Goal: Task Accomplishment & Management: Contribute content

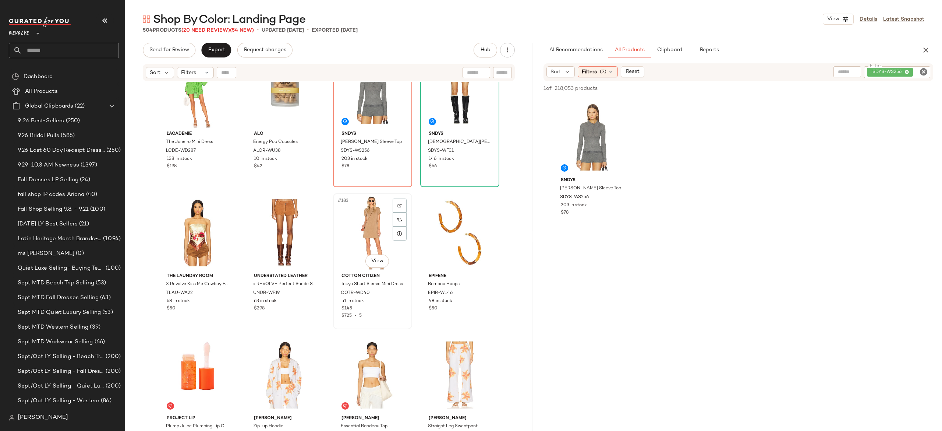
scroll to position [6287, 0]
click at [224, 32] on span "(20 Need Review)" at bounding box center [205, 31] width 49 height 6
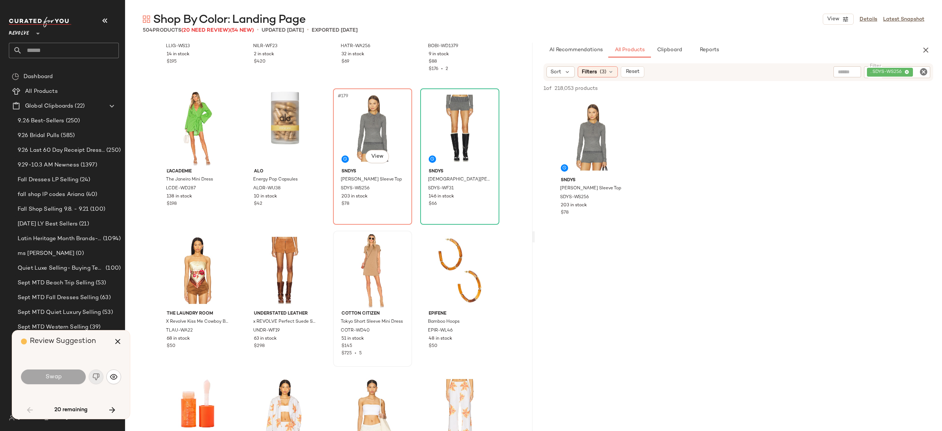
scroll to position [6208, 0]
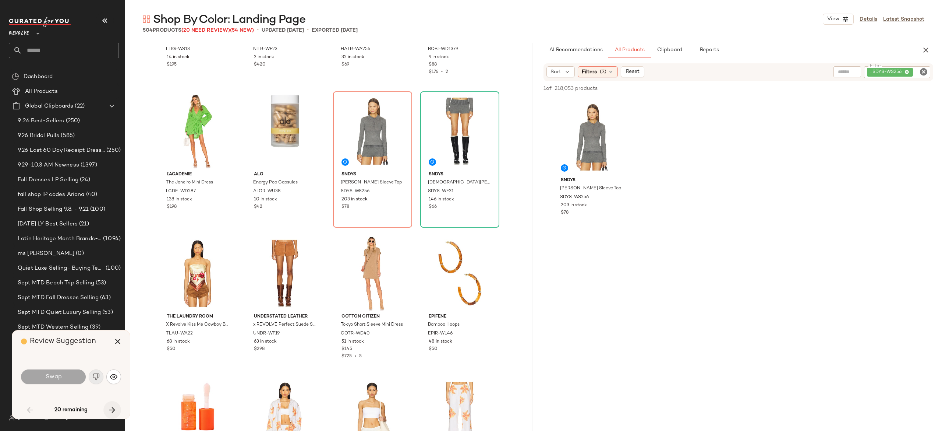
click at [117, 403] on button "button" at bounding box center [112, 410] width 18 height 18
click at [121, 340] on icon "button" at bounding box center [117, 341] width 9 height 9
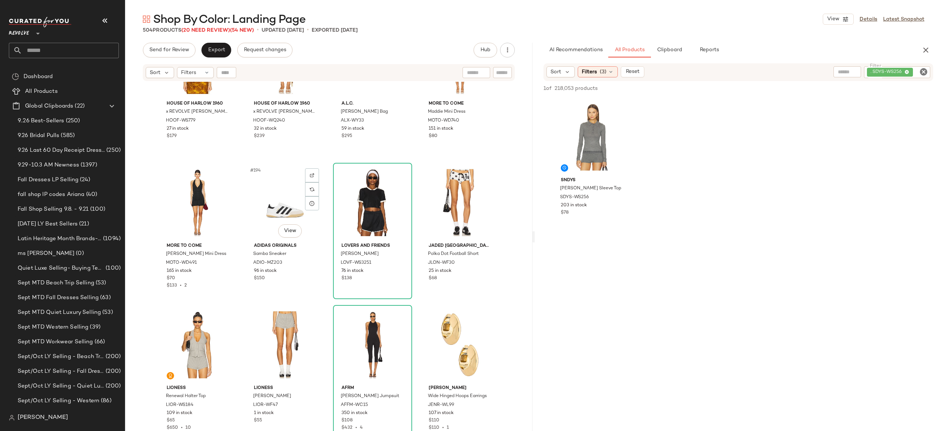
scroll to position [6745, 0]
click at [396, 263] on img "button" at bounding box center [398, 262] width 4 height 4
click at [876, 72] on div ". SDYS-WS256" at bounding box center [872, 72] width 116 height 12
paste input "**********"
type input "**********"
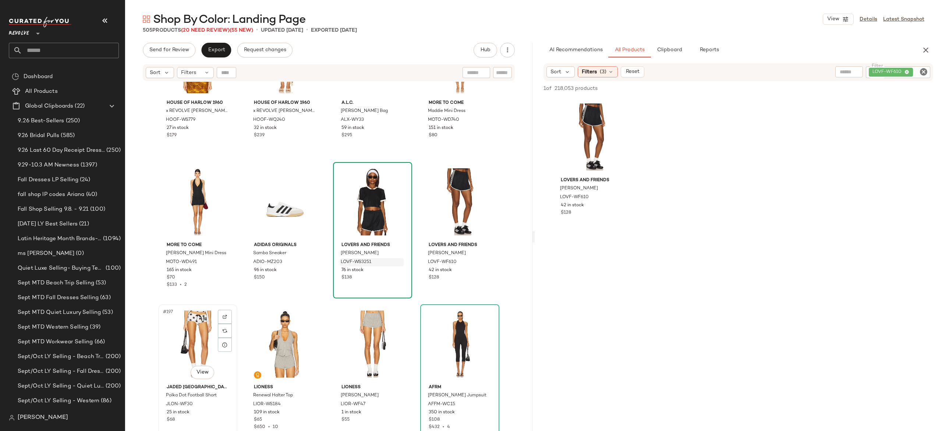
click at [202, 337] on div "#197 View" at bounding box center [198, 344] width 74 height 74
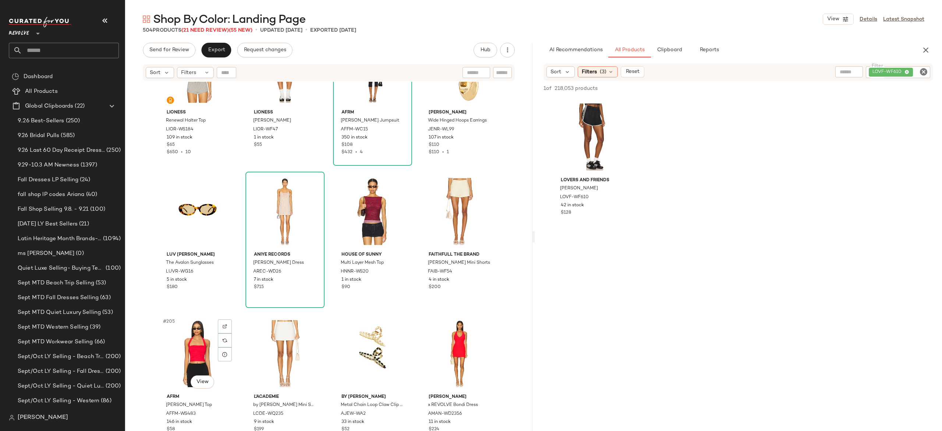
scroll to position [7020, 0]
click at [399, 272] on button "button" at bounding box center [398, 271] width 10 height 7
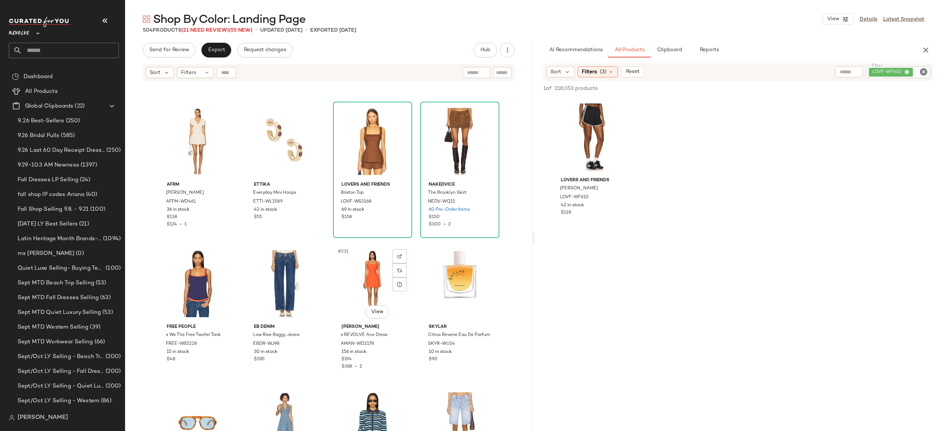
scroll to position [7932, 0]
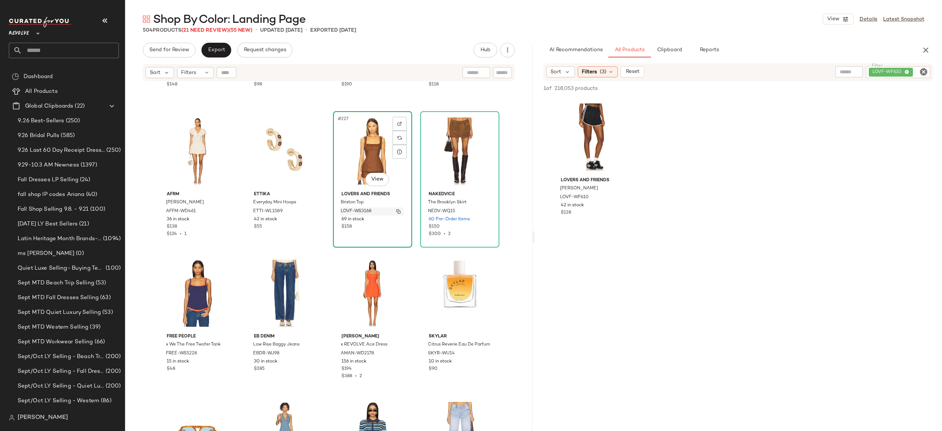
click at [396, 211] on img "button" at bounding box center [398, 211] width 4 height 4
click at [901, 68] on div "LOVF-WF610" at bounding box center [873, 72] width 114 height 12
paste input "**********"
type input "**********"
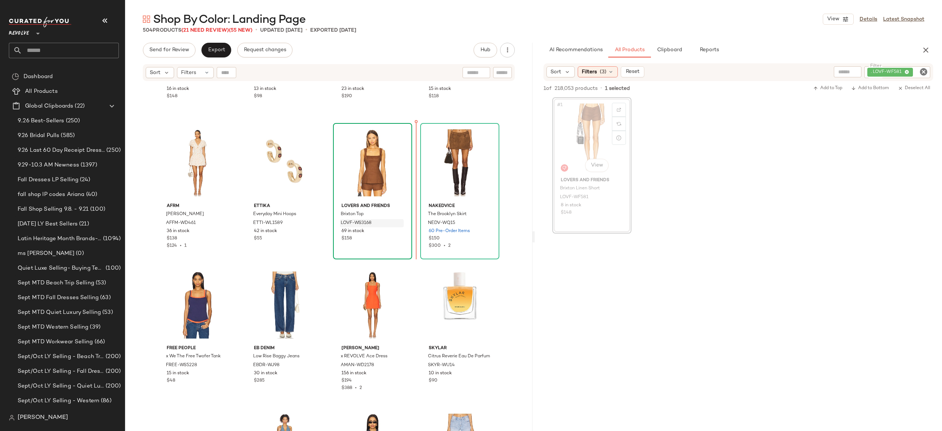
scroll to position [7914, 0]
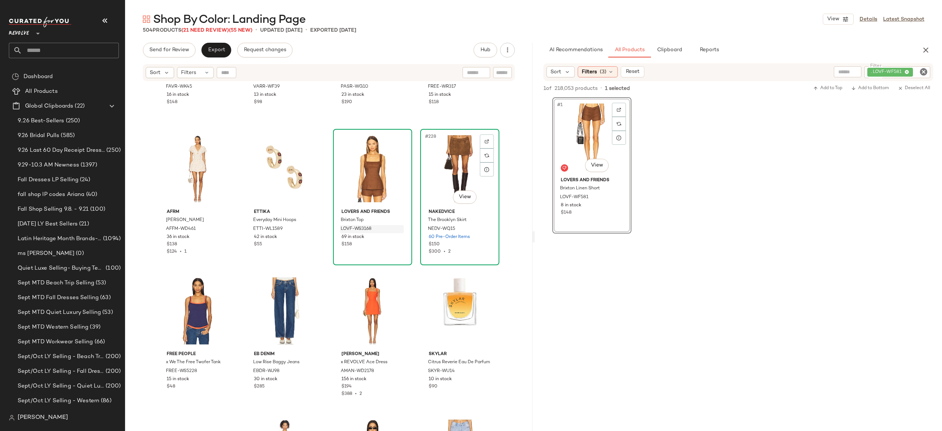
click at [455, 154] on div "#228 View" at bounding box center [460, 168] width 74 height 74
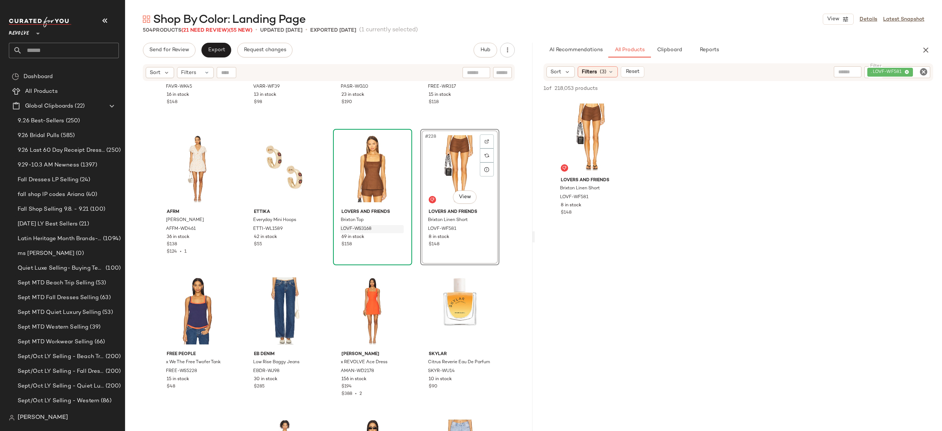
click at [323, 222] on div "Favorite Daughter Ivy League Rugby Sweater FAVR-WK45 16 in stock $148 SET Varle…" at bounding box center [328, 265] width 407 height 367
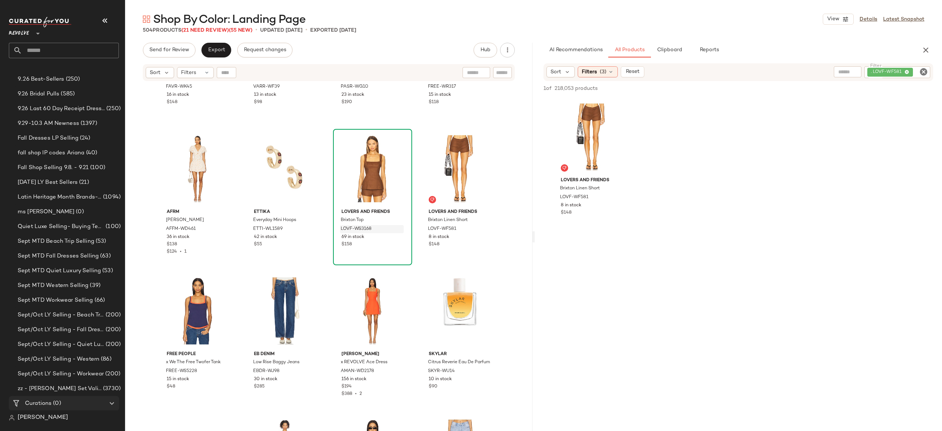
click at [68, 399] on div "Curations (0)" at bounding box center [64, 403] width 83 height 8
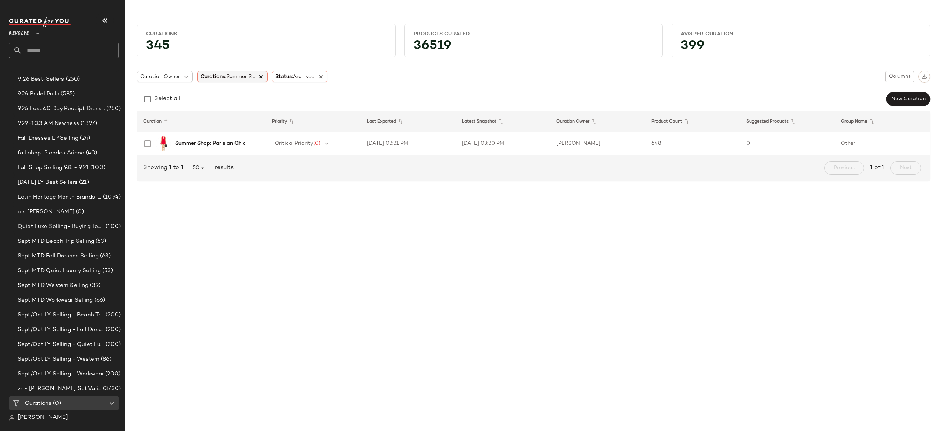
click at [264, 79] on icon at bounding box center [261, 76] width 7 height 7
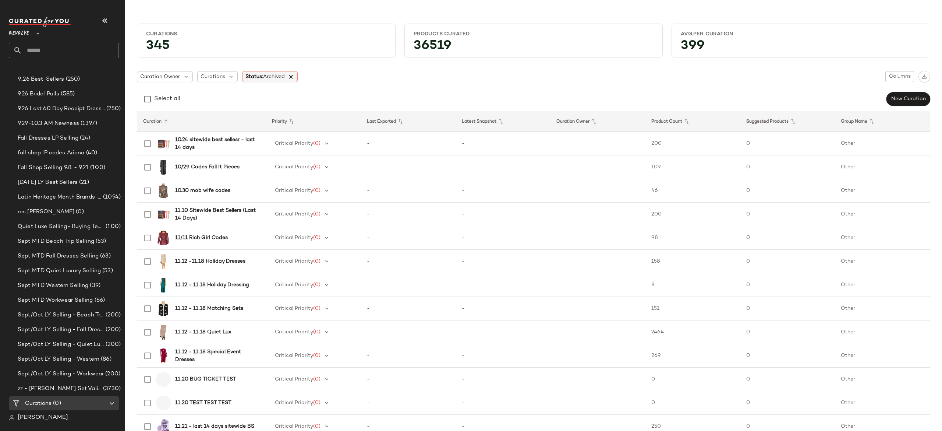
click at [291, 79] on icon at bounding box center [291, 76] width 7 height 7
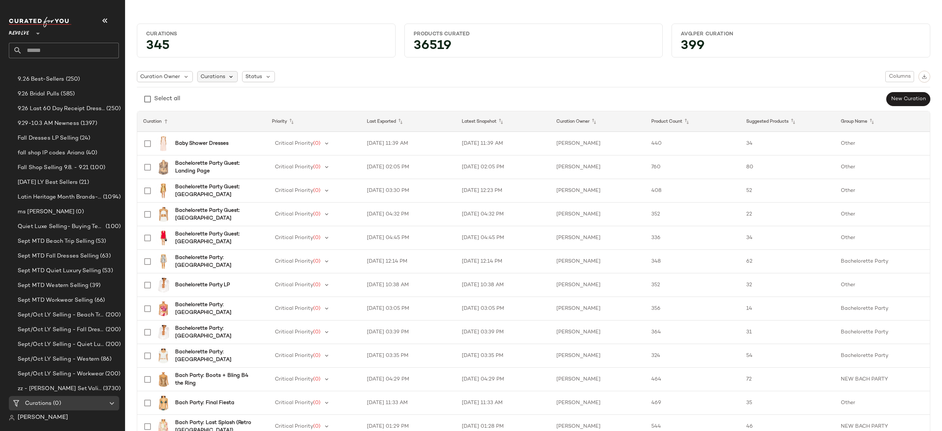
click at [229, 78] on icon at bounding box center [231, 76] width 7 height 7
type input "**********"
click at [280, 128] on span "r: Landing Page" at bounding box center [270, 129] width 40 height 15
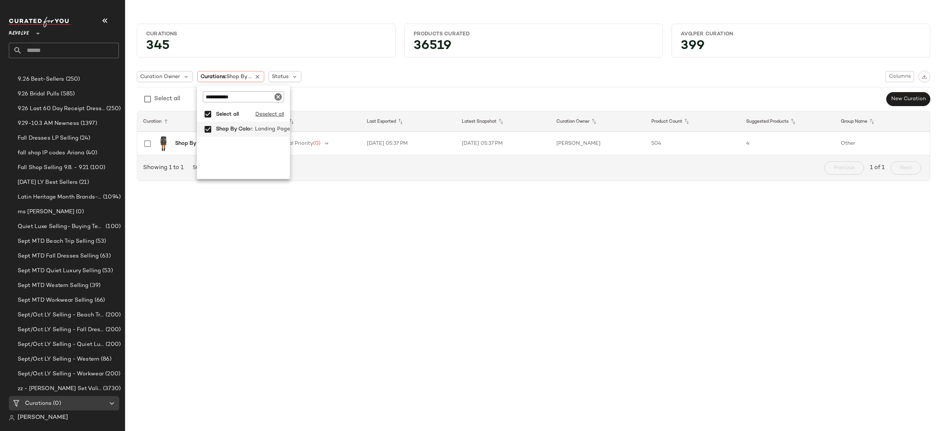
click at [353, 85] on div "Curation Owner Curations: Shop By ... Status Columns Select all New Curation" at bounding box center [533, 89] width 793 height 36
click at [202, 142] on b "Shop By Color: Landing Page" at bounding box center [211, 143] width 73 height 8
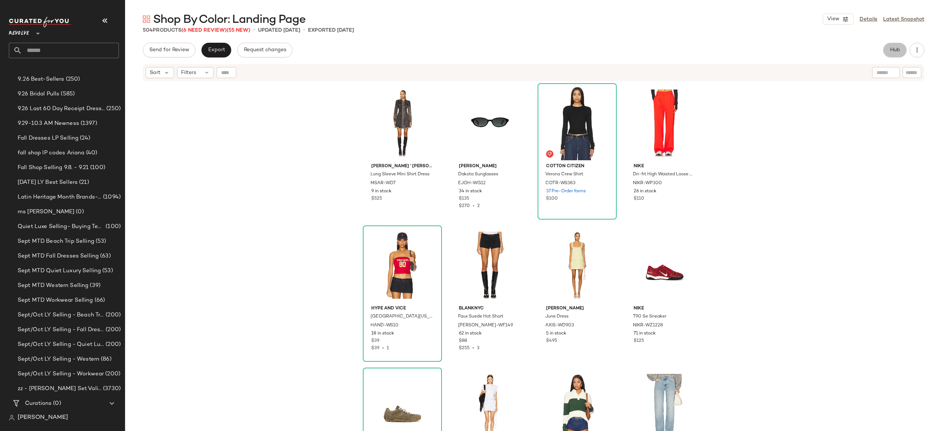
click at [895, 51] on span "Hub" at bounding box center [895, 50] width 10 height 6
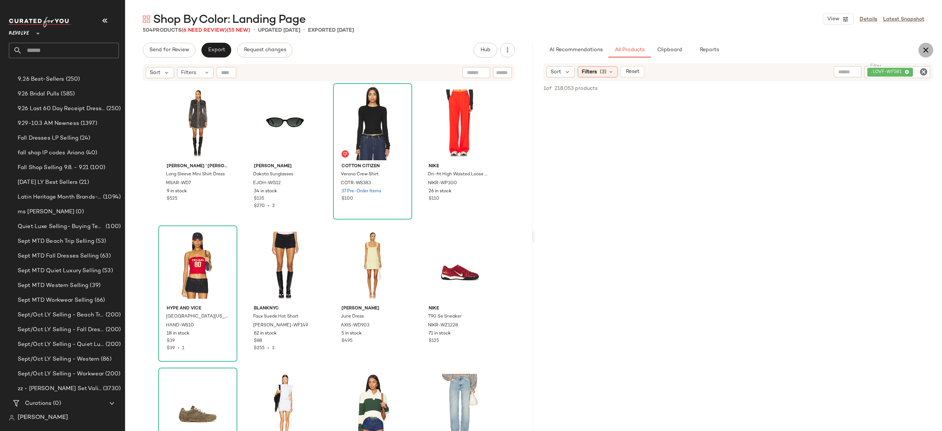
click at [924, 51] on icon "button" at bounding box center [925, 50] width 9 height 9
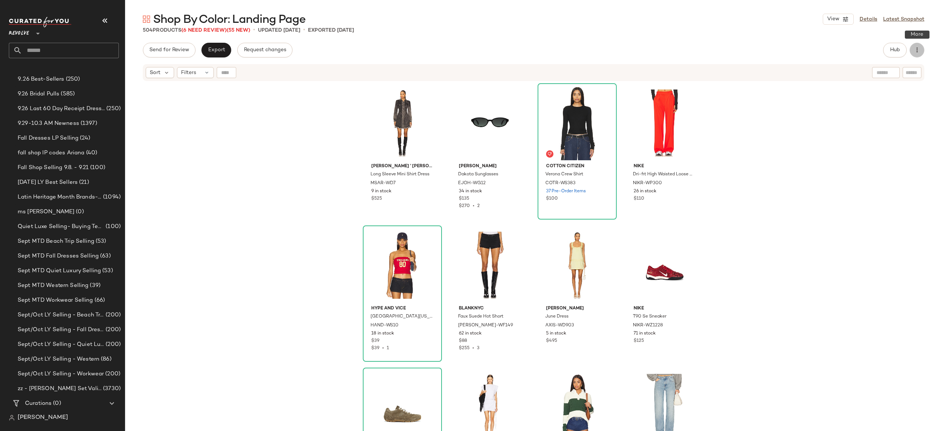
click at [920, 47] on icon "button" at bounding box center [916, 49] width 7 height 7
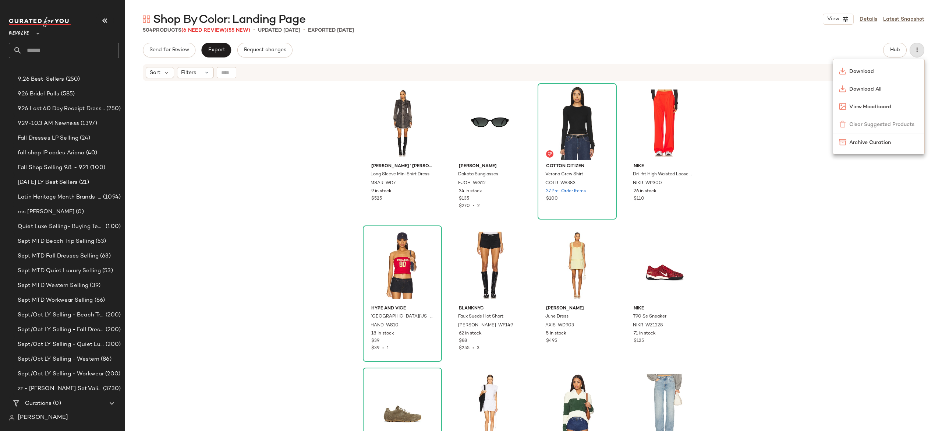
click at [790, 29] on div "504 Products (6 Need Review) (55 New) • updated Sep 30th • Exported Sep 11th" at bounding box center [533, 29] width 817 height 7
click at [870, 21] on link "Details" at bounding box center [869, 19] width 18 height 8
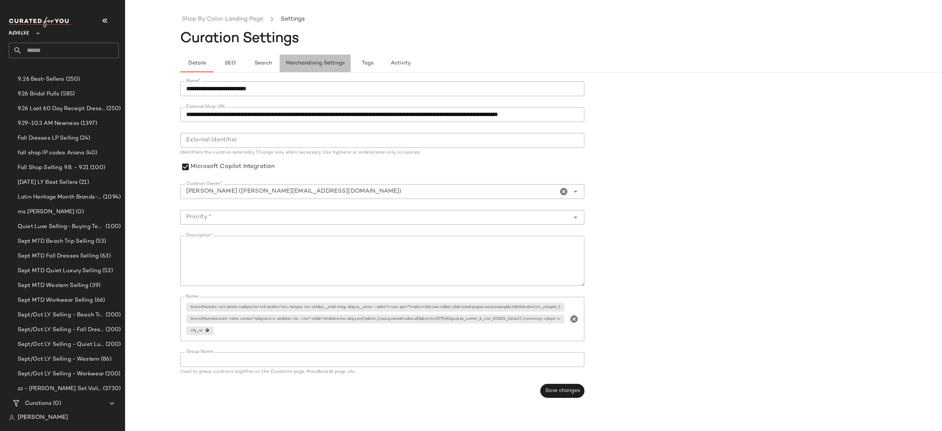
click at [300, 63] on span "Merchandising Settings" at bounding box center [315, 63] width 59 height 6
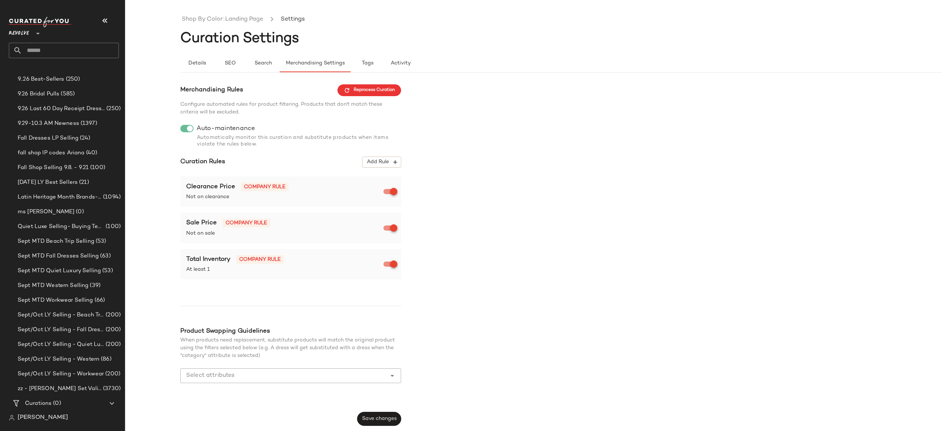
type button "maintenance"
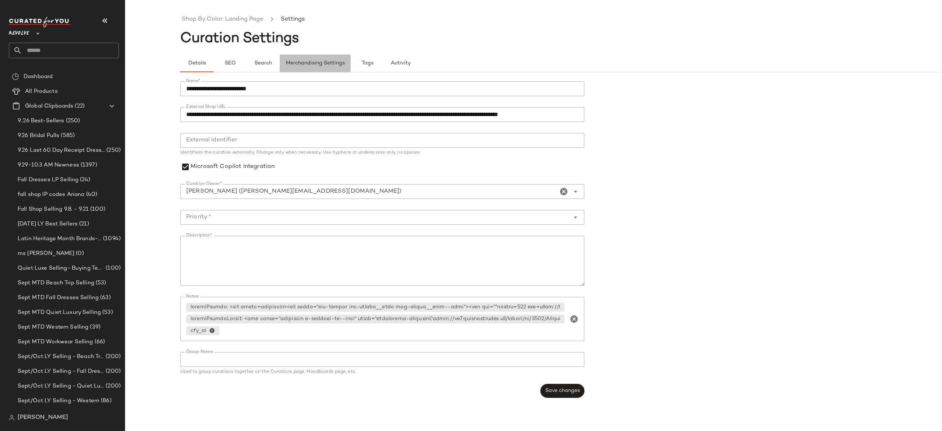
click at [327, 64] on span "Merchandising Settings" at bounding box center [315, 63] width 59 height 6
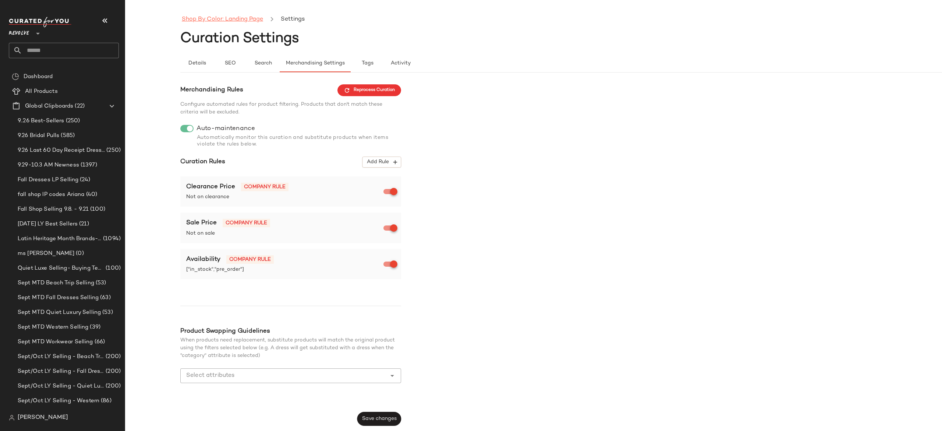
click at [237, 17] on link "Shop By Color: Landing Page" at bounding box center [222, 20] width 81 height 10
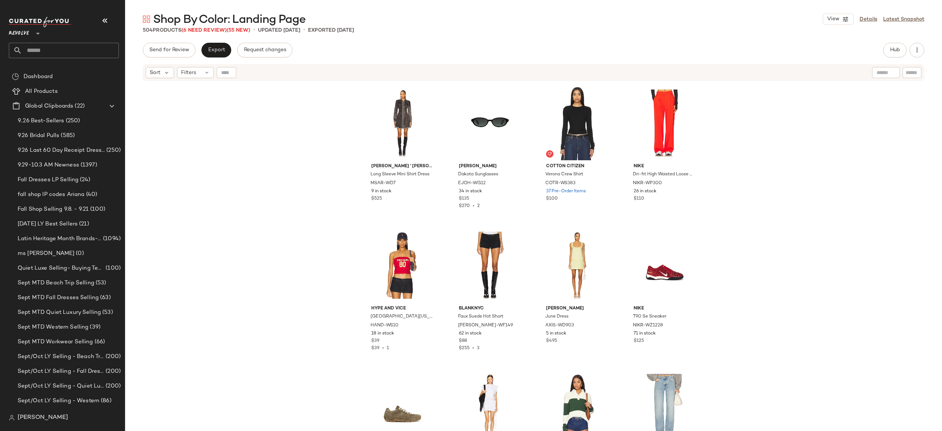
click at [798, 237] on div "Marques ' Almeida Long Sleeve Mini Shirt Dress MSAR-WD7 9 in stock $525 Elisa J…" at bounding box center [533, 265] width 817 height 367
click at [891, 50] on span "Hub" at bounding box center [895, 50] width 10 height 6
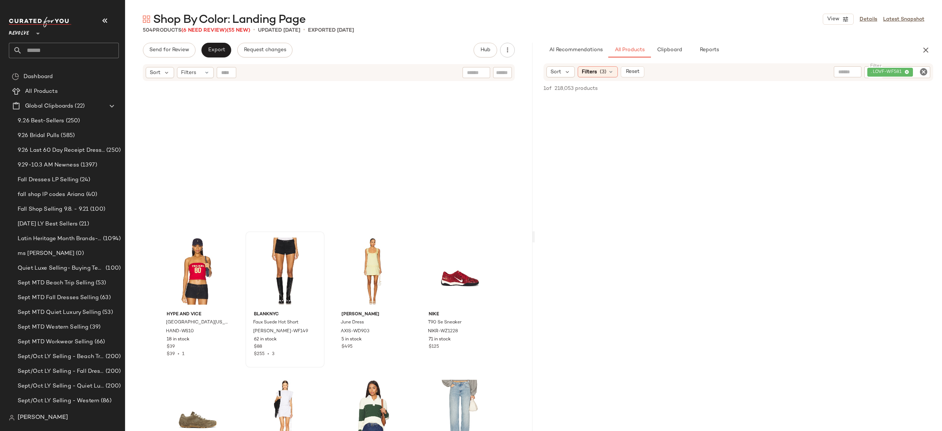
scroll to position [290, 0]
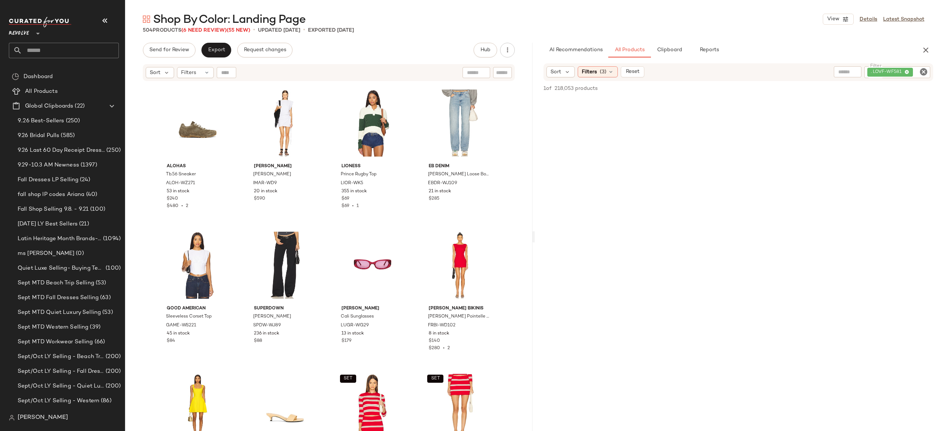
click at [221, 26] on span "Shop By Color: Landing Page" at bounding box center [229, 20] width 152 height 15
click at [211, 28] on span "(6 Need Review)" at bounding box center [203, 31] width 45 height 6
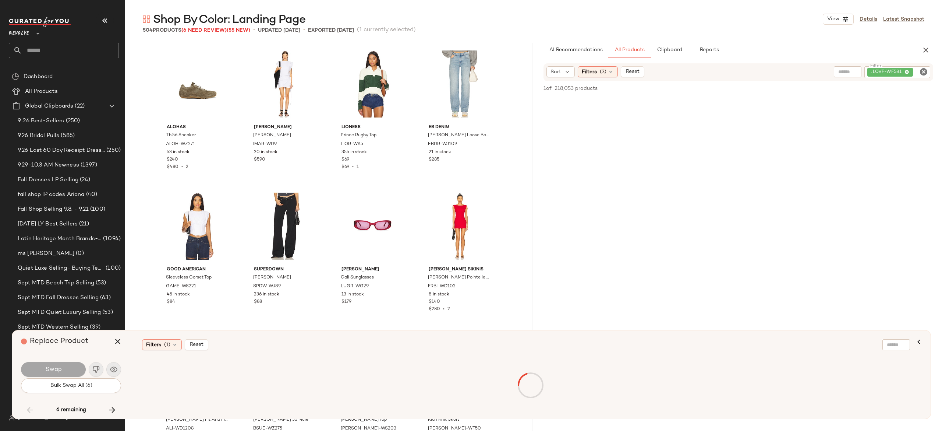
scroll to position [6107, 0]
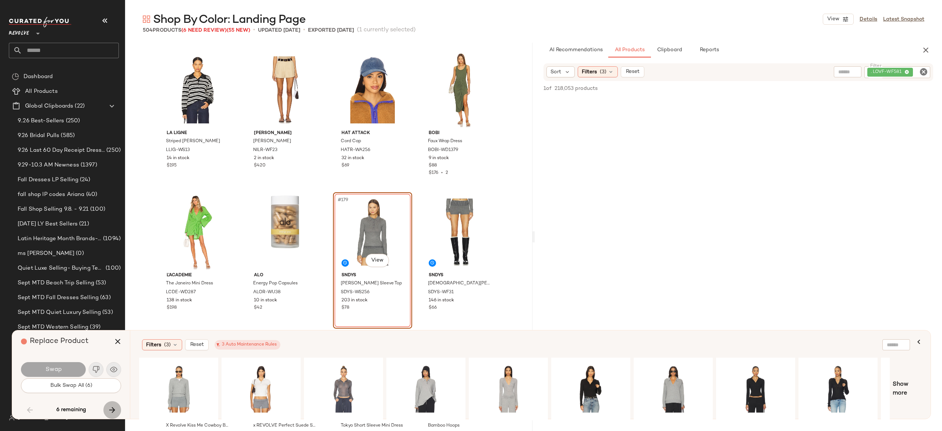
click at [112, 408] on icon "button" at bounding box center [112, 409] width 9 height 9
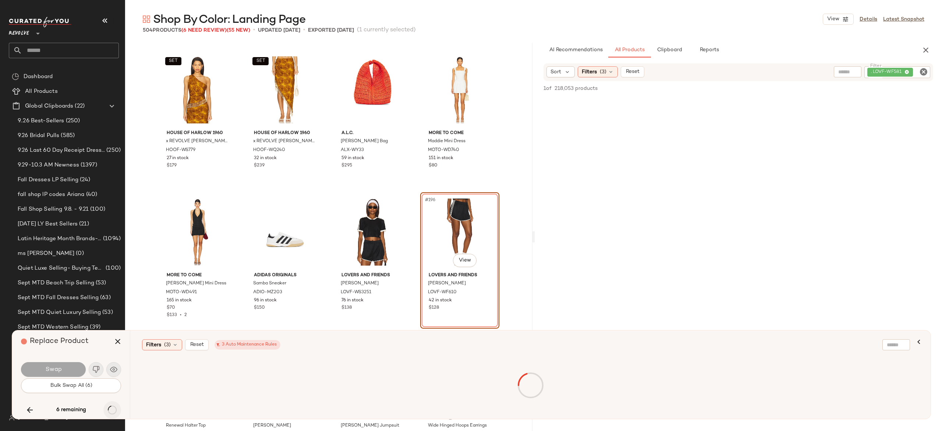
click at [112, 408] on div "6 remaining" at bounding box center [71, 410] width 100 height 18
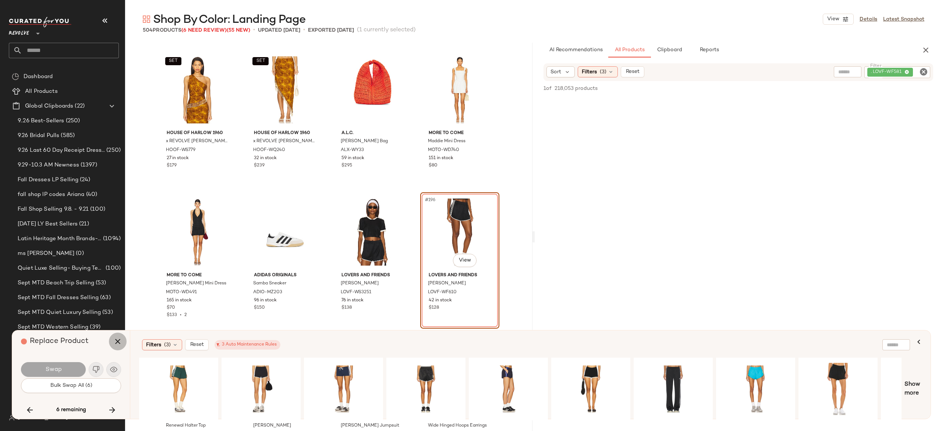
click at [117, 338] on icon "button" at bounding box center [117, 341] width 9 height 9
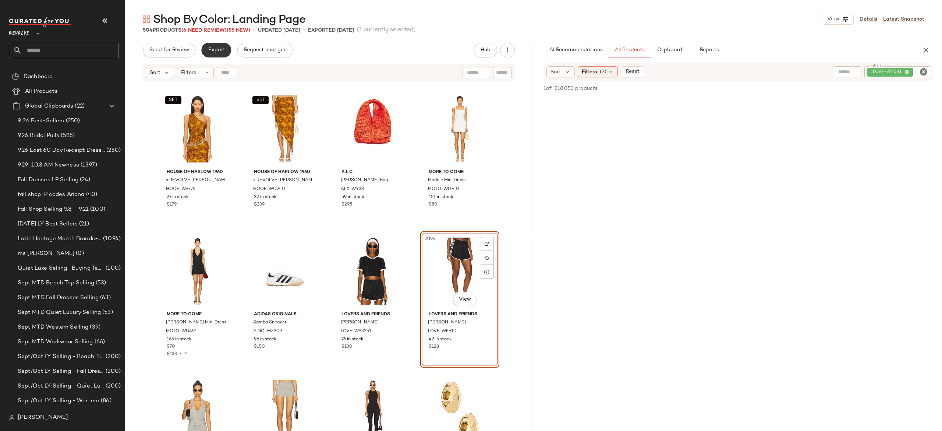
click at [221, 49] on span "Export" at bounding box center [216, 50] width 17 height 6
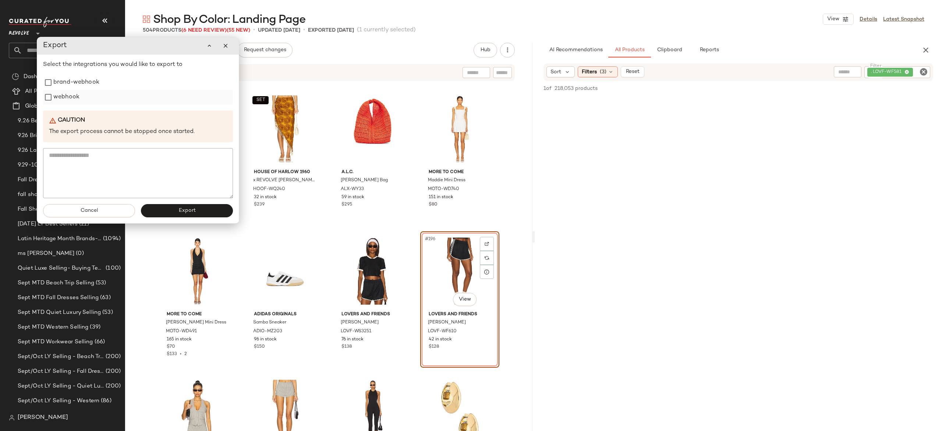
click at [74, 101] on label "webhook" at bounding box center [66, 97] width 26 height 15
click at [155, 210] on button "Export" at bounding box center [187, 210] width 92 height 13
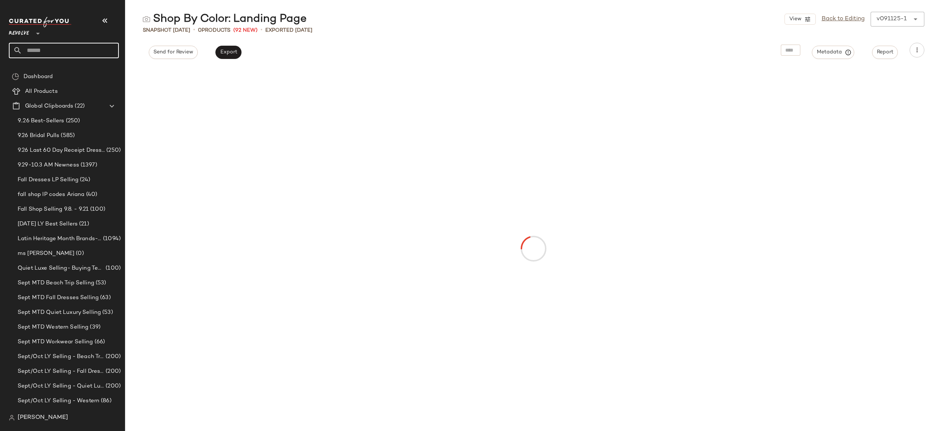
click at [112, 48] on input "text" at bounding box center [70, 50] width 97 height 15
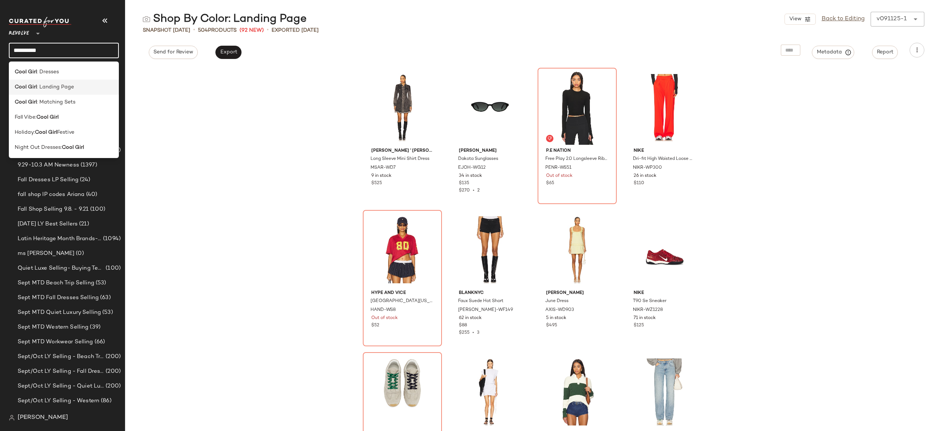
type input "*********"
click at [67, 88] on span ": Landing Page" at bounding box center [55, 87] width 37 height 8
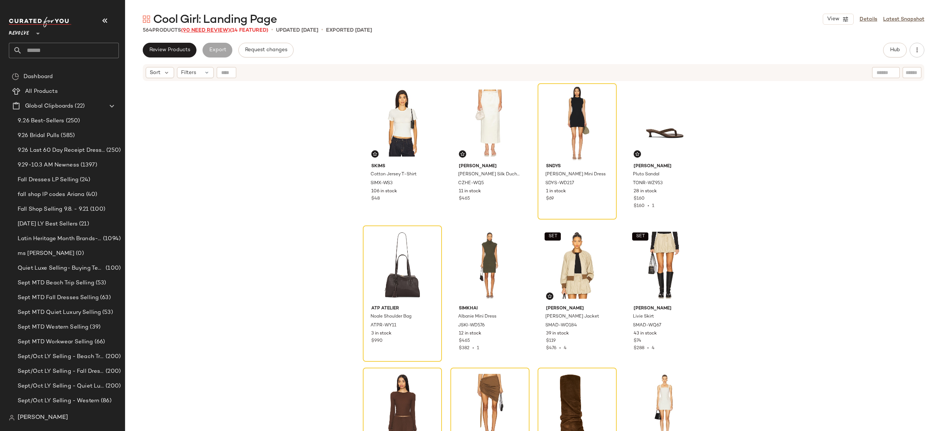
click at [226, 29] on span "(90 Need Review)" at bounding box center [205, 31] width 49 height 6
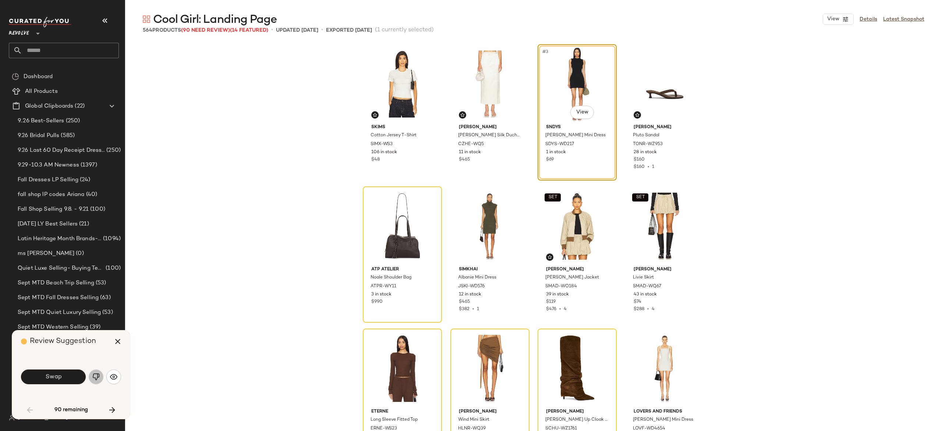
click at [95, 379] on img "button" at bounding box center [95, 376] width 7 height 7
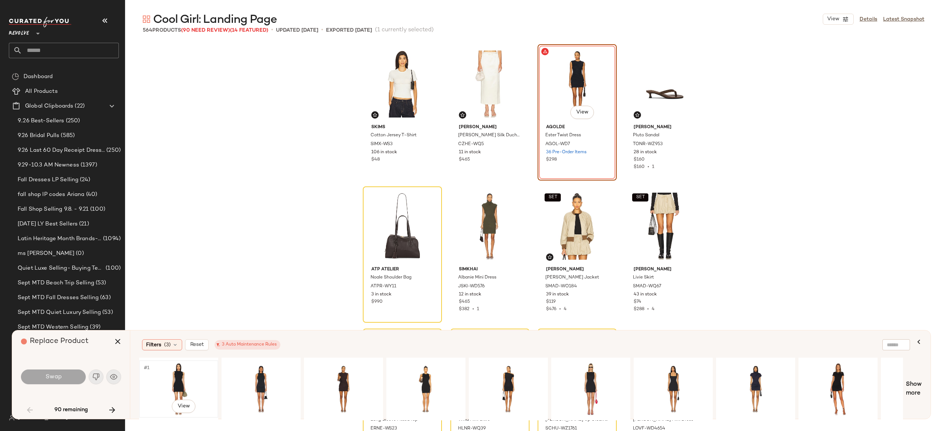
click at [177, 384] on div "#1 View" at bounding box center [179, 388] width 74 height 52
click at [254, 378] on div "#1 View" at bounding box center [261, 388] width 74 height 52
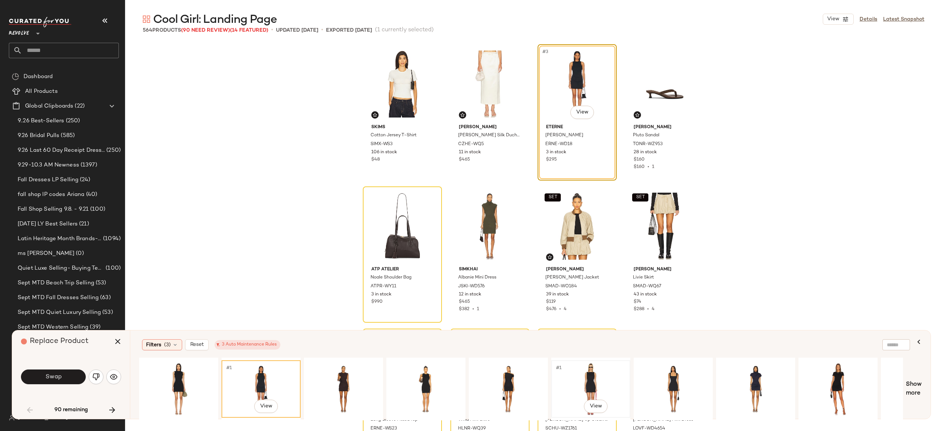
click at [578, 380] on div "#1 View" at bounding box center [591, 388] width 74 height 52
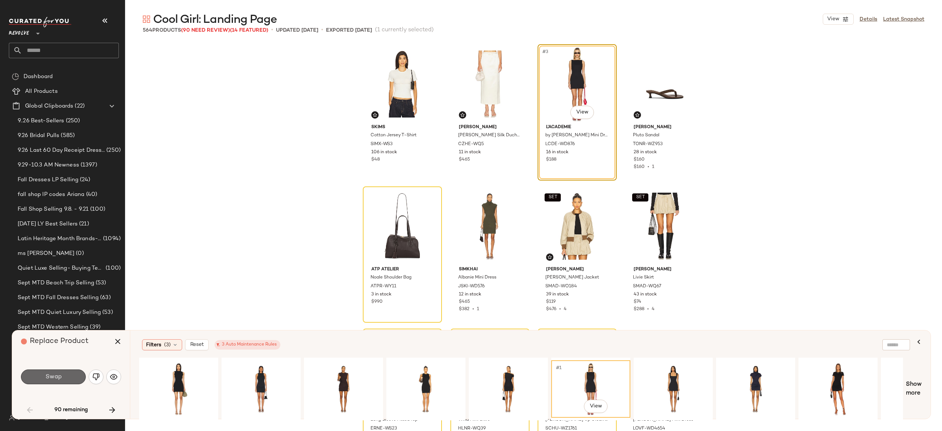
click at [73, 375] on button "Swap" at bounding box center [53, 376] width 65 height 15
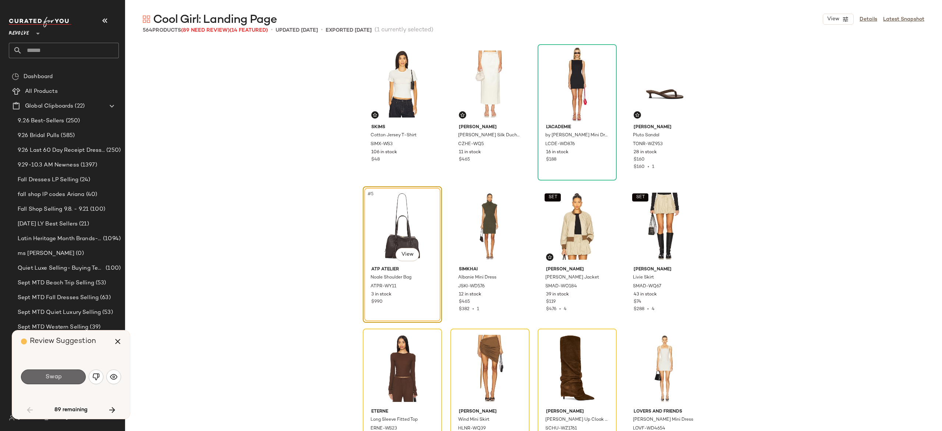
click at [74, 373] on button "Swap" at bounding box center [53, 376] width 65 height 15
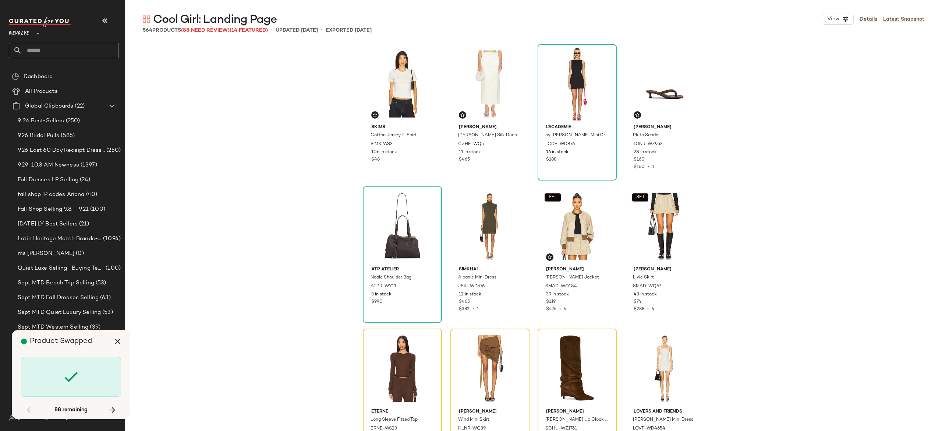
scroll to position [148, 0]
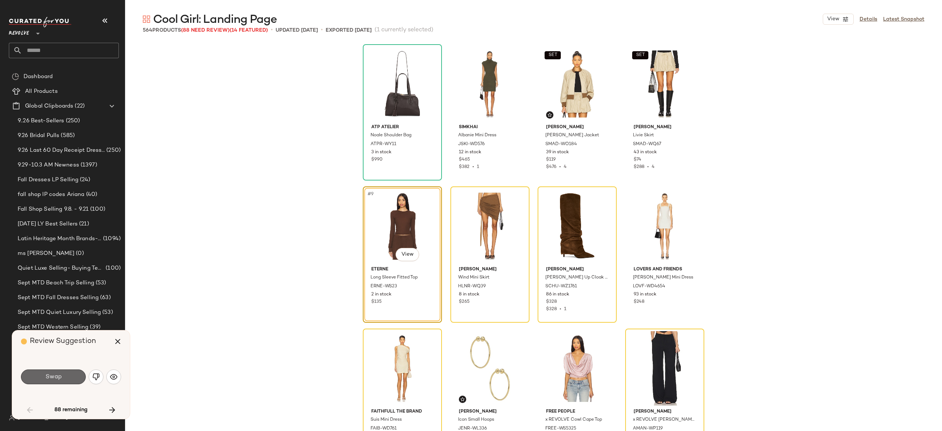
click at [72, 378] on button "Swap" at bounding box center [53, 376] width 65 height 15
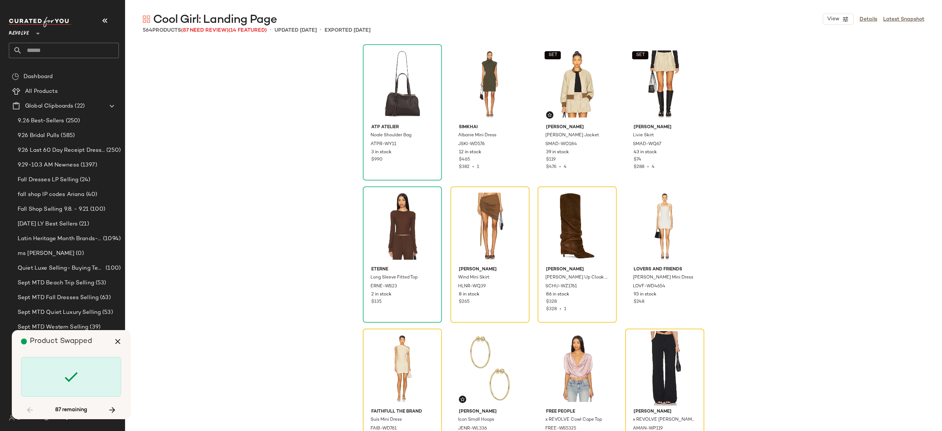
scroll to position [142, 0]
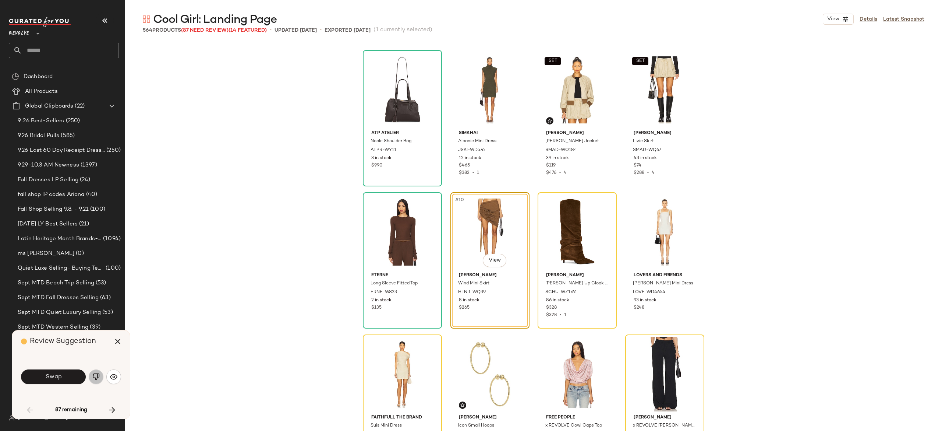
click at [99, 378] on img "button" at bounding box center [95, 376] width 7 height 7
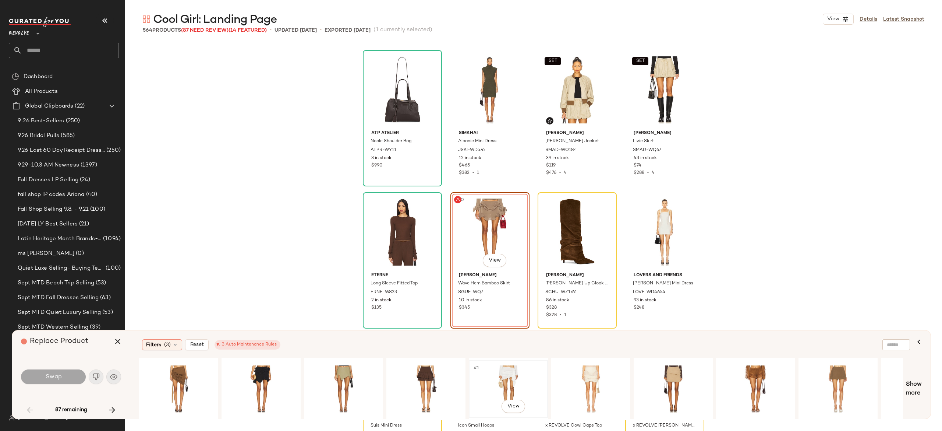
scroll to position [0, 45]
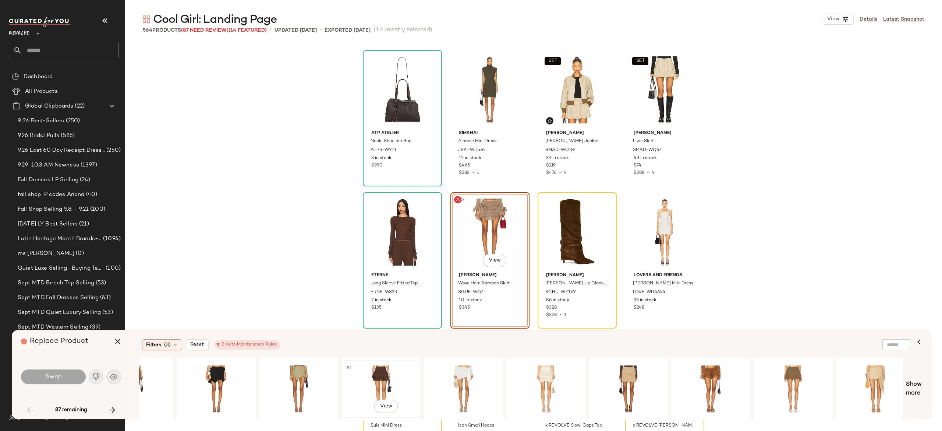
click at [381, 369] on div "#1 View" at bounding box center [381, 388] width 74 height 52
click at [76, 374] on button "Swap" at bounding box center [53, 376] width 65 height 15
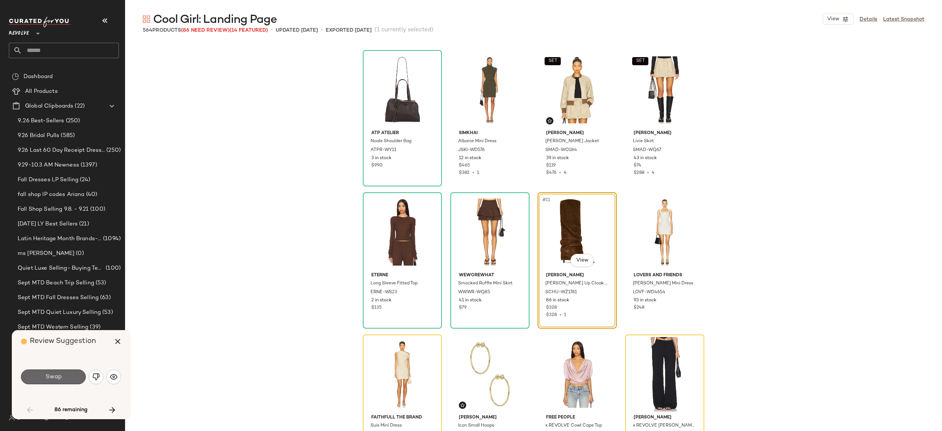
click at [64, 375] on button "Swap" at bounding box center [53, 376] width 65 height 15
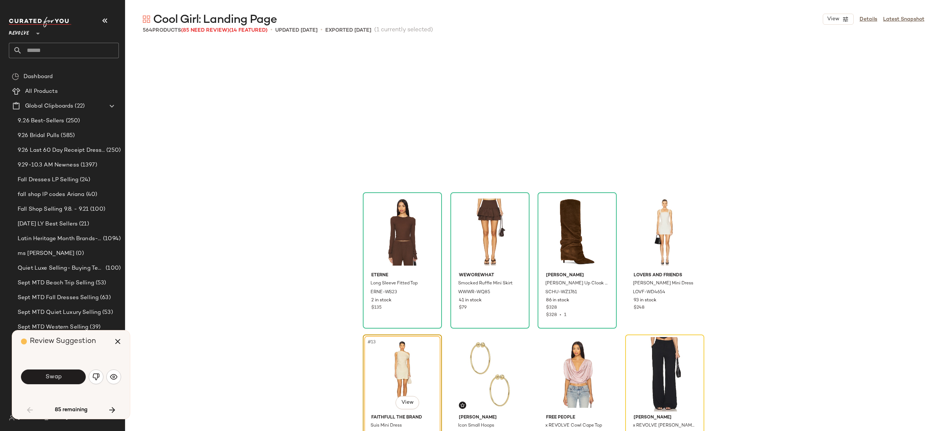
scroll to position [284, 0]
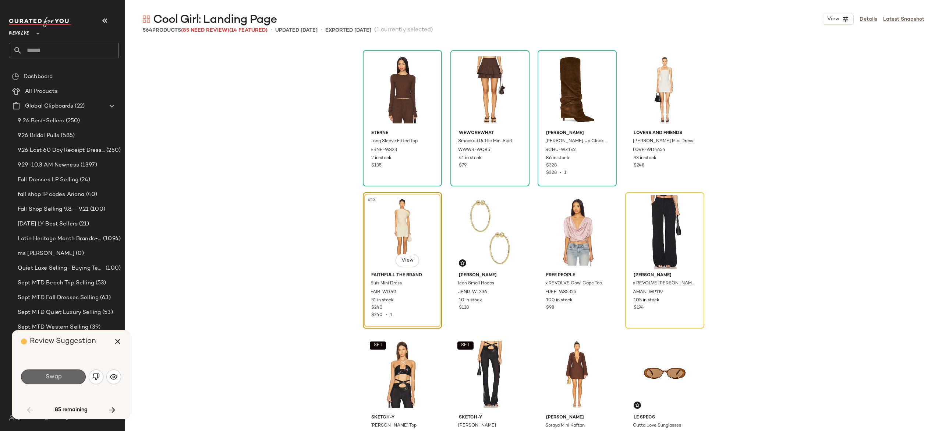
click at [75, 376] on button "Swap" at bounding box center [53, 376] width 65 height 15
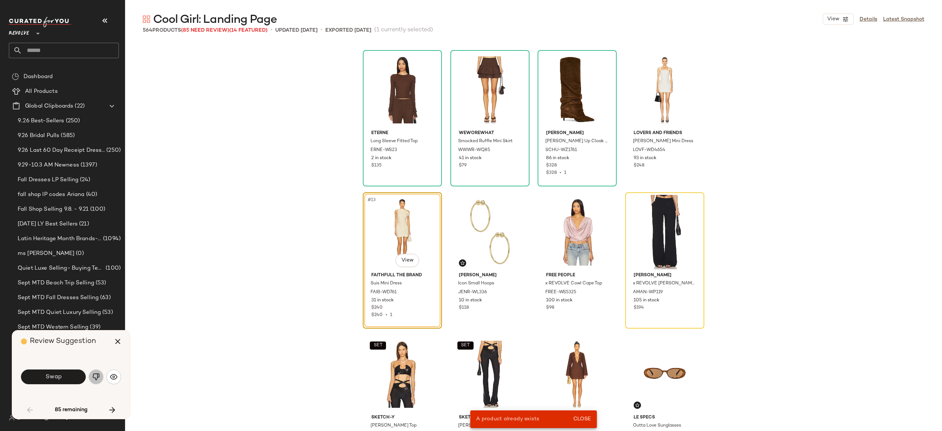
click at [99, 371] on button "button" at bounding box center [96, 376] width 15 height 15
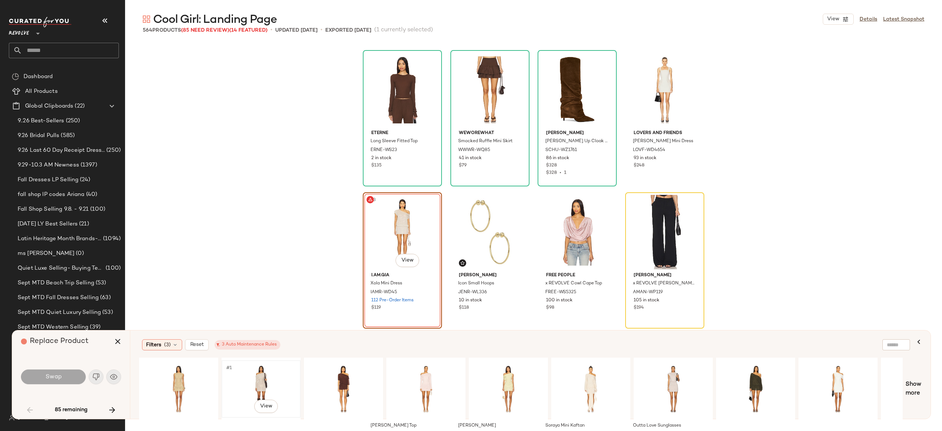
click at [256, 381] on div "#1 View" at bounding box center [261, 388] width 74 height 52
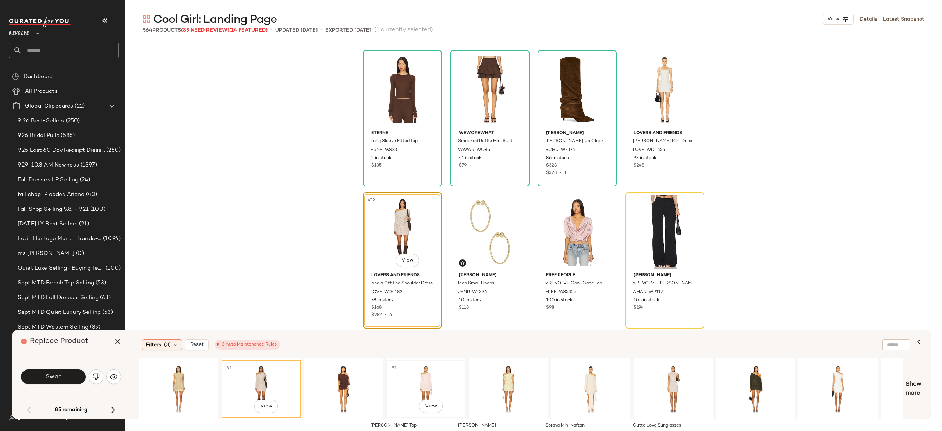
click at [433, 375] on div "#1 View" at bounding box center [426, 388] width 74 height 52
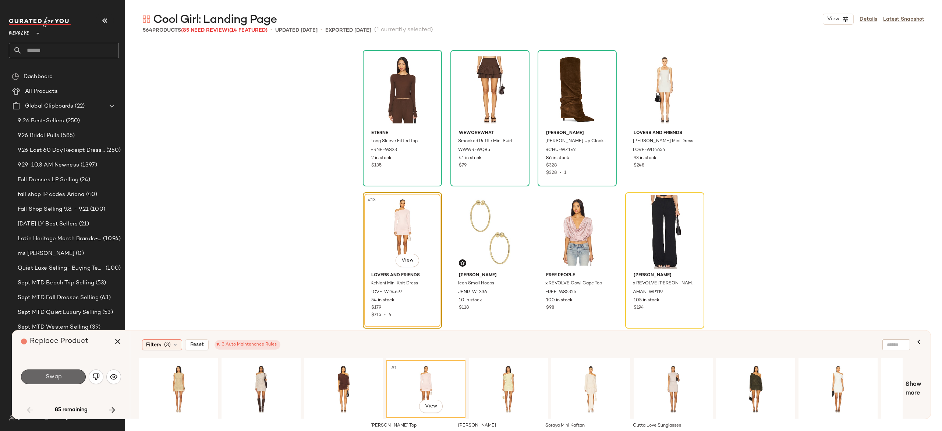
click at [70, 376] on button "Swap" at bounding box center [53, 376] width 65 height 15
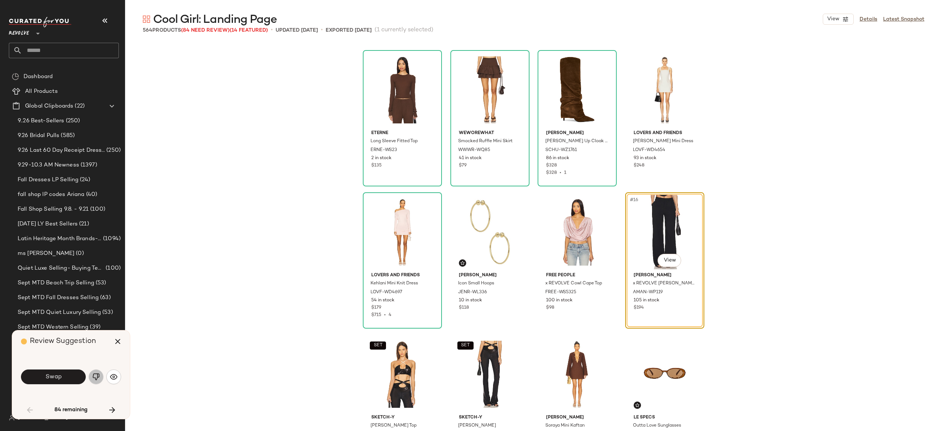
click at [89, 374] on button "button" at bounding box center [96, 376] width 15 height 15
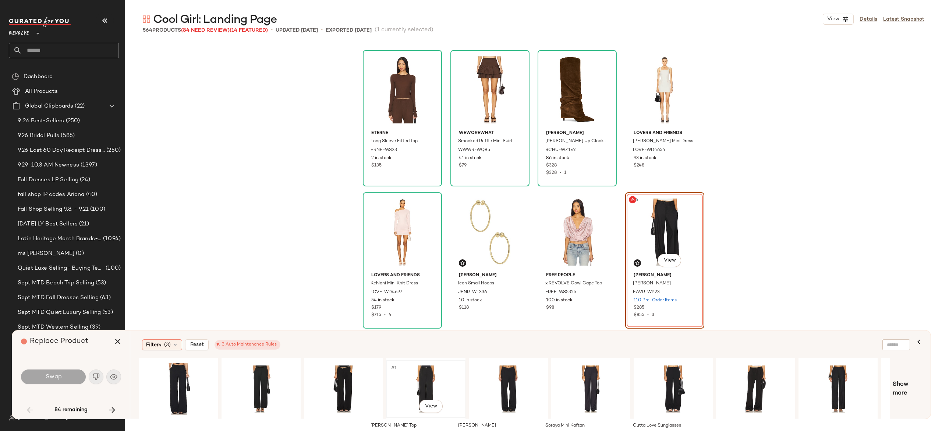
click at [419, 376] on div "#1 View" at bounding box center [426, 388] width 74 height 52
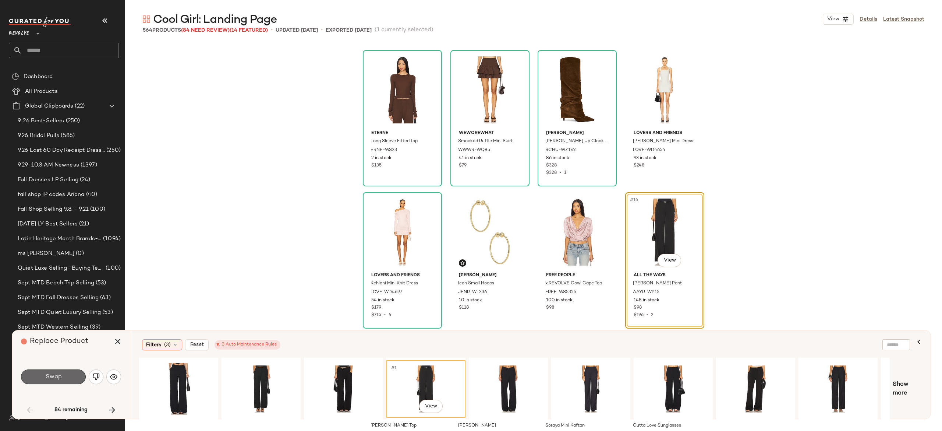
click at [74, 379] on button "Swap" at bounding box center [53, 376] width 65 height 15
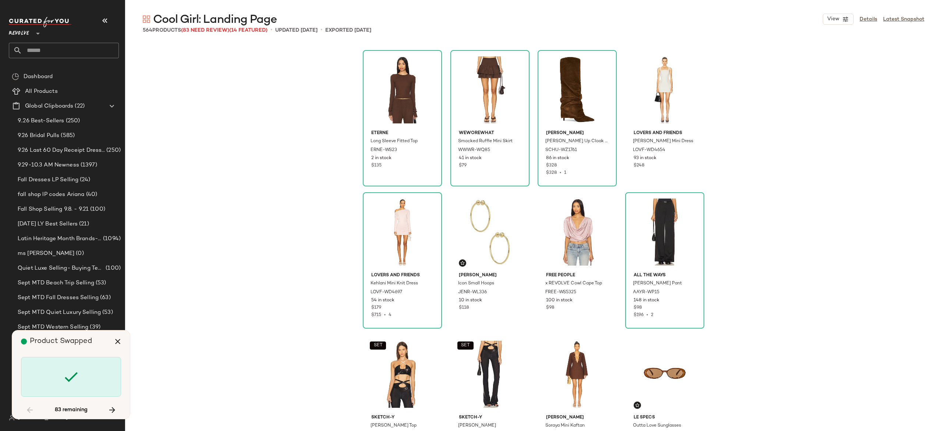
scroll to position [1278, 0]
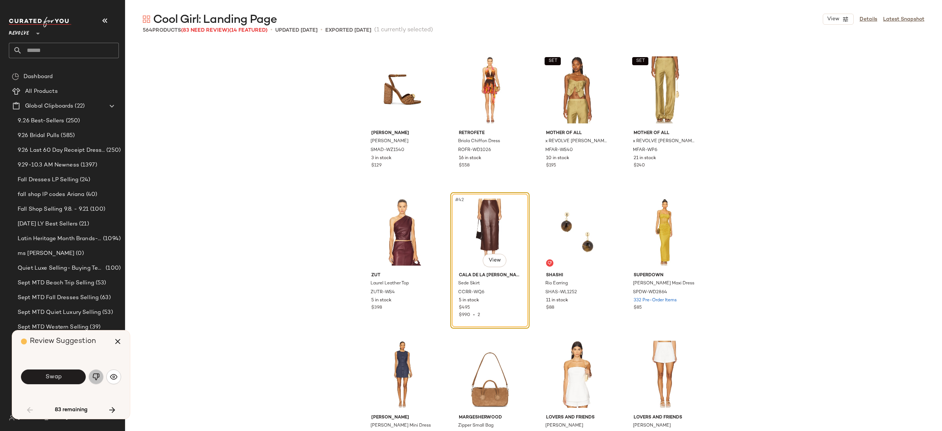
click at [96, 373] on img "button" at bounding box center [95, 376] width 7 height 7
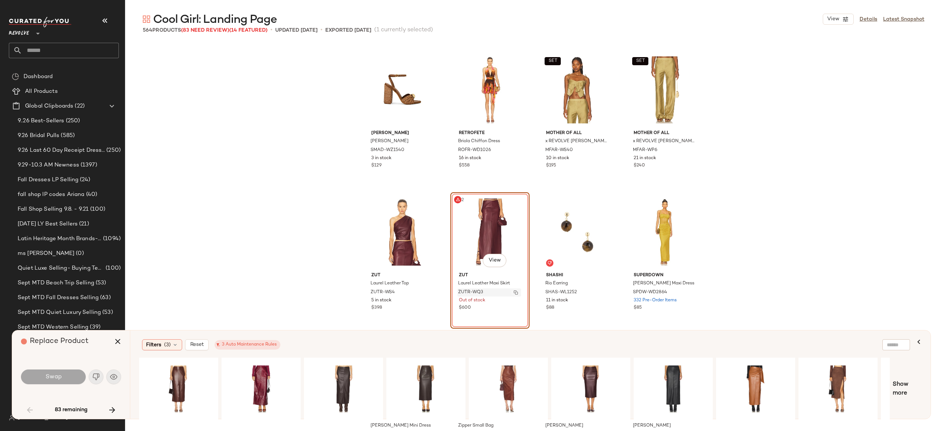
click at [511, 294] on button "button" at bounding box center [516, 292] width 10 height 7
click at [115, 403] on button "button" at bounding box center [112, 410] width 18 height 18
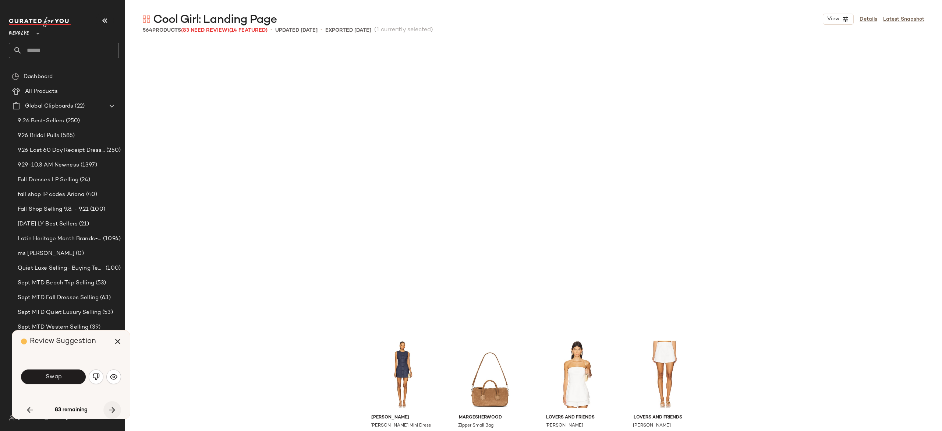
scroll to position [1562, 0]
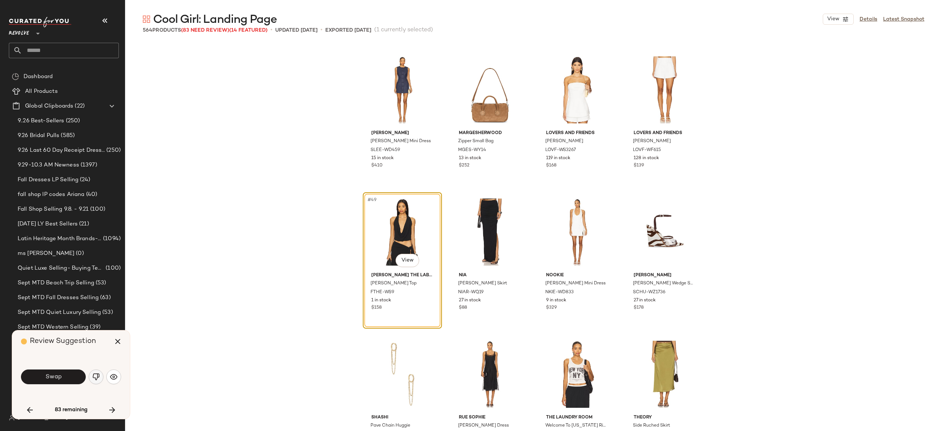
click at [96, 375] on img "button" at bounding box center [95, 376] width 7 height 7
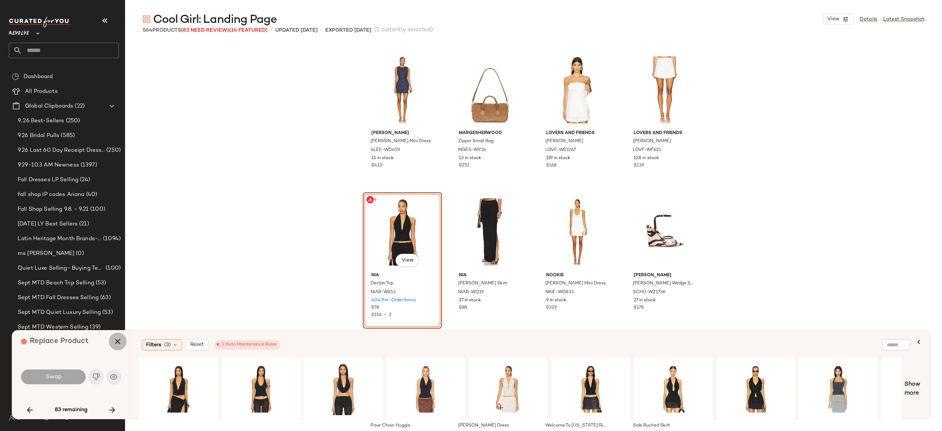
click at [113, 345] on icon "button" at bounding box center [117, 341] width 9 height 9
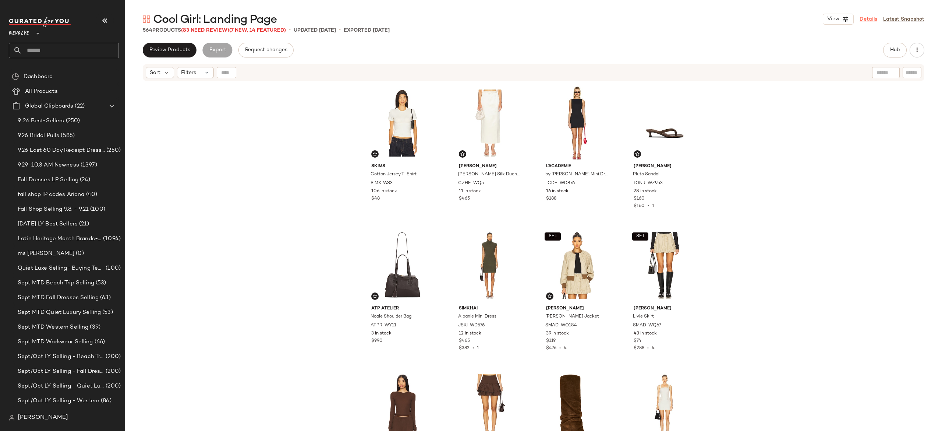
click at [865, 16] on link "Details" at bounding box center [869, 19] width 18 height 8
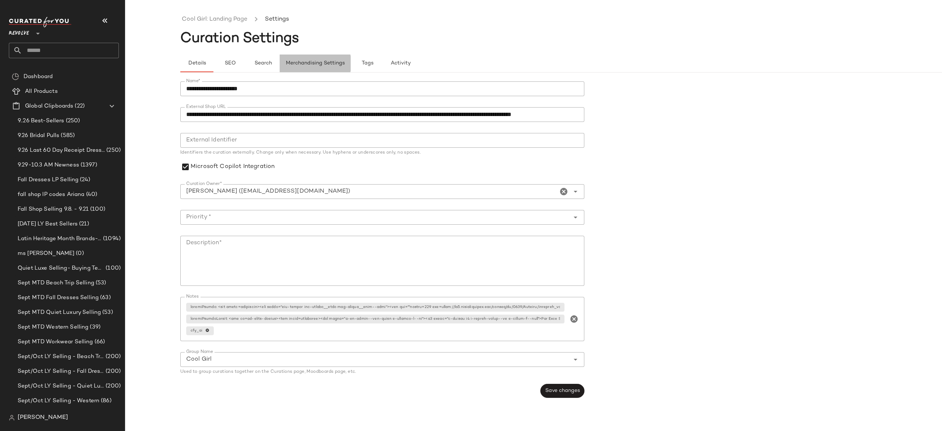
click at [330, 67] on button "Merchandising Settings" at bounding box center [315, 63] width 71 height 18
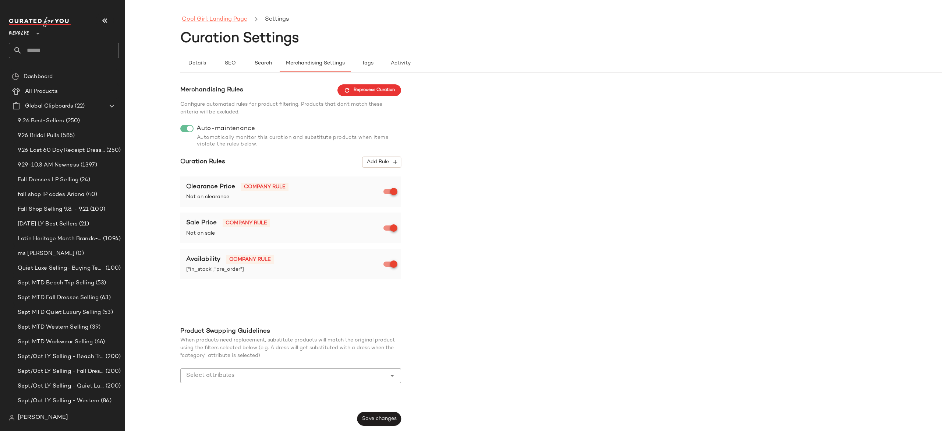
click at [224, 16] on link "Cool Girl: Landing Page" at bounding box center [214, 20] width 65 height 10
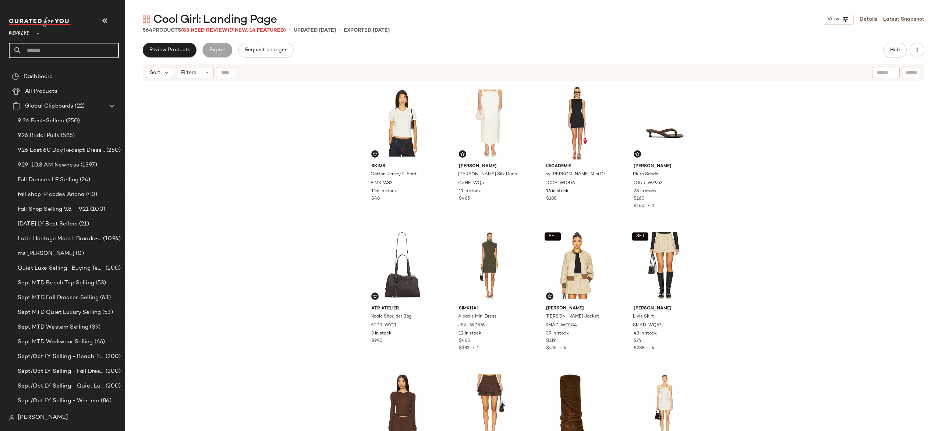
click at [111, 51] on input "text" at bounding box center [70, 50] width 97 height 15
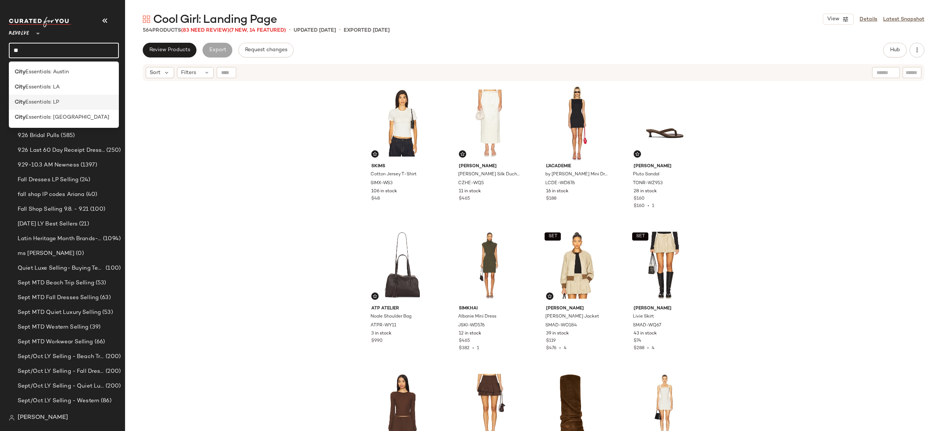
type input "*"
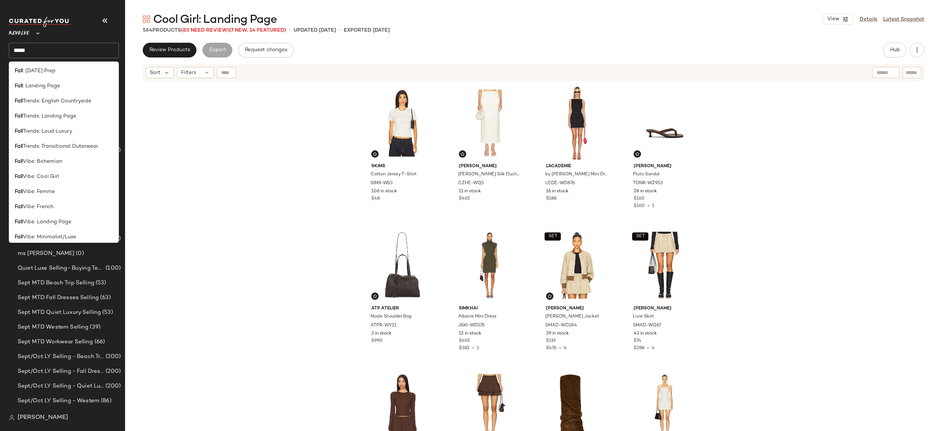
scroll to position [0, 0]
click at [106, 45] on input "****" at bounding box center [64, 50] width 110 height 15
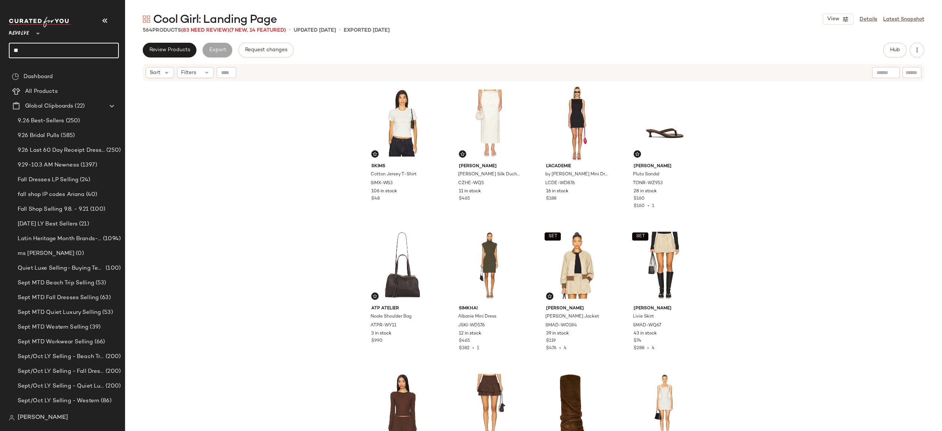
type input "*"
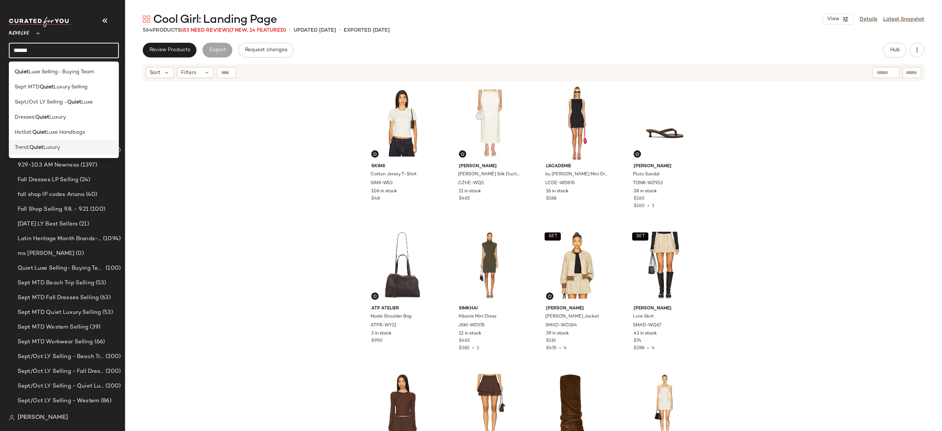
type input "*****"
click at [80, 147] on div "Trend: Quiet Luxury" at bounding box center [64, 148] width 98 height 8
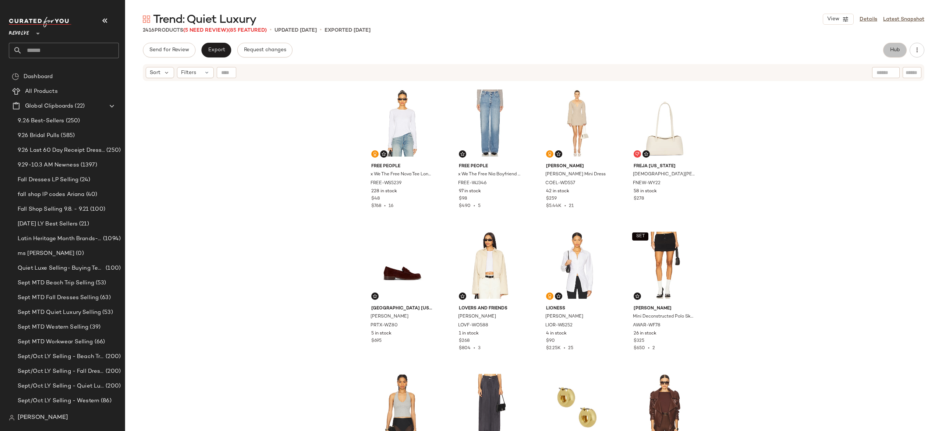
click at [896, 49] on span "Hub" at bounding box center [895, 50] width 10 height 6
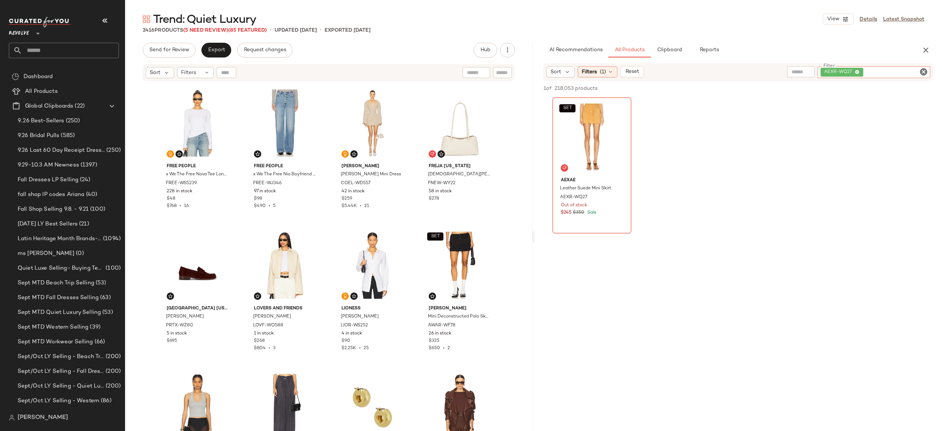
click at [888, 67] on div "AEXR-WQ27" at bounding box center [874, 72] width 113 height 12
paste input "**********"
type input "**********"
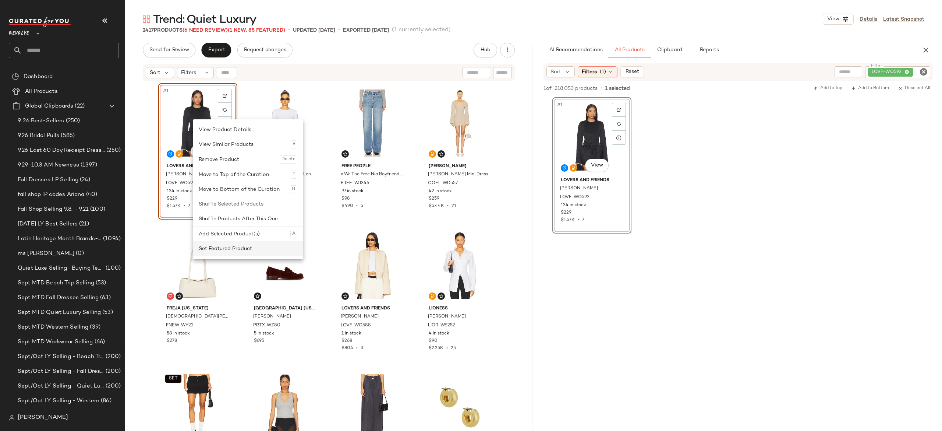
click at [226, 247] on div "Set Featured Product" at bounding box center [248, 248] width 99 height 15
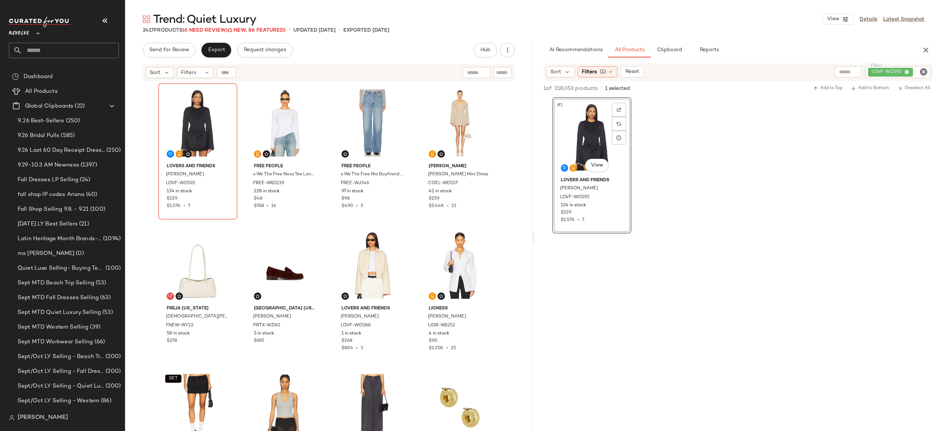
click at [875, 69] on div "LOVF-WO592" at bounding box center [897, 72] width 65 height 12
paste input "**********"
type input "**********"
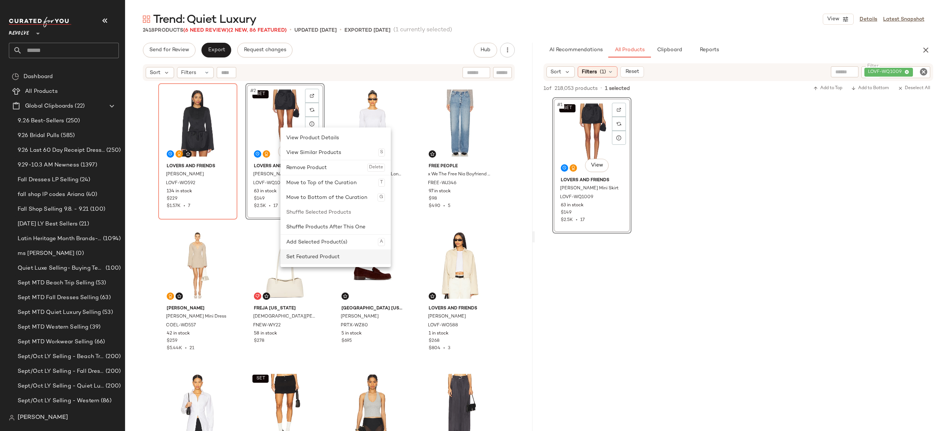
click at [304, 255] on div "Set Featured Product" at bounding box center [335, 256] width 99 height 15
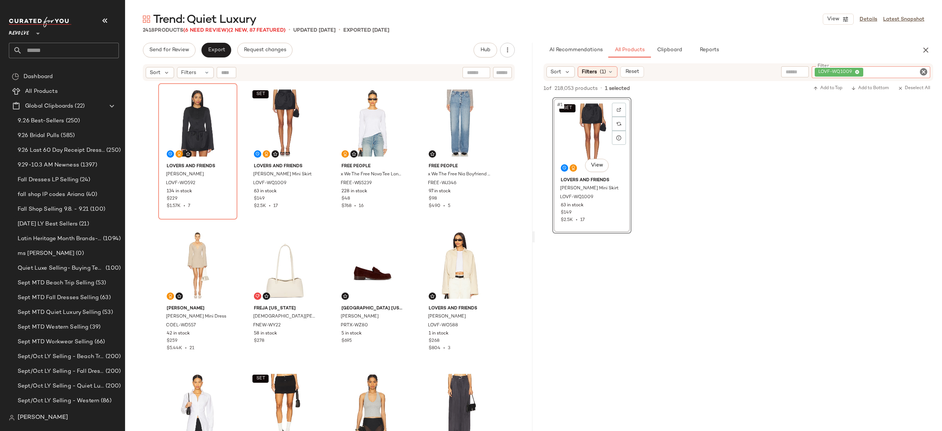
click at [875, 71] on div "LOVF-WQ1009" at bounding box center [871, 72] width 118 height 12
paste input "*********"
type input "*********"
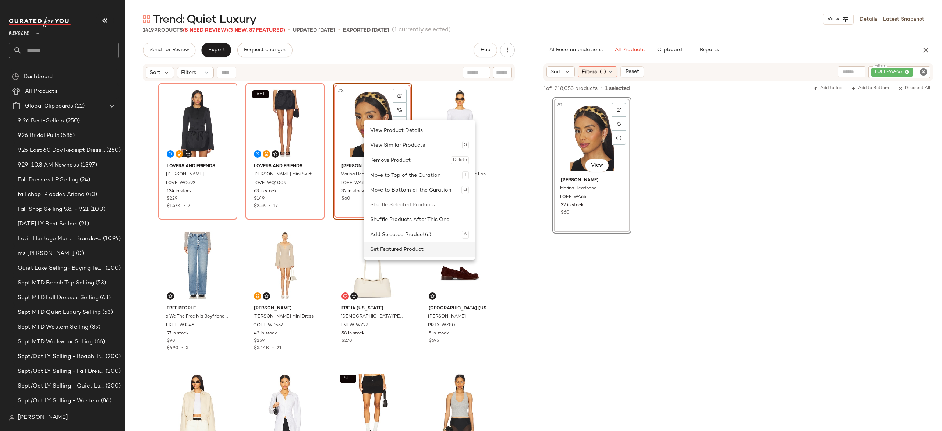
click at [384, 251] on div "Set Featured Product" at bounding box center [419, 249] width 99 height 15
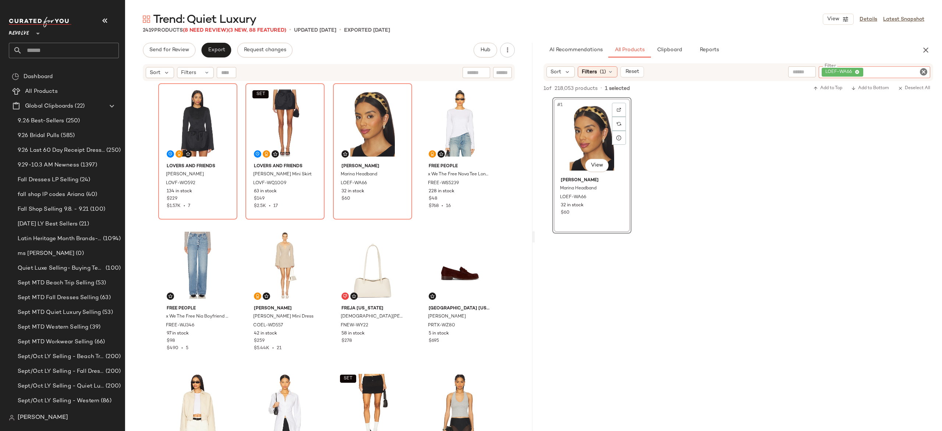
click at [882, 77] on div "LOEF-WA66" at bounding box center [874, 72] width 111 height 12
paste input "**********"
type input "**********"
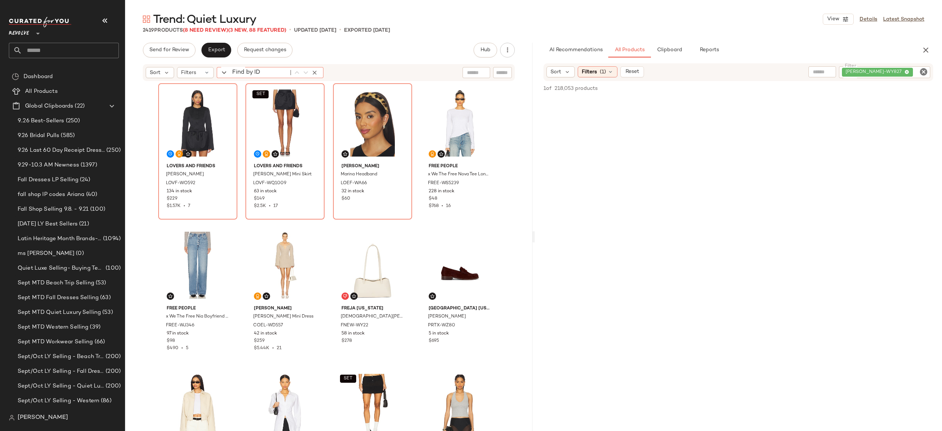
click at [228, 69] on div "Find by ID Find by ID" at bounding box center [270, 72] width 107 height 11
paste input "**********"
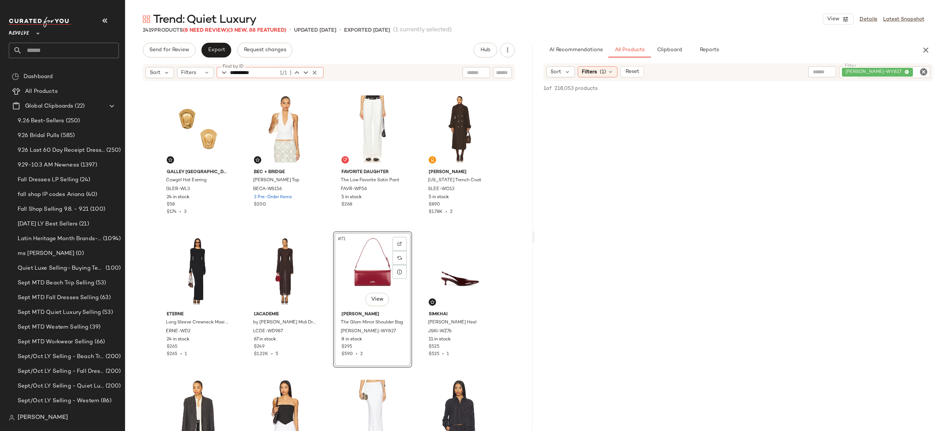
type input "**********"
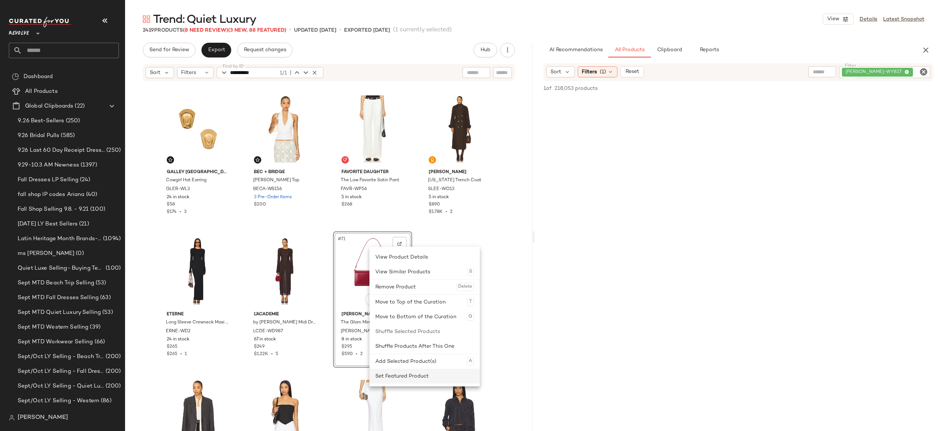
click at [390, 376] on div "Set Featured Product" at bounding box center [424, 375] width 99 height 15
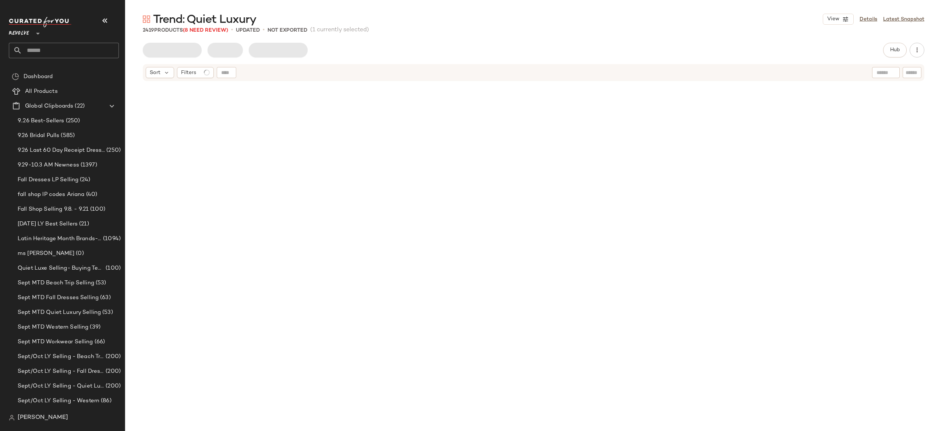
scroll to position [2273, 0]
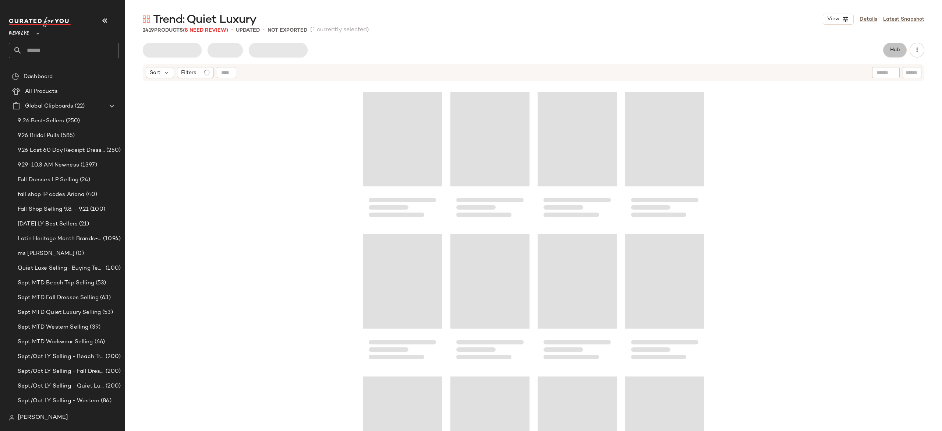
click at [890, 48] on span "Hub" at bounding box center [895, 50] width 10 height 6
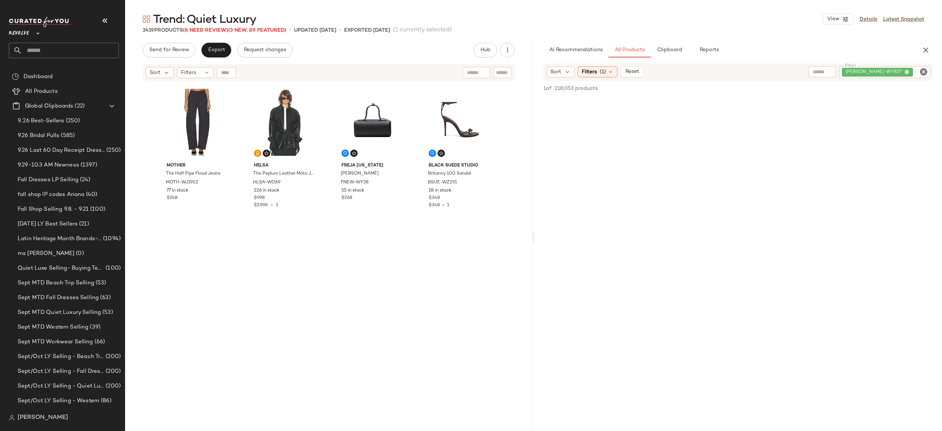
scroll to position [0, 0]
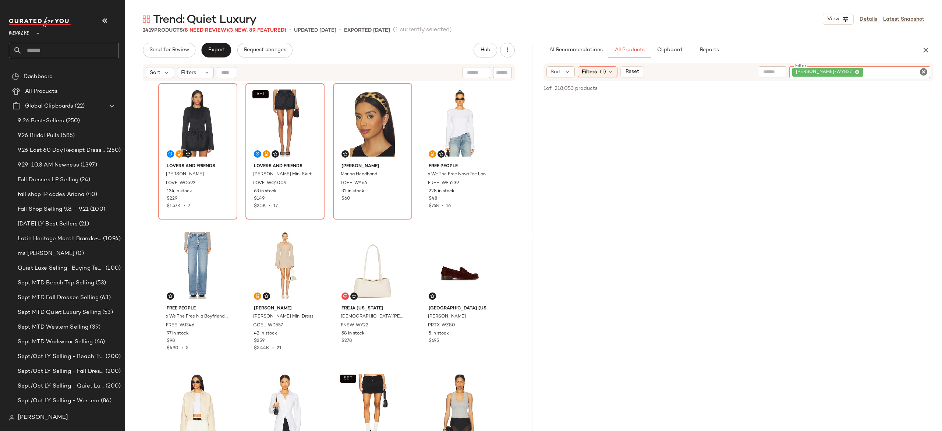
click at [886, 68] on div "[PERSON_NAME]-WY827" at bounding box center [859, 72] width 141 height 12
paste input "*********"
type input "*********"
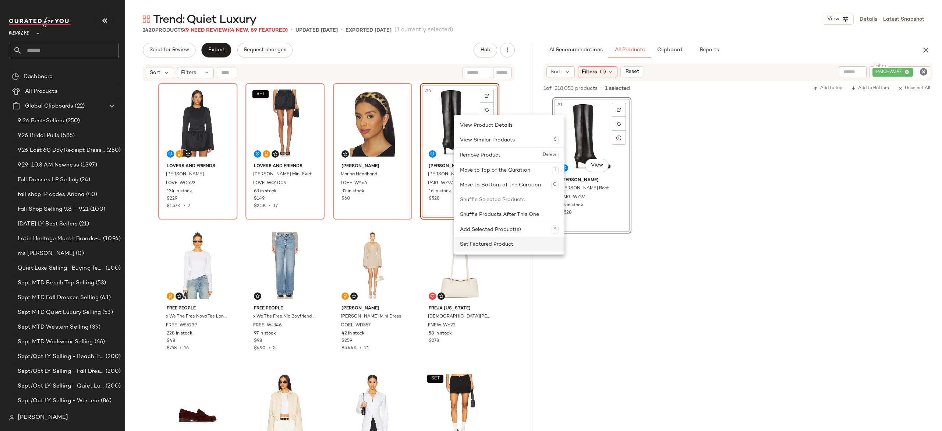
click at [483, 241] on div "Set Featured Product" at bounding box center [509, 244] width 99 height 15
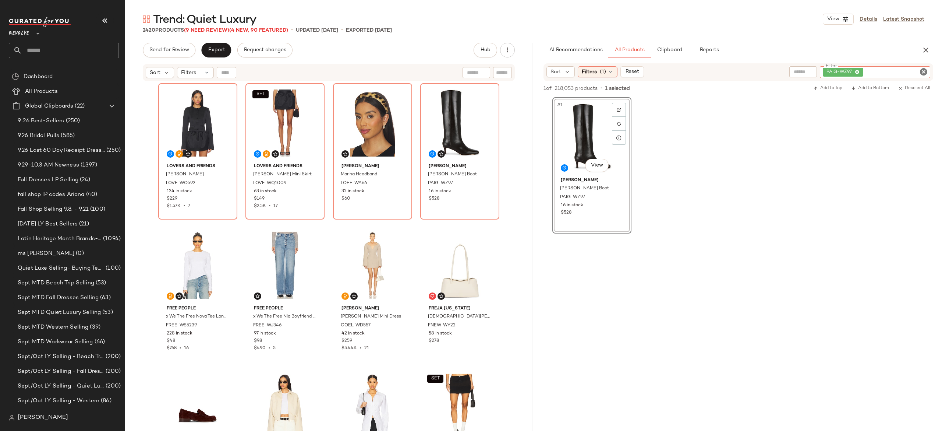
click at [916, 69] on input "Filter" at bounding box center [896, 72] width 63 height 8
paste input "**********"
type input "**********"
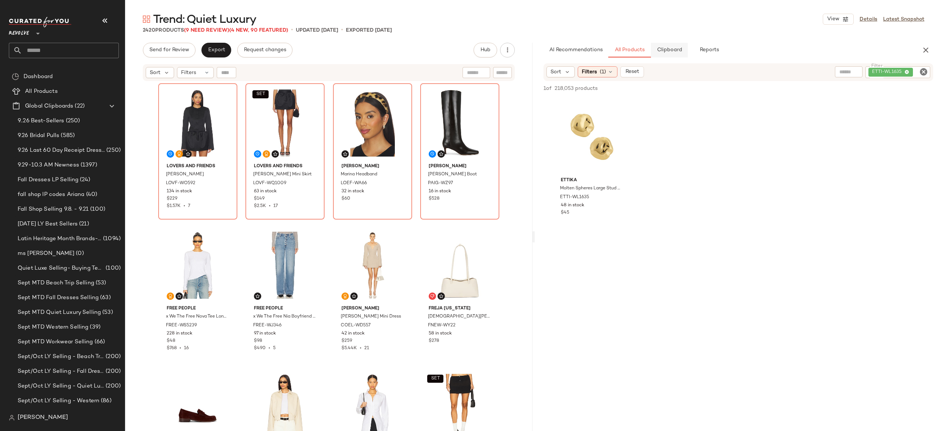
click at [672, 50] on span "Clipboard" at bounding box center [668, 50] width 25 height 6
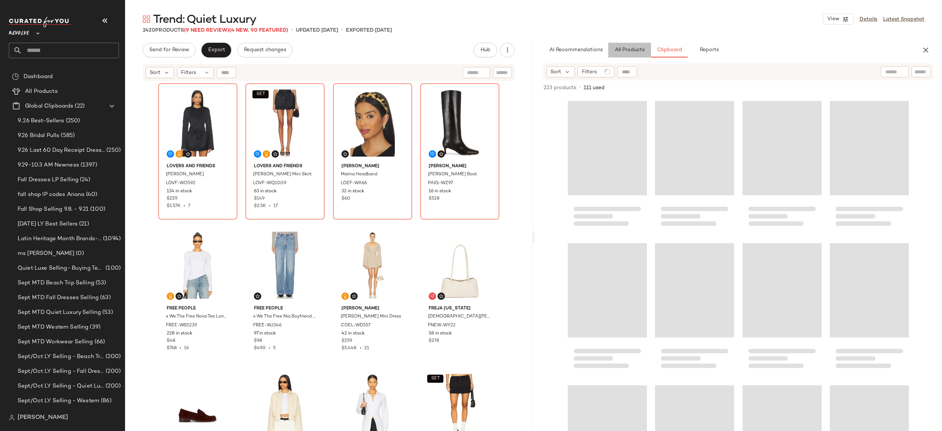
click at [636, 54] on button "All Products" at bounding box center [629, 50] width 43 height 15
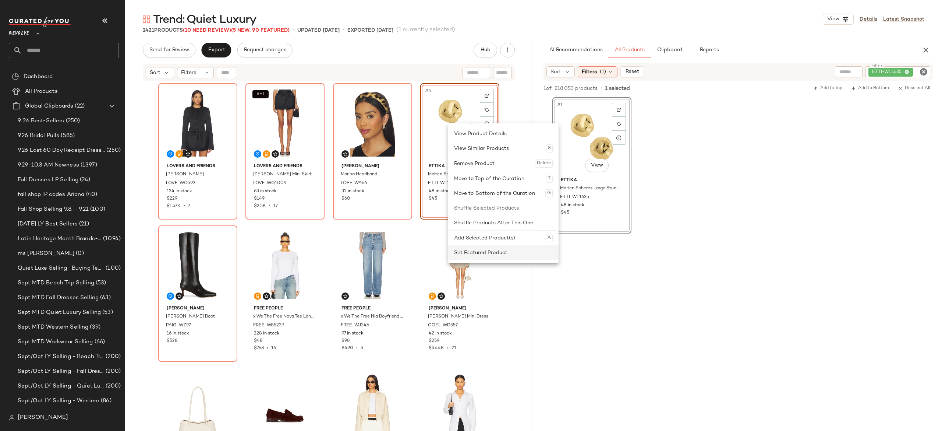
click at [475, 251] on div "Set Featured Product" at bounding box center [503, 252] width 99 height 15
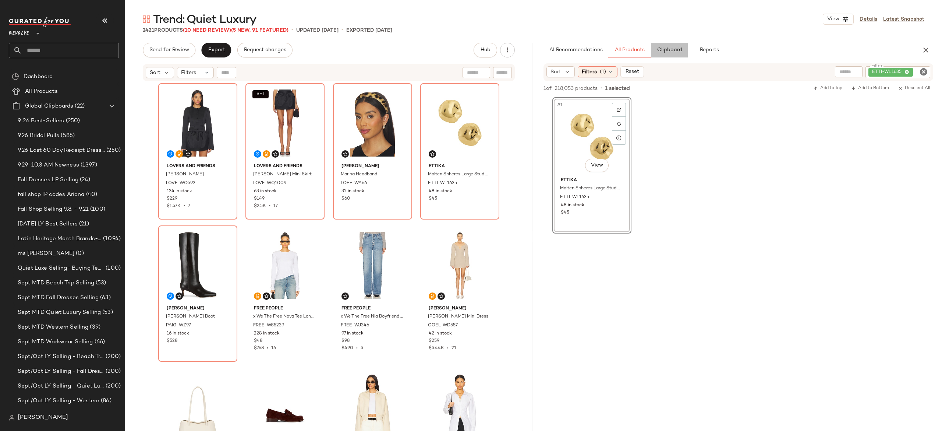
click at [666, 53] on button "Clipboard" at bounding box center [669, 50] width 37 height 15
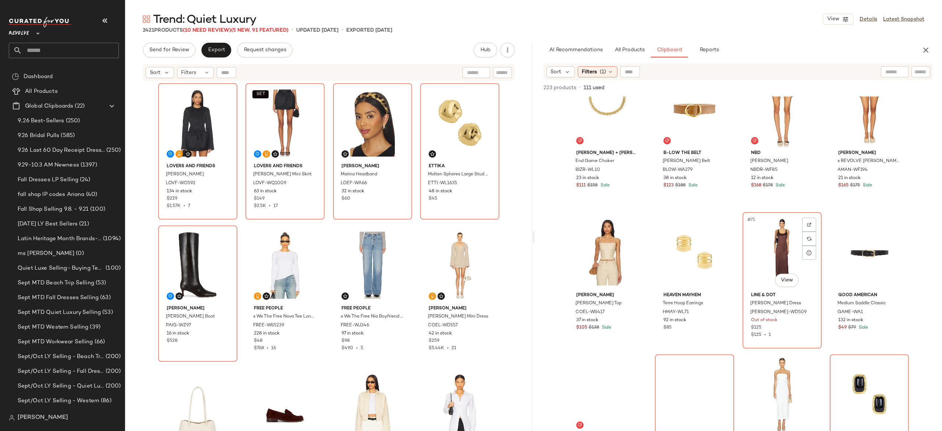
scroll to position [2307, 0]
click at [635, 51] on span "All Products" at bounding box center [629, 50] width 30 height 6
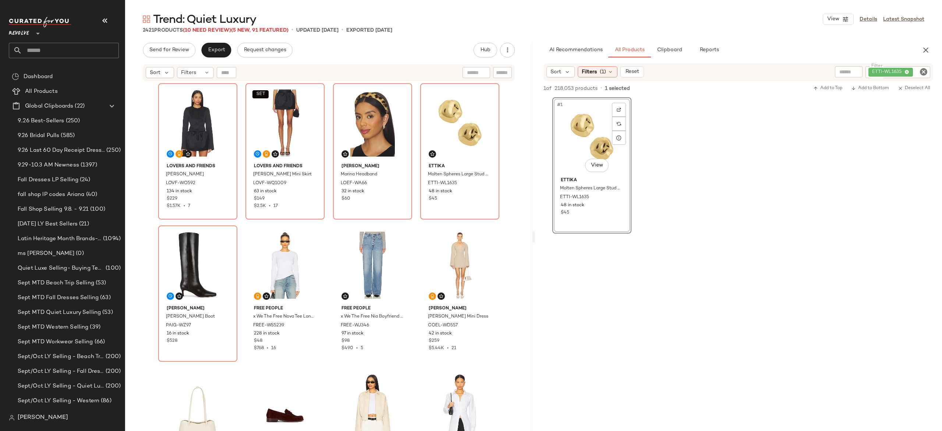
click at [921, 71] on icon "Clear Filter" at bounding box center [923, 71] width 9 height 9
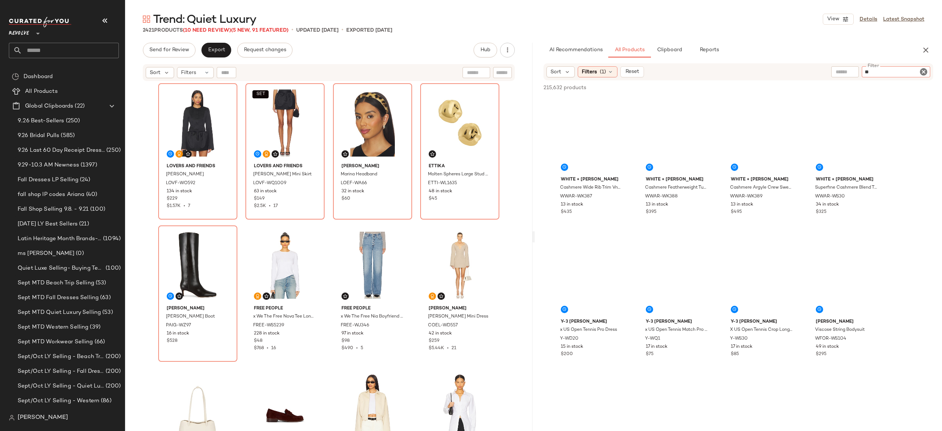
type input "*"
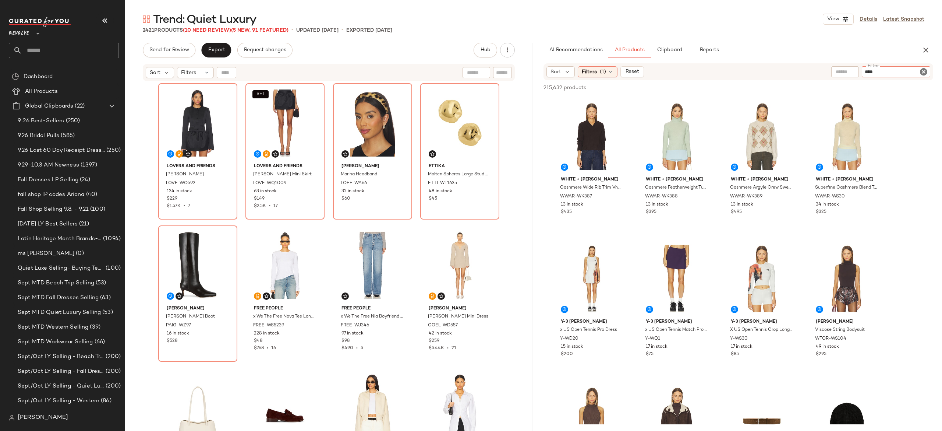
type input "*****"
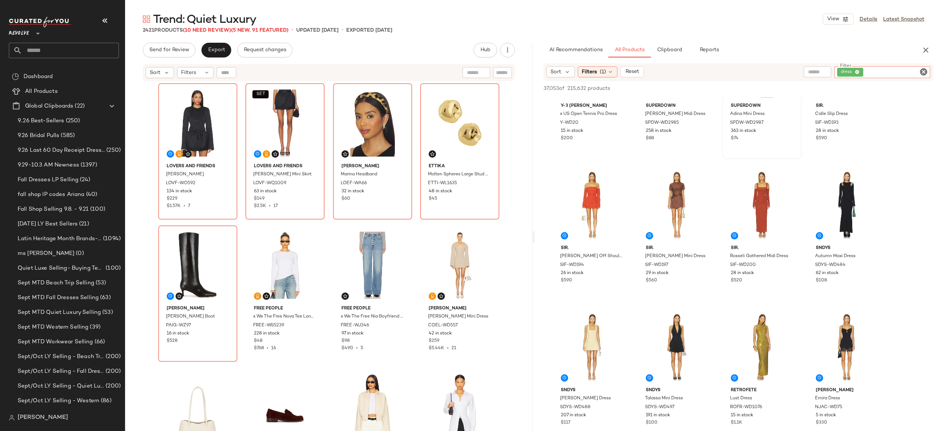
scroll to position [75, 0]
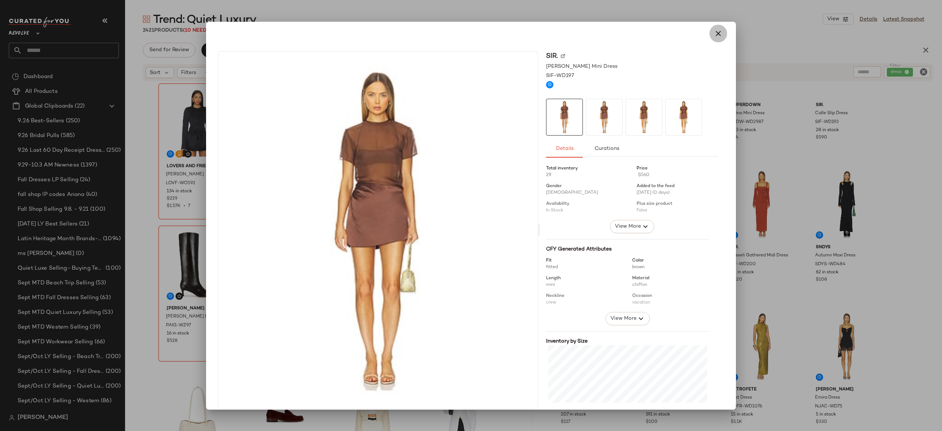
click at [715, 33] on icon "button" at bounding box center [718, 33] width 9 height 9
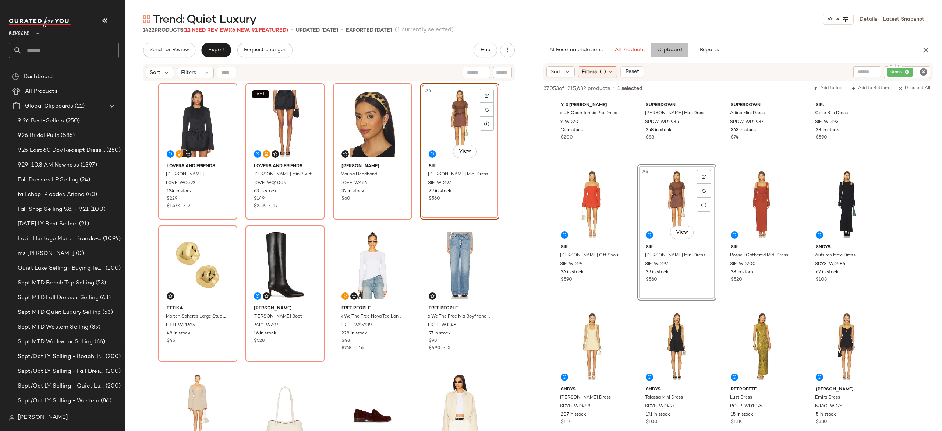
click at [677, 53] on span "Clipboard" at bounding box center [668, 50] width 25 height 6
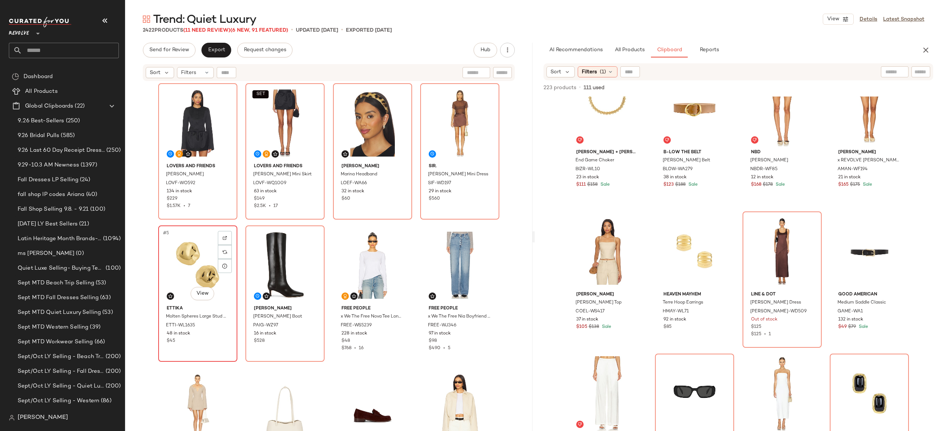
click at [196, 257] on div "#5 View" at bounding box center [198, 265] width 74 height 74
click at [263, 248] on div "#6 View" at bounding box center [285, 265] width 74 height 74
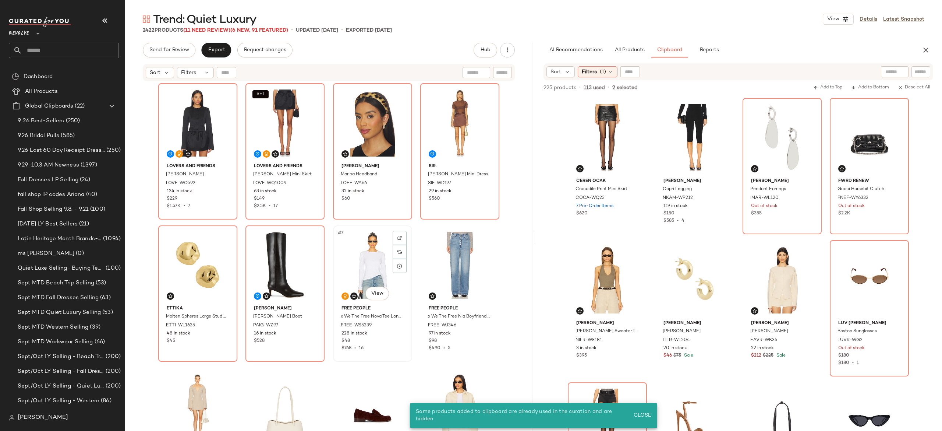
click at [336, 258] on div "#7 View" at bounding box center [373, 265] width 74 height 74
click at [193, 265] on div "#5 View" at bounding box center [198, 265] width 74 height 74
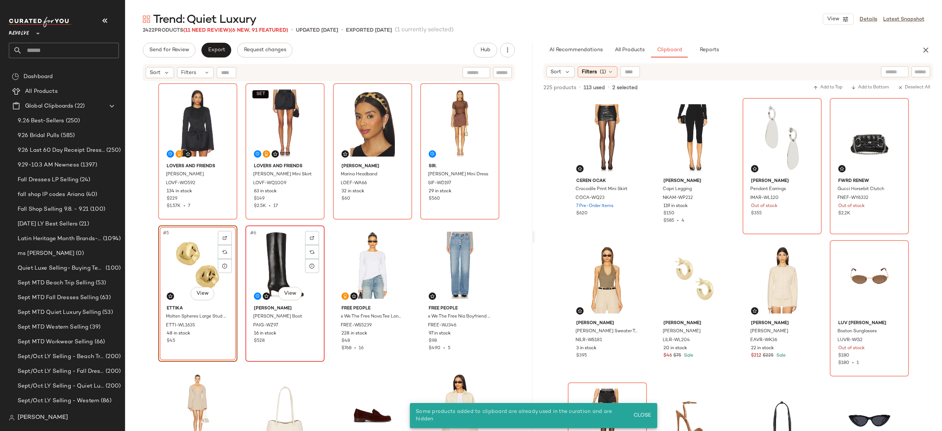
click at [264, 249] on div "#6 View" at bounding box center [285, 265] width 74 height 74
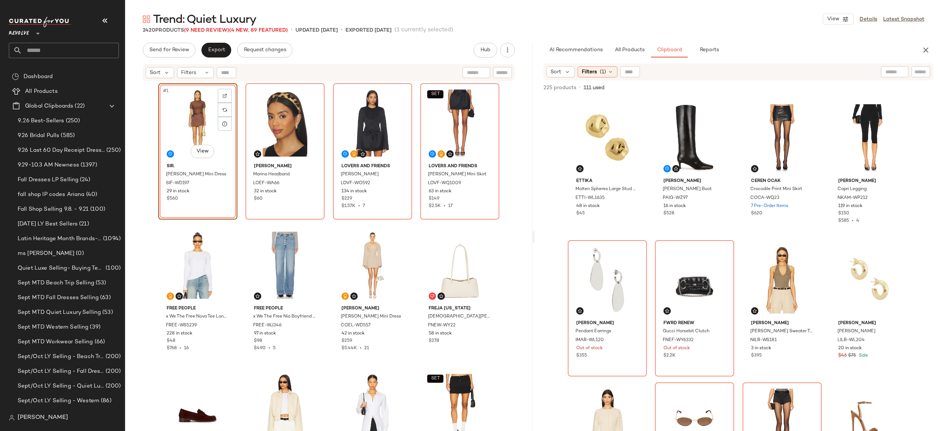
click at [330, 243] on div "#1 View SIR. Luca Mini Dress SIF-WD197 29 in stock $560 Loeffler Randall Marina…" at bounding box center [328, 266] width 341 height 366
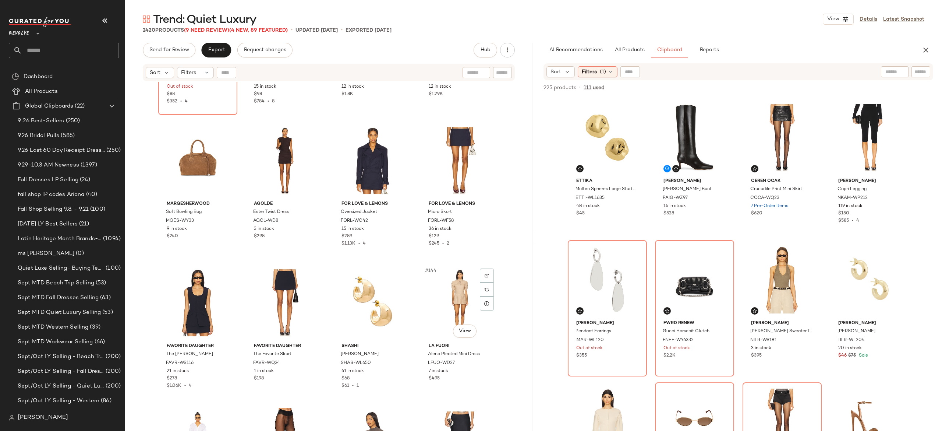
scroll to position [4795, 0]
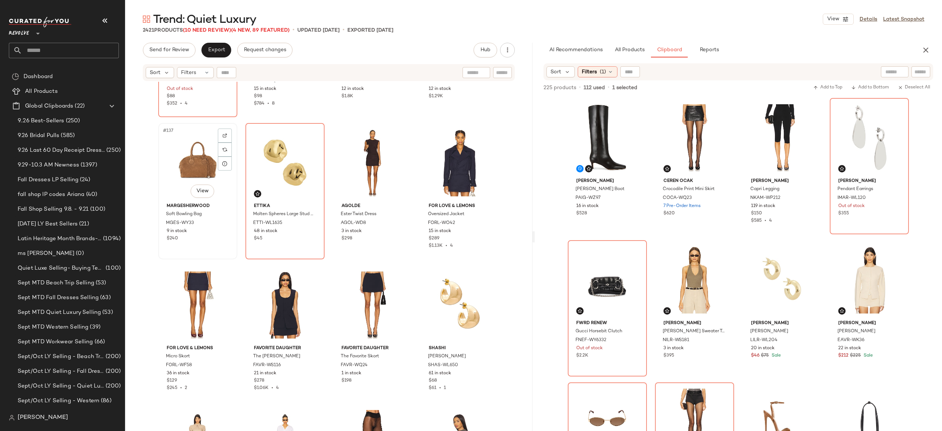
click at [198, 164] on div "#137 View" at bounding box center [198, 162] width 74 height 74
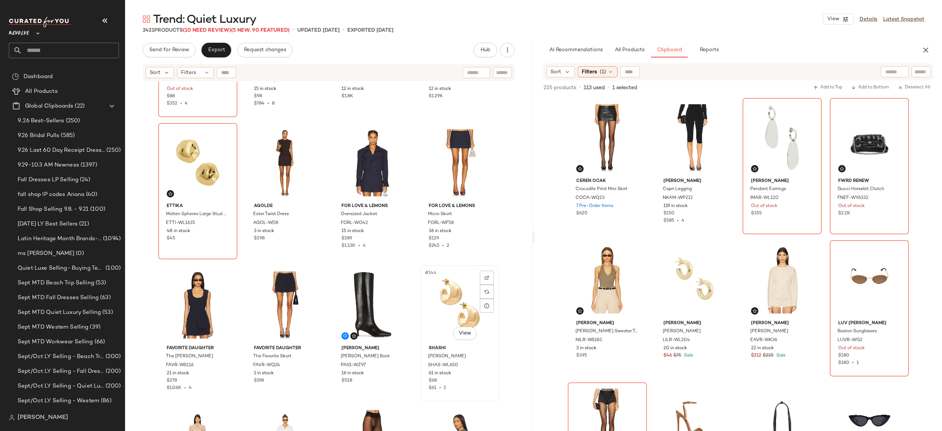
click at [439, 301] on div "#144 View" at bounding box center [460, 305] width 74 height 74
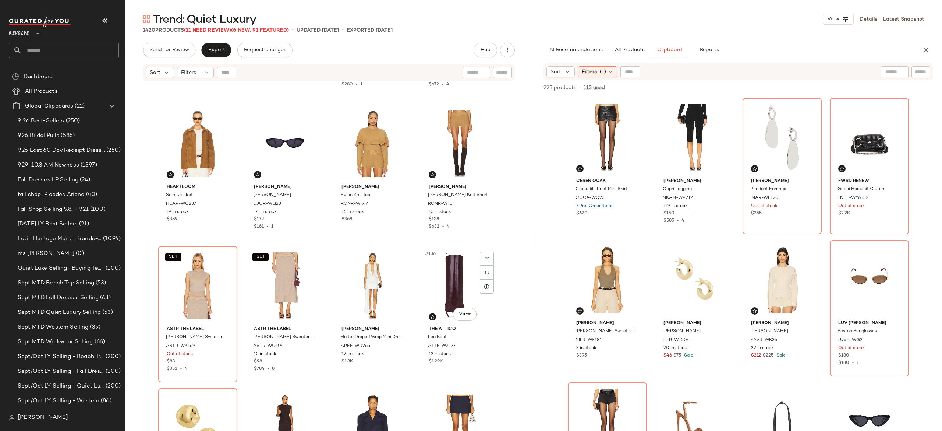
scroll to position [4532, 0]
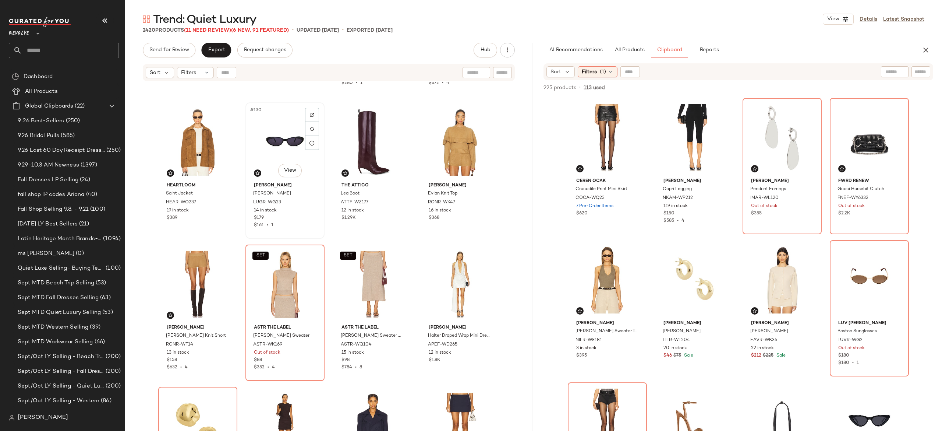
scroll to position [4531, 0]
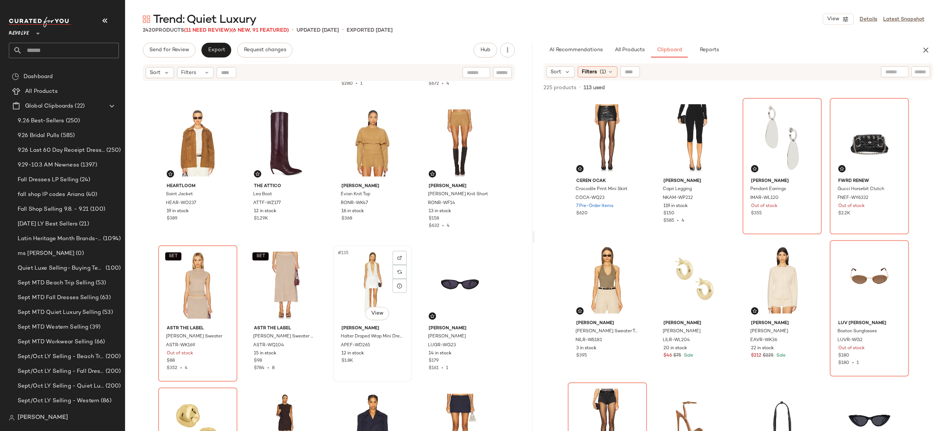
click at [408, 286] on div "#135 View Alex Perry Halter Draped Wrap Mini Dress APEF-WD265 12 in stock $1.8K" at bounding box center [373, 313] width 78 height 135
click at [412, 293] on div "Kule The Lexie Polo Top KULR-WS49 12 in stock $148 SET Helsa Inda Knit Shorts H…" at bounding box center [328, 265] width 407 height 367
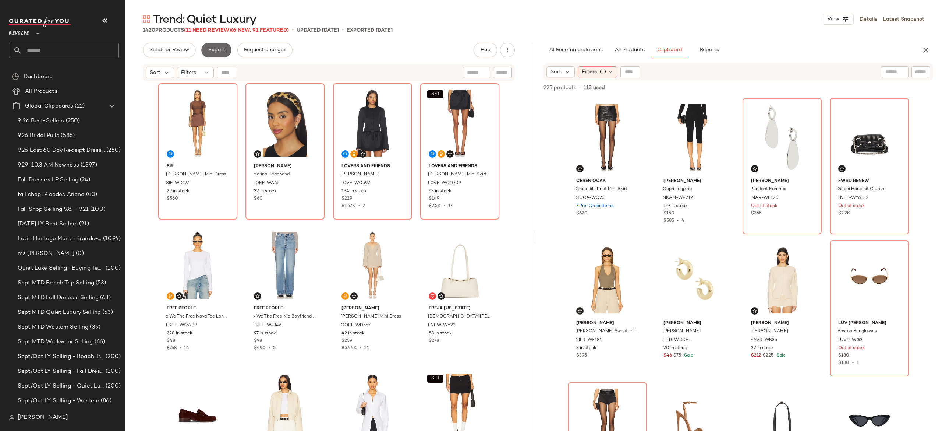
click at [225, 48] on button "Export" at bounding box center [216, 50] width 30 height 15
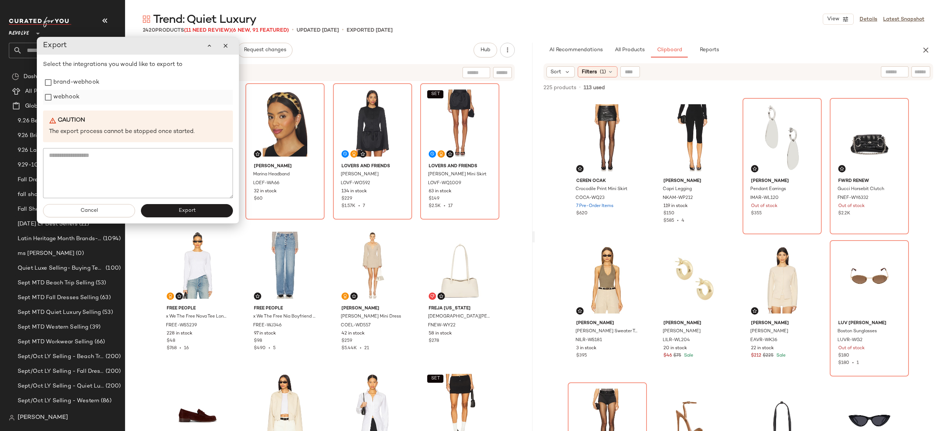
click at [71, 102] on label "webhook" at bounding box center [66, 97] width 26 height 15
click at [162, 213] on button "Export" at bounding box center [187, 210] width 92 height 13
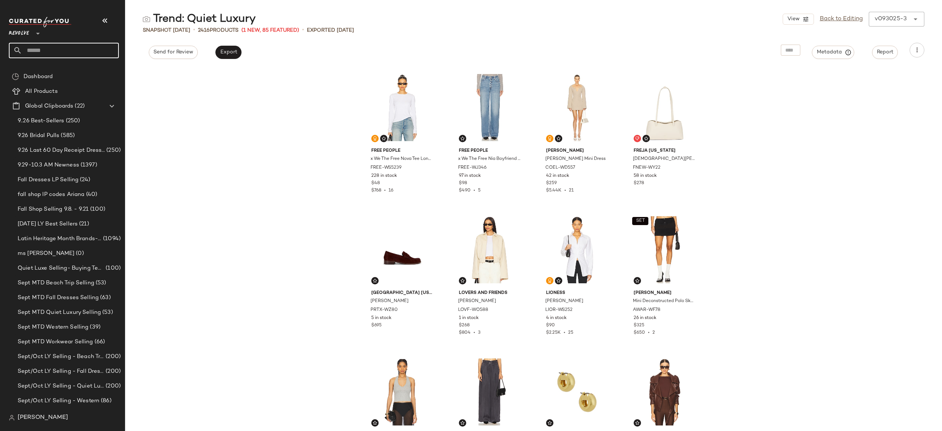
click at [107, 50] on input "text" at bounding box center [70, 50] width 97 height 15
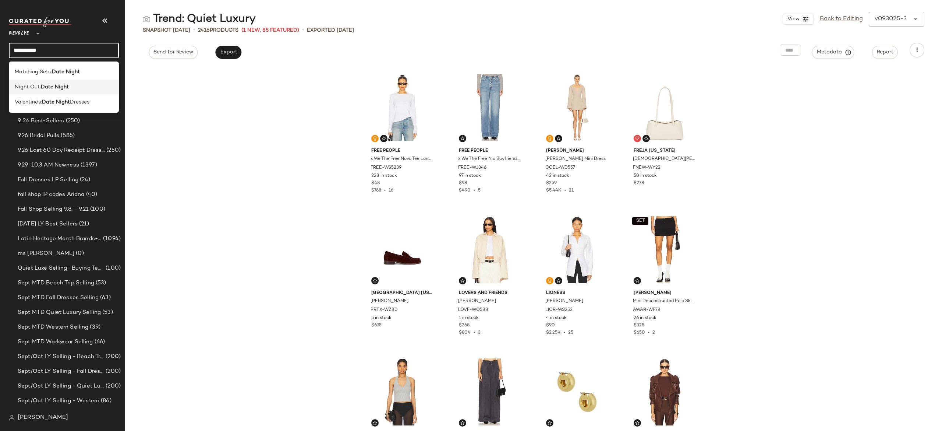
type input "**********"
click at [74, 85] on div "Night Out: Date Night" at bounding box center [64, 87] width 98 height 8
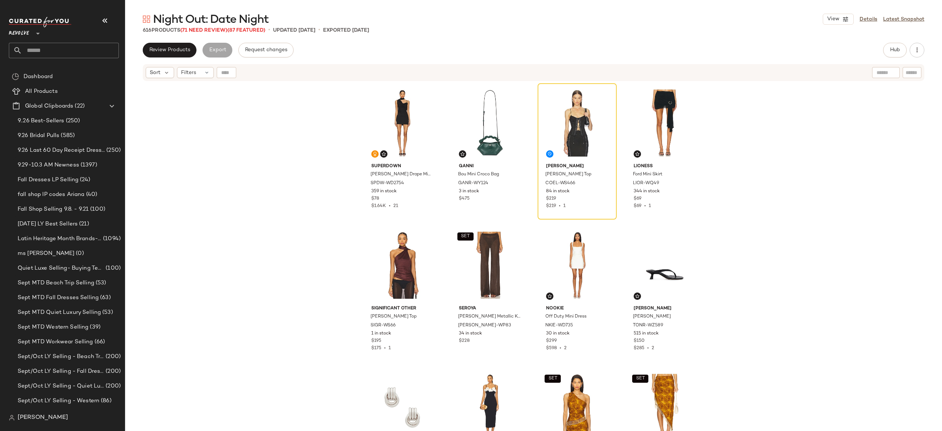
click at [106, 51] on input "text" at bounding box center [70, 50] width 97 height 15
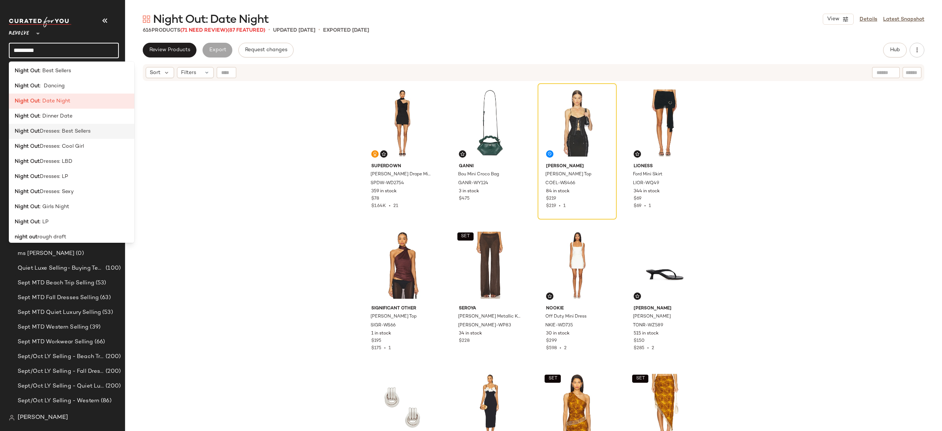
scroll to position [111, 0]
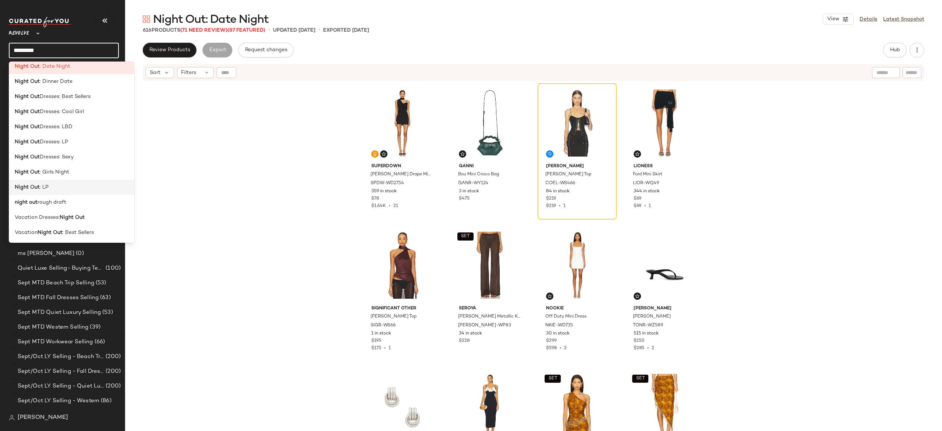
type input "*********"
click at [58, 184] on div "Night Out : LP" at bounding box center [72, 187] width 114 height 8
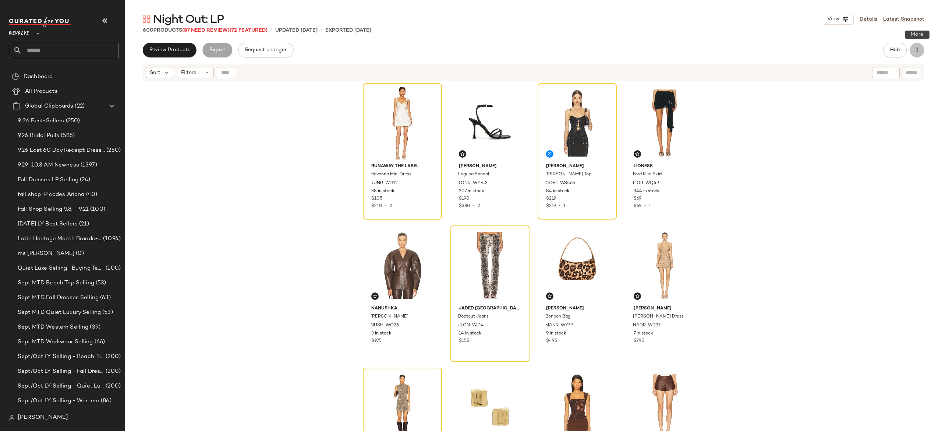
click at [913, 48] on icon "button" at bounding box center [916, 49] width 7 height 7
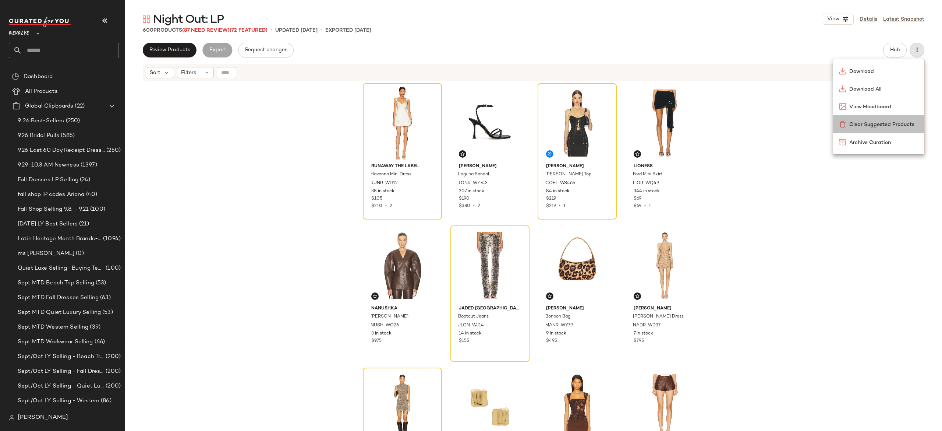
click at [886, 123] on span "Clear Suggested Products" at bounding box center [883, 125] width 69 height 8
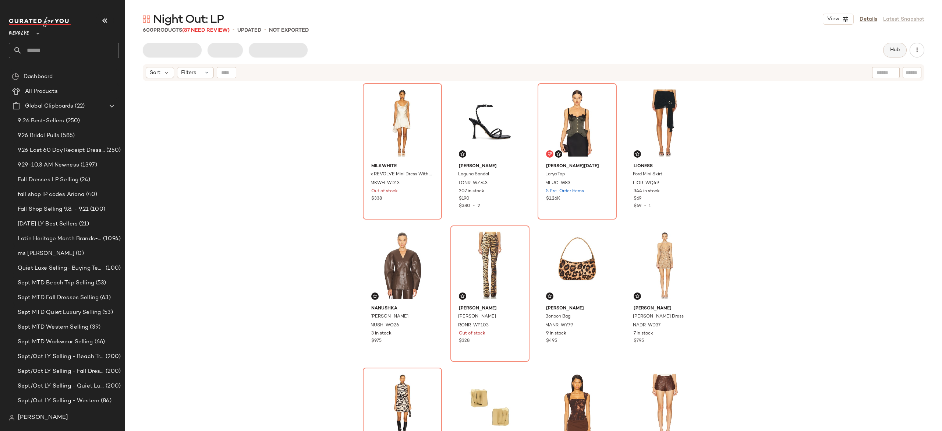
click at [885, 50] on button "Hub" at bounding box center [895, 50] width 24 height 15
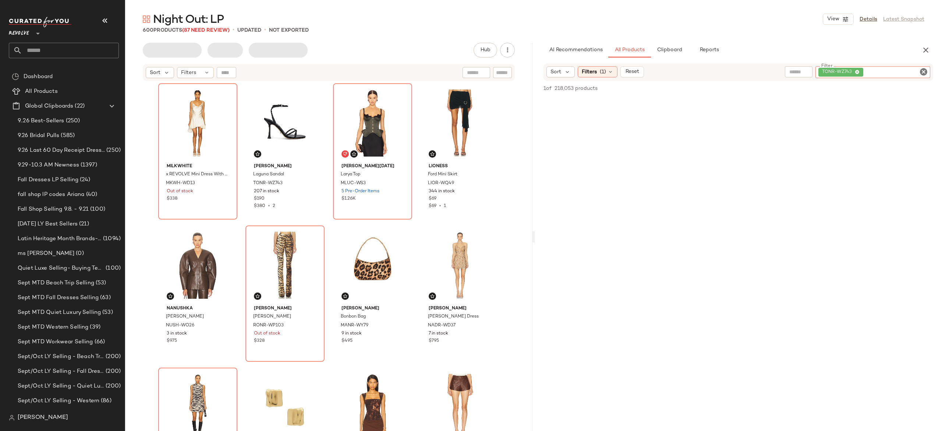
click at [878, 72] on div "TONR-WZ743" at bounding box center [872, 72] width 115 height 12
paste input "**********"
type input "**********"
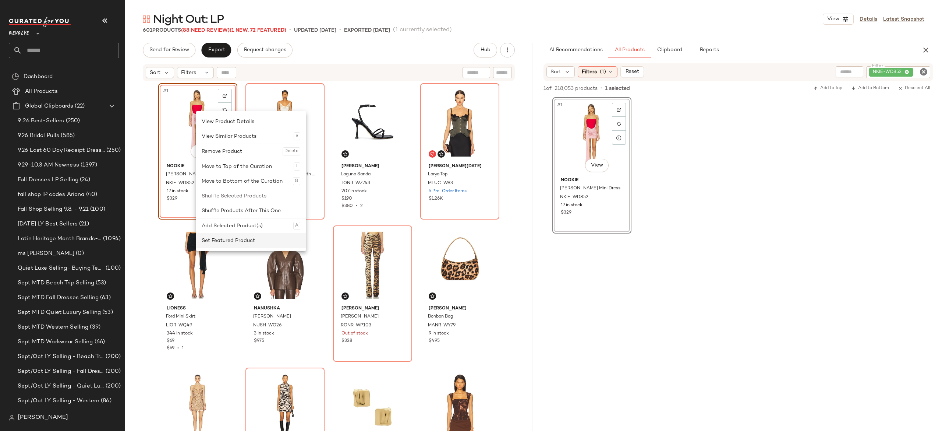
click at [217, 245] on div "Set Featured Product" at bounding box center [251, 240] width 99 height 15
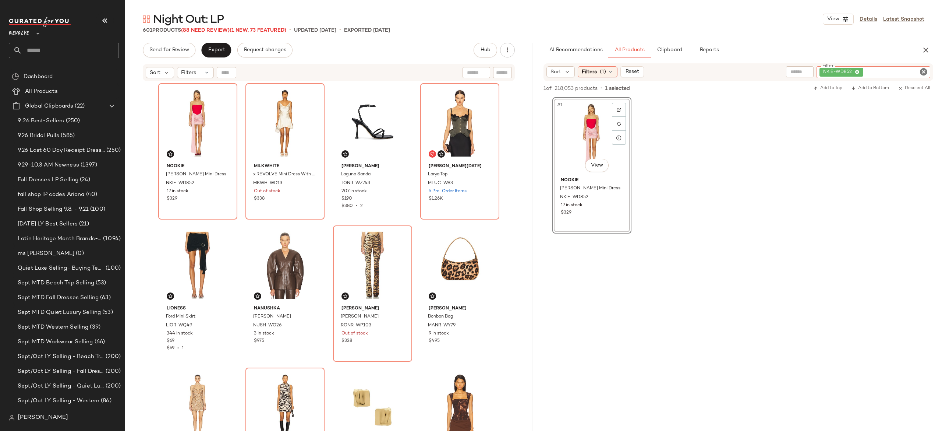
click at [884, 66] on div "NKIE-WD852" at bounding box center [874, 72] width 114 height 12
paste input "**********"
type input "**********"
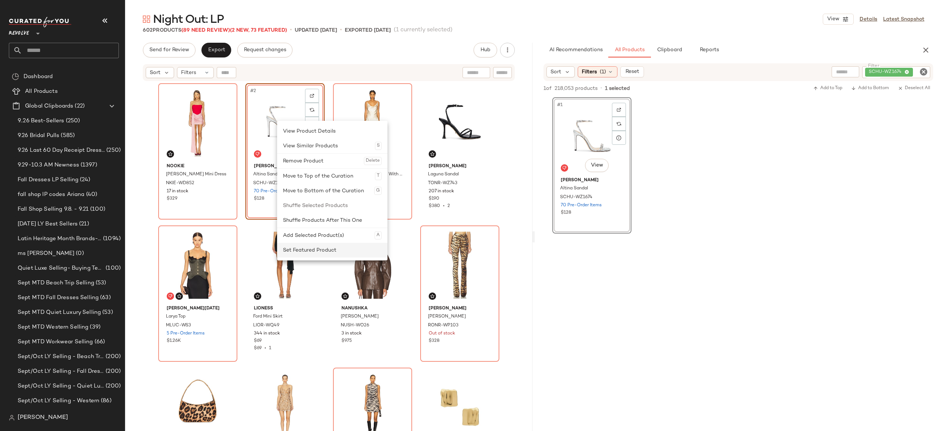
click at [295, 250] on div "Set Featured Product" at bounding box center [332, 249] width 99 height 15
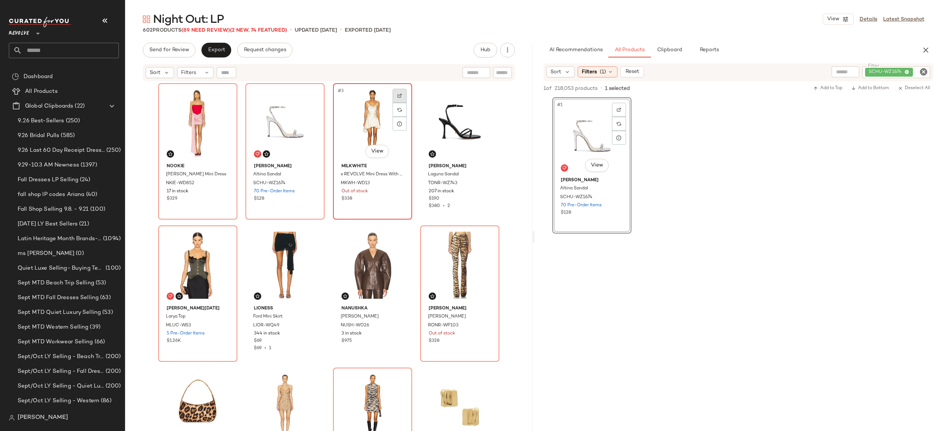
click at [397, 93] on img at bounding box center [399, 95] width 4 height 4
click at [875, 72] on div "SCHU-WZ1674" at bounding box center [871, 72] width 118 height 12
paste input "**********"
type input "**********"
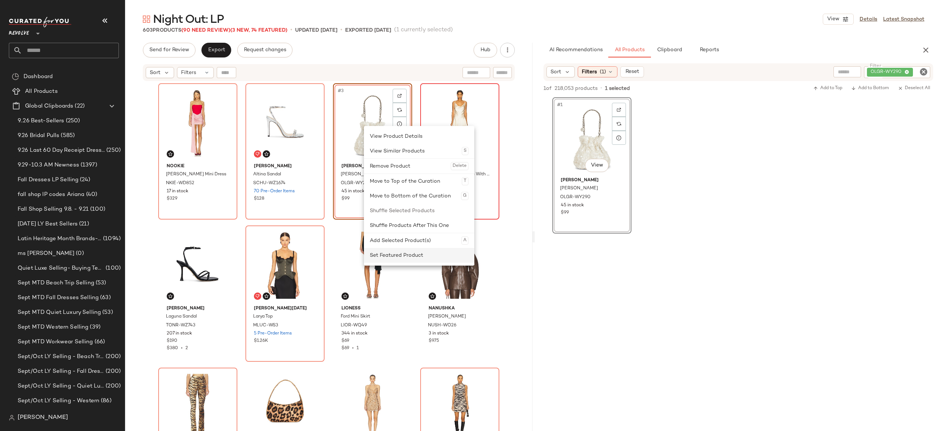
click at [389, 252] on div "Set Featured Product" at bounding box center [419, 255] width 99 height 15
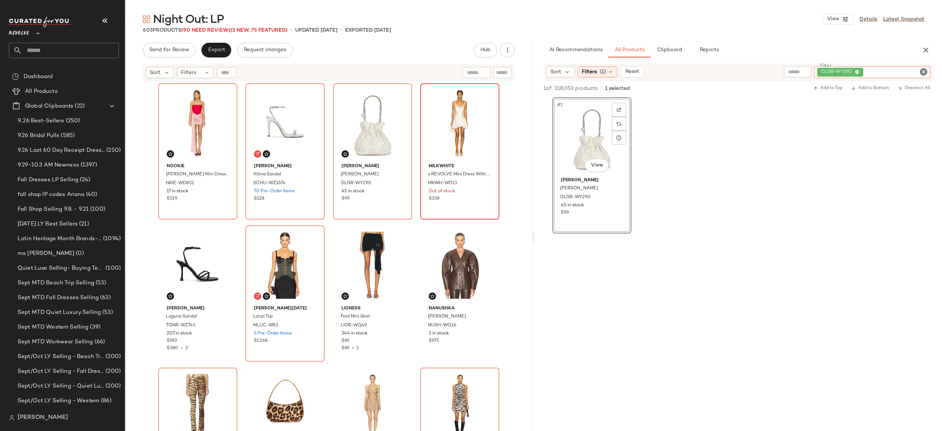
click at [876, 70] on div "OLGR-WY290" at bounding box center [872, 72] width 116 height 12
paste input "**********"
type input "**********"
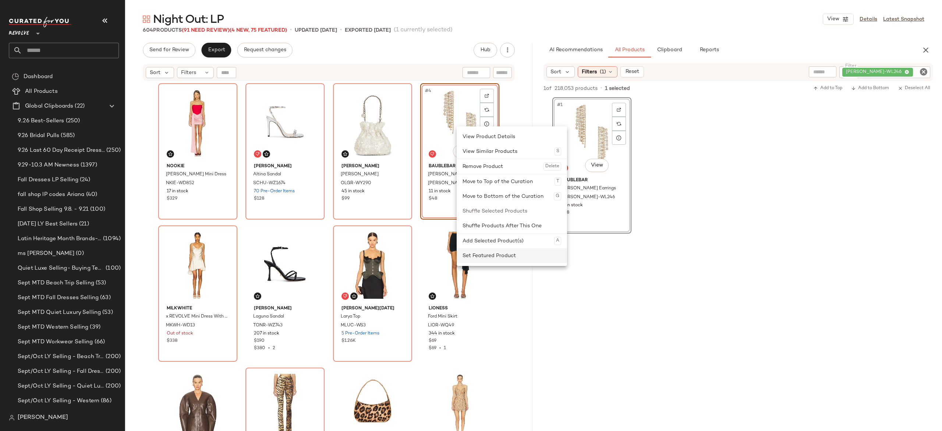
click at [481, 258] on div "Set Featured Product" at bounding box center [512, 255] width 99 height 15
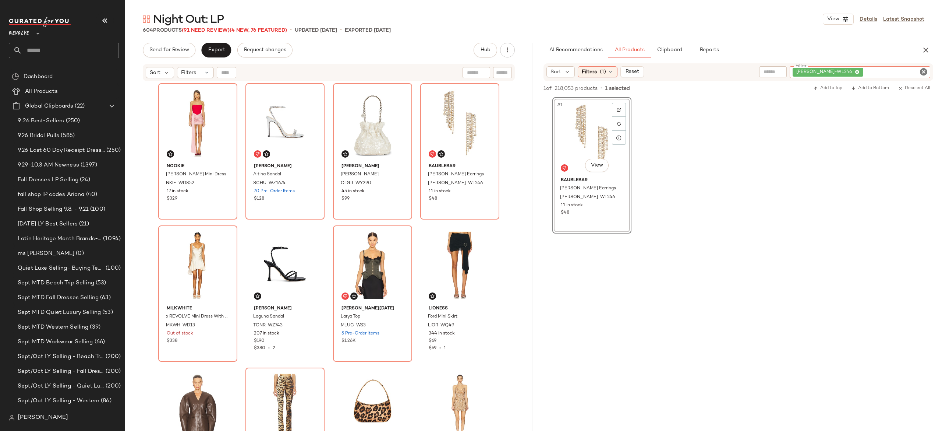
click at [887, 72] on div "BAUR-WL246" at bounding box center [860, 72] width 141 height 12
paste input "*********"
type input "*********"
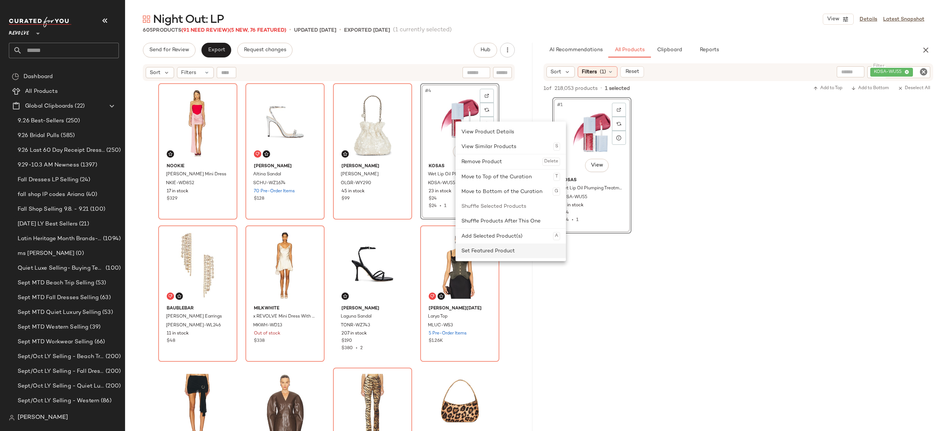
click at [473, 250] on div "Set Featured Product" at bounding box center [510, 250] width 99 height 15
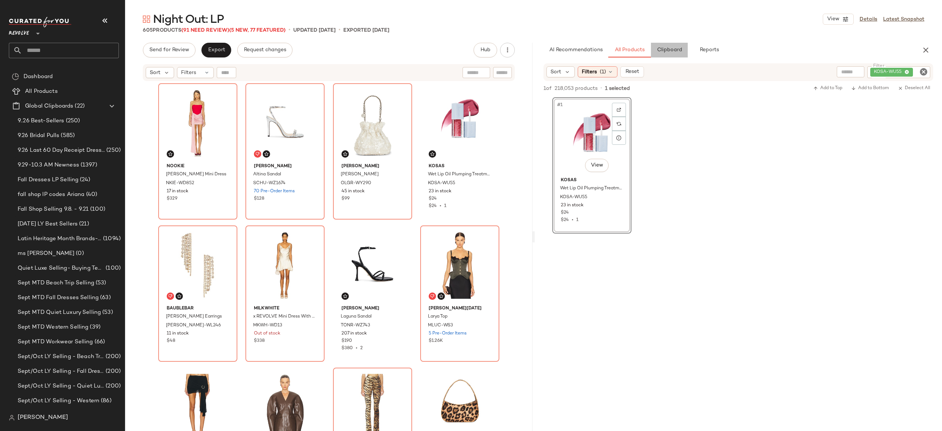
click at [665, 49] on span "Clipboard" at bounding box center [668, 50] width 25 height 6
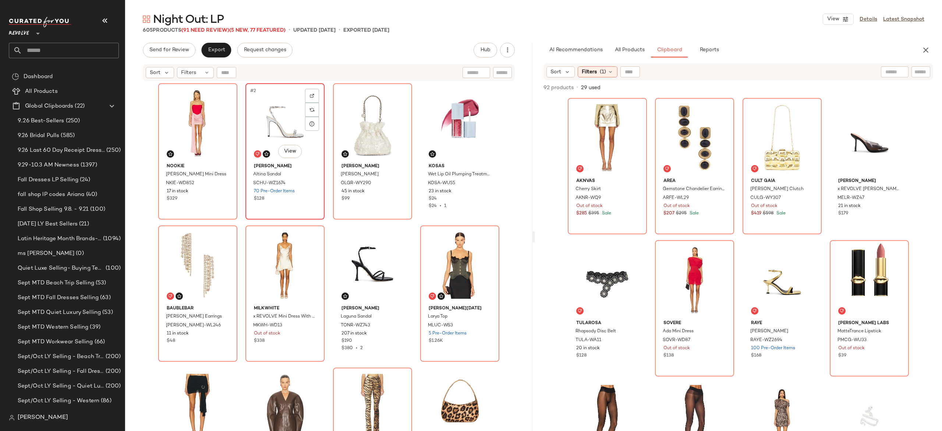
click at [279, 127] on div "#2 View" at bounding box center [285, 123] width 74 height 74
click at [208, 252] on div "#5 View" at bounding box center [198, 265] width 74 height 74
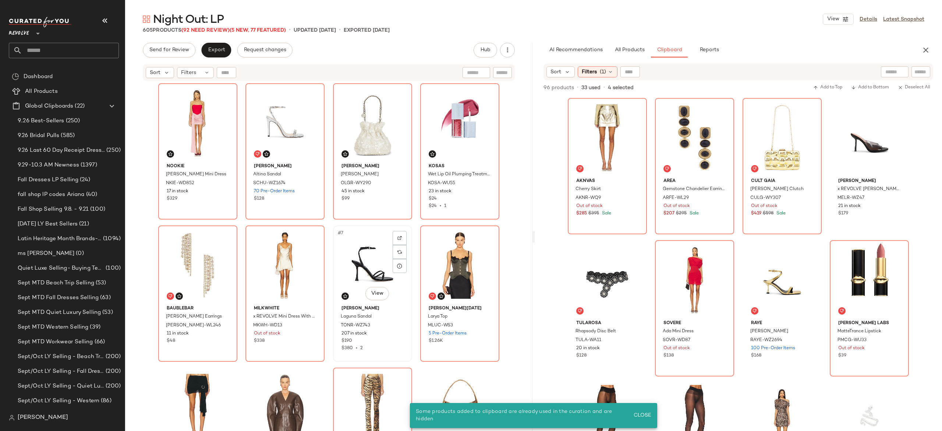
click at [407, 240] on div "#7 View" at bounding box center [373, 265] width 74 height 74
click at [288, 132] on div "#2 View" at bounding box center [285, 123] width 74 height 74
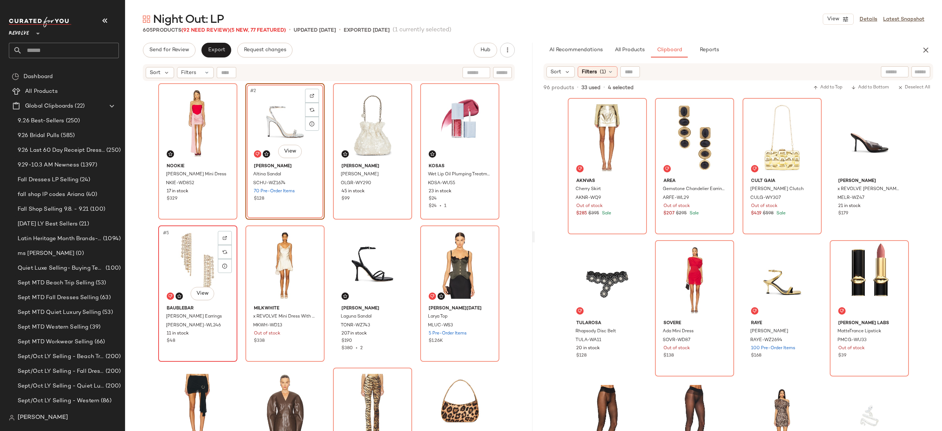
click at [197, 247] on div "#5 View" at bounding box center [198, 265] width 74 height 74
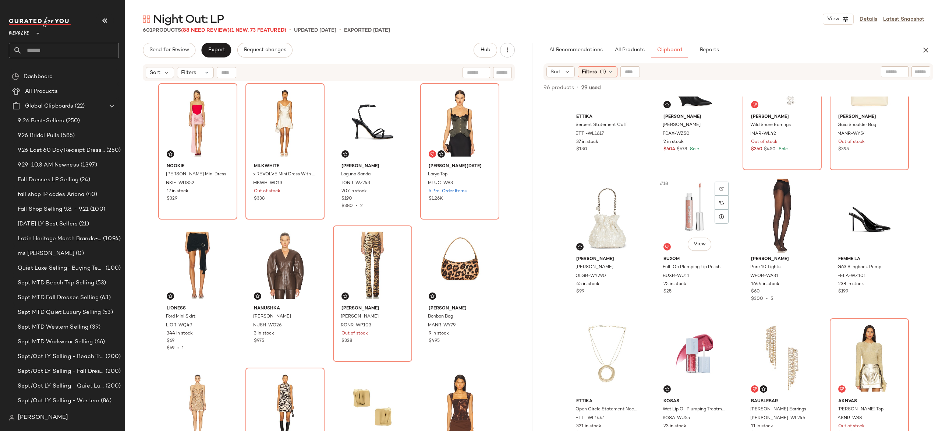
scroll to position [497, 0]
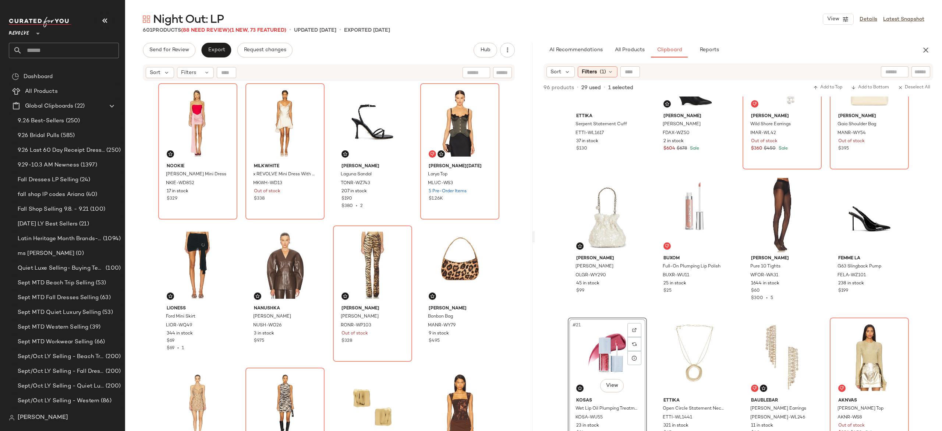
click at [592, 353] on div "#21 View" at bounding box center [607, 357] width 74 height 74
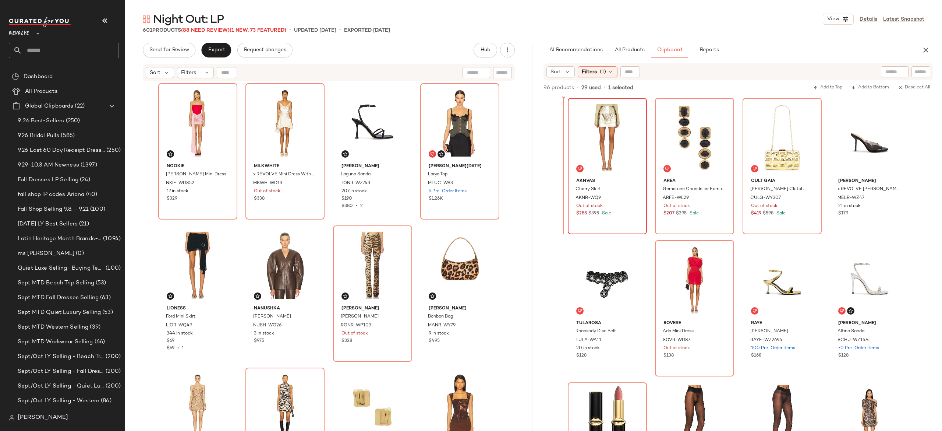
scroll to position [0, 0]
click at [605, 136] on div "#1 View" at bounding box center [607, 137] width 74 height 74
click at [772, 144] on div "#3 View" at bounding box center [782, 137] width 74 height 74
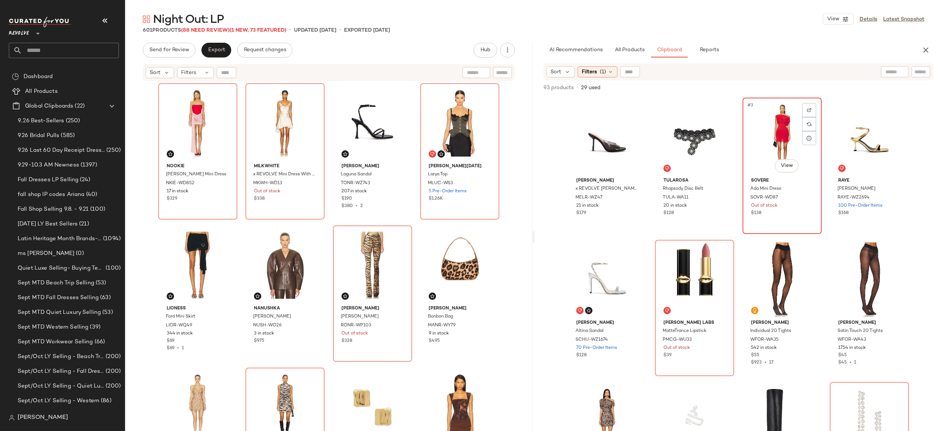
click at [766, 132] on div "#3 View" at bounding box center [782, 137] width 74 height 74
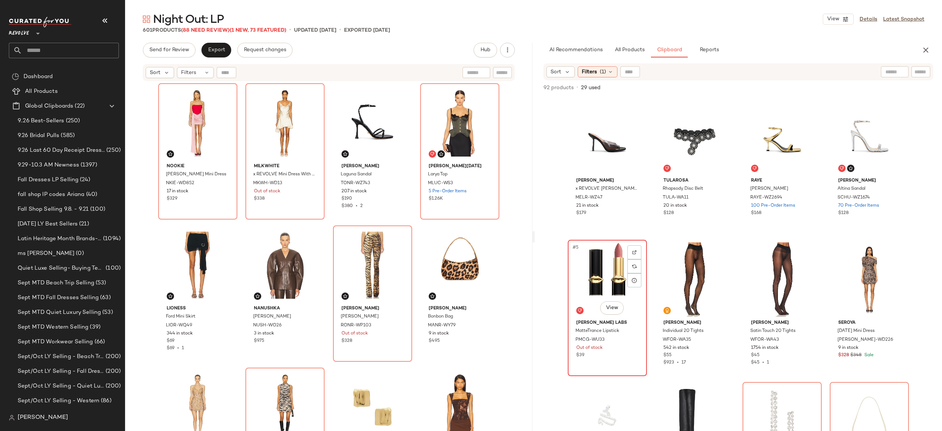
click at [610, 278] on div "#5 View" at bounding box center [607, 279] width 74 height 74
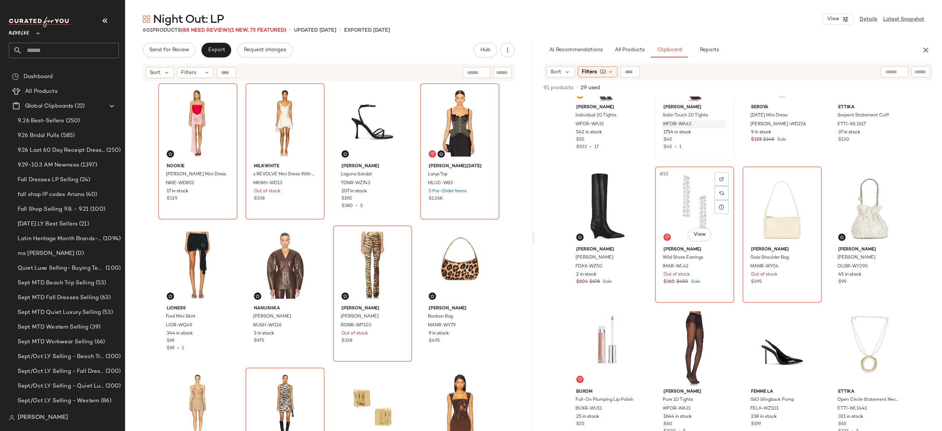
scroll to position [223, 0]
click at [695, 202] on div "#10 View" at bounding box center [695, 205] width 74 height 74
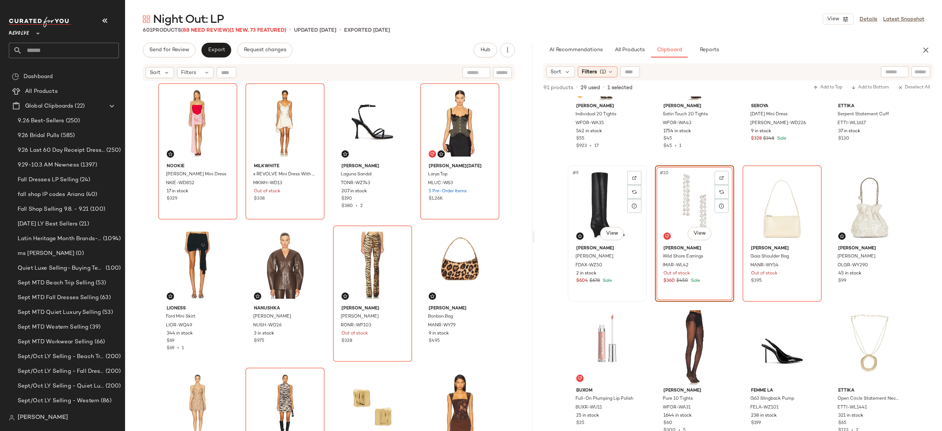
click at [603, 203] on div "#9 View" at bounding box center [607, 205] width 74 height 74
click at [776, 198] on div "#11 View" at bounding box center [782, 205] width 74 height 74
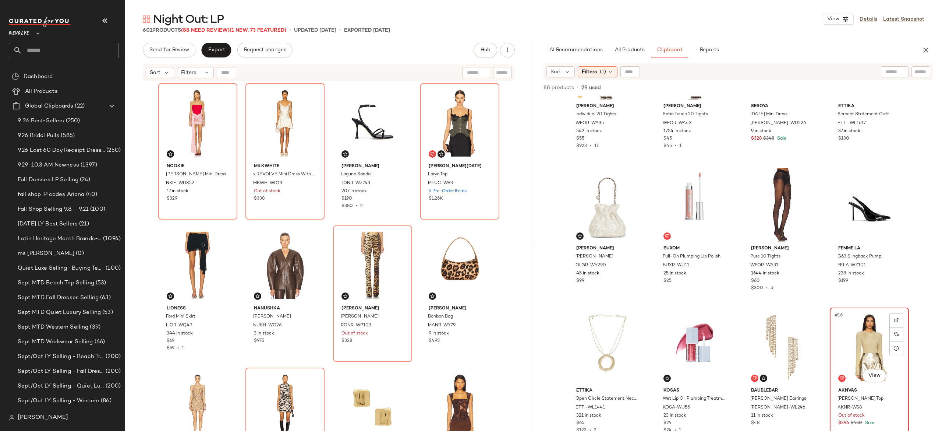
click at [856, 340] on div "#16 View" at bounding box center [869, 347] width 74 height 74
click at [199, 121] on div "#1 View" at bounding box center [198, 123] width 74 height 74
click at [264, 125] on div "#2 View" at bounding box center [285, 123] width 74 height 74
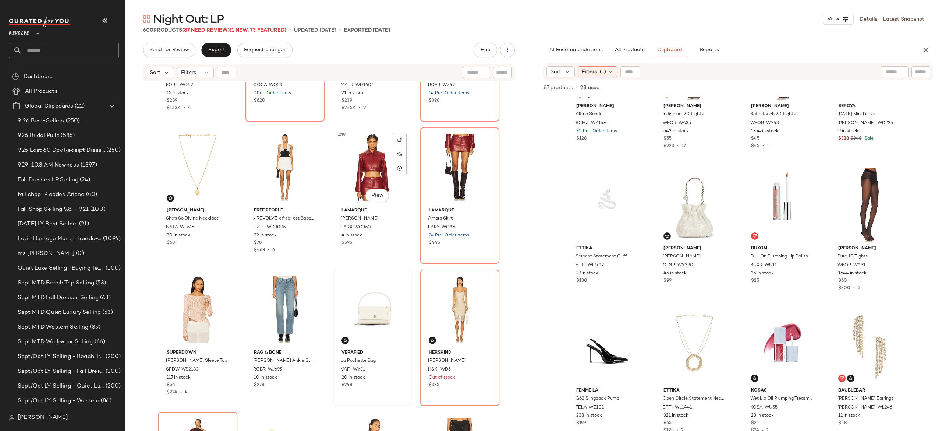
scroll to position [528, 0]
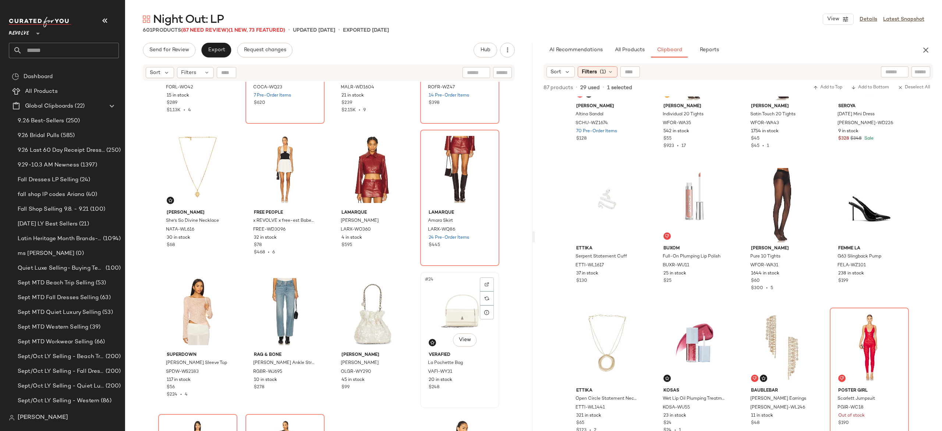
click at [440, 305] on div "#24 View" at bounding box center [460, 311] width 74 height 74
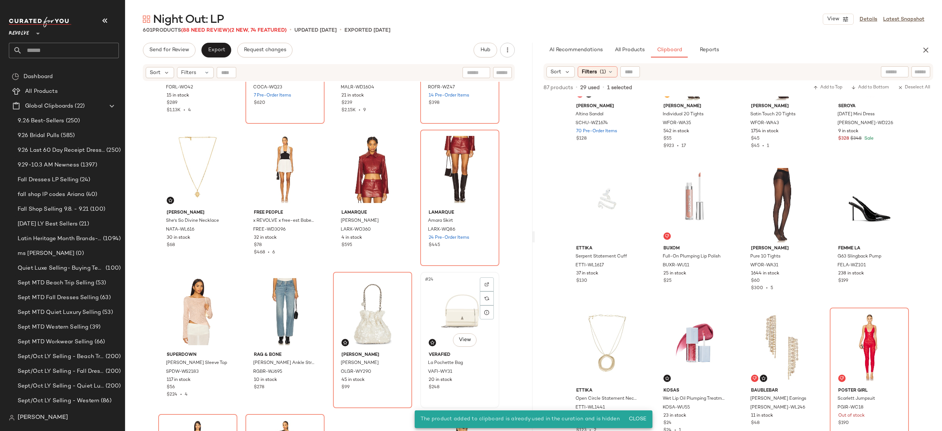
click at [453, 305] on div "#24 View" at bounding box center [460, 311] width 74 height 74
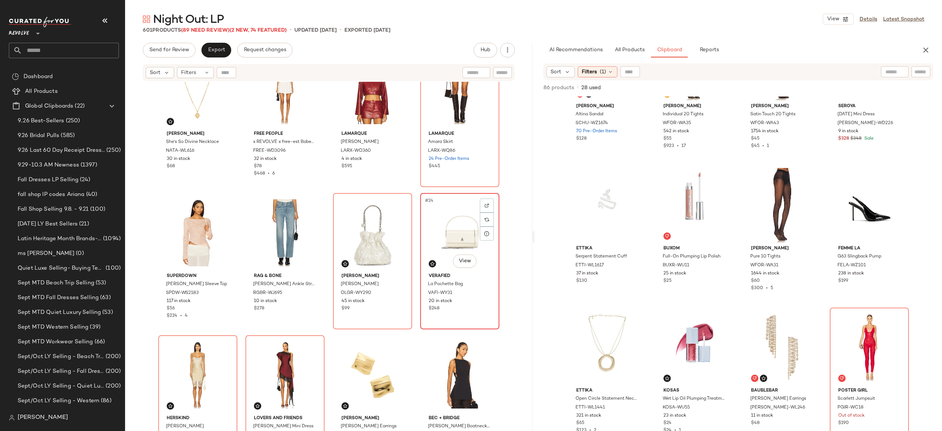
scroll to position [607, 0]
click at [450, 229] on div "#24 View" at bounding box center [460, 232] width 74 height 74
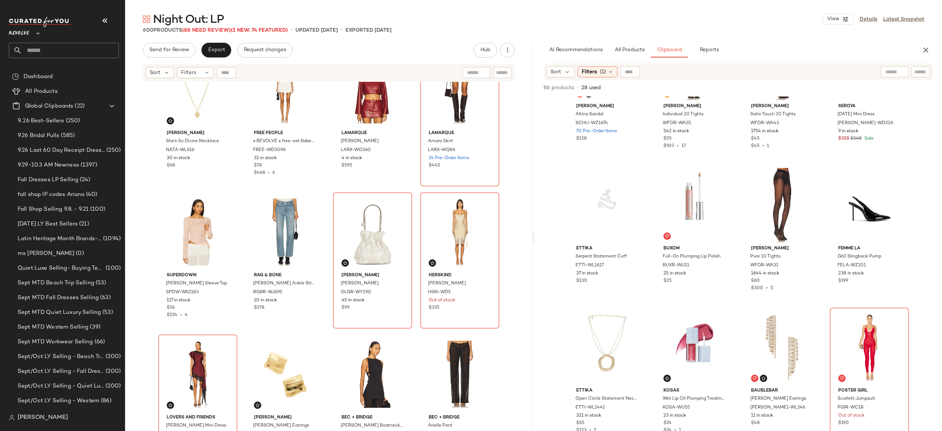
click at [412, 180] on div "For Love & Lemons Oversized Jacket FORL-WO42 15 in stock $289 $1.13K • 4 Ceren …" at bounding box center [328, 265] width 407 height 367
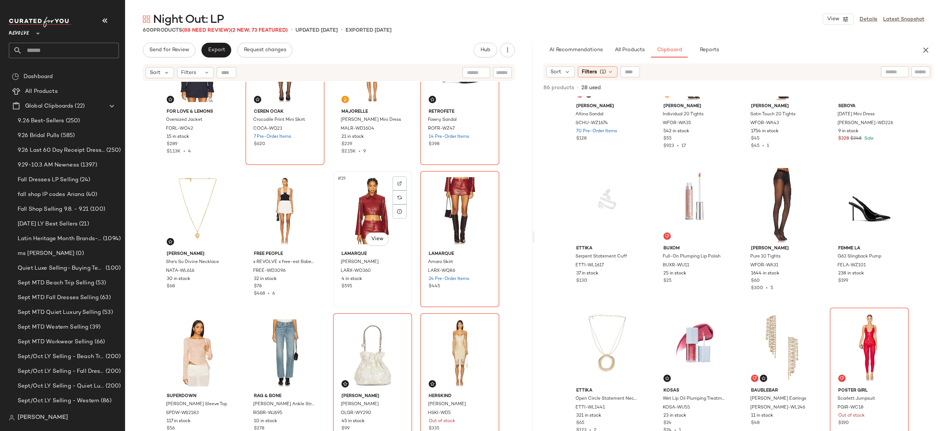
scroll to position [489, 0]
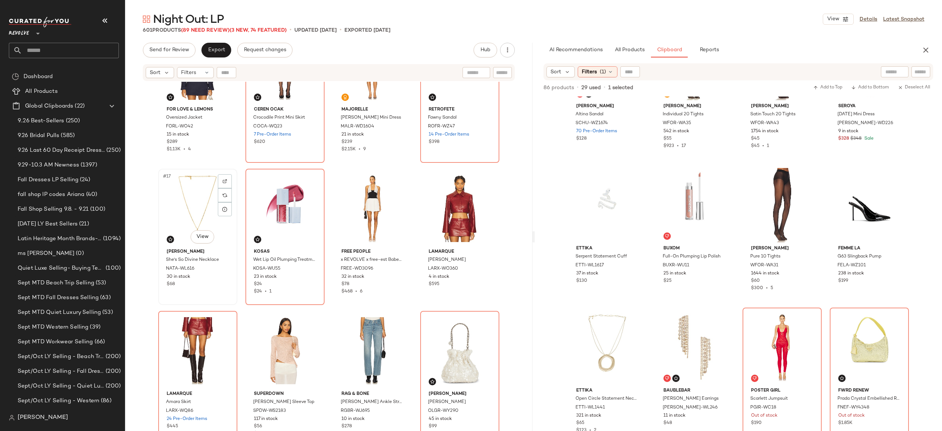
click at [199, 206] on div "#17 View" at bounding box center [198, 208] width 74 height 74
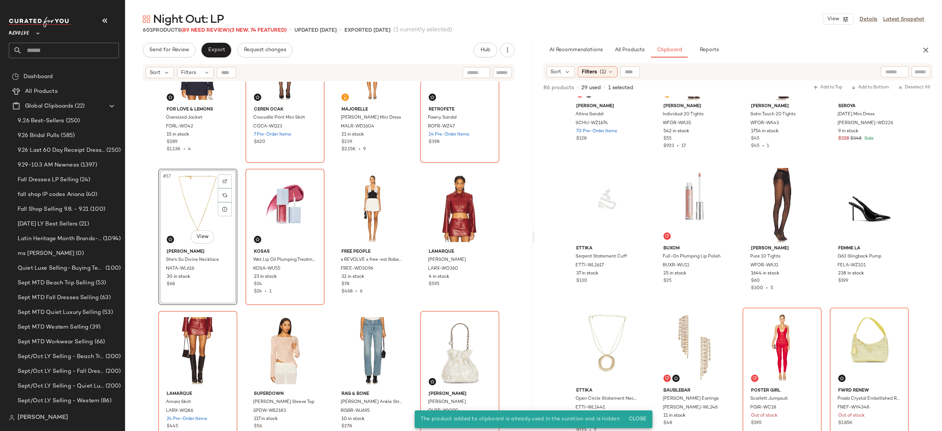
click at [193, 196] on div "#17 View" at bounding box center [198, 208] width 74 height 74
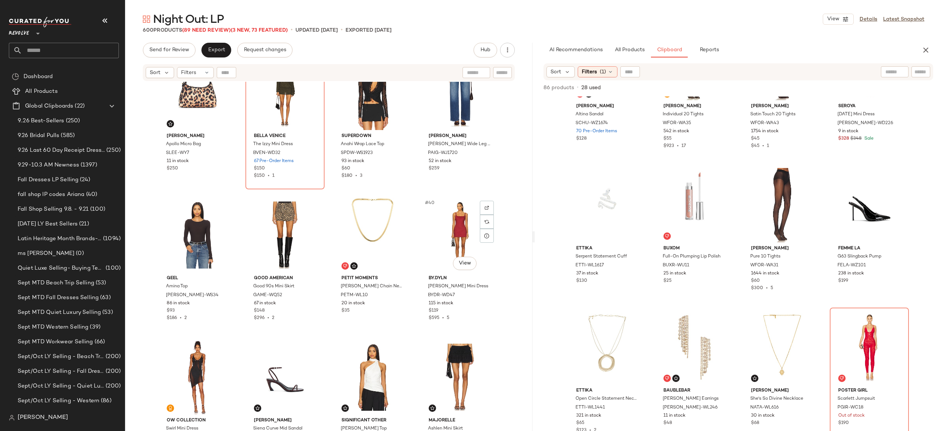
scroll to position [1173, 0]
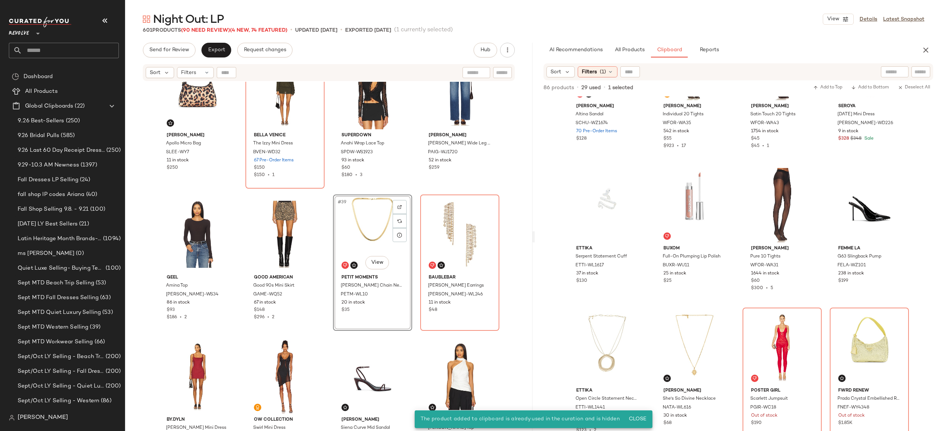
click at [377, 226] on div "#39 View" at bounding box center [373, 234] width 74 height 74
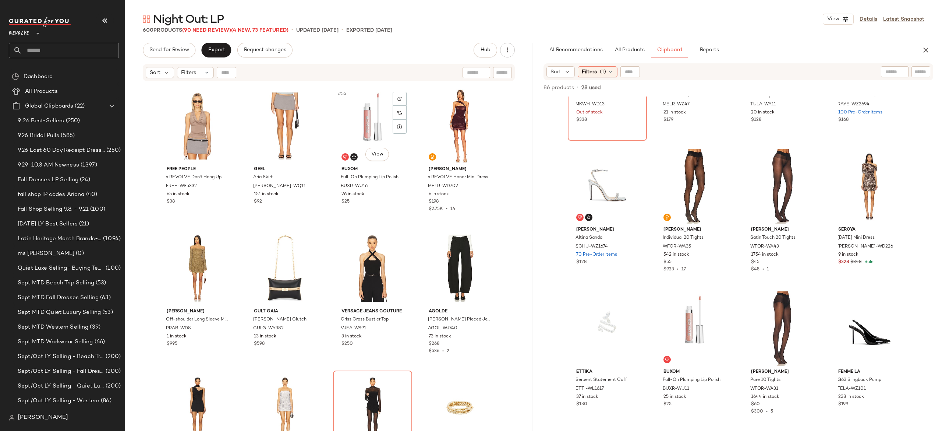
scroll to position [1852, 0]
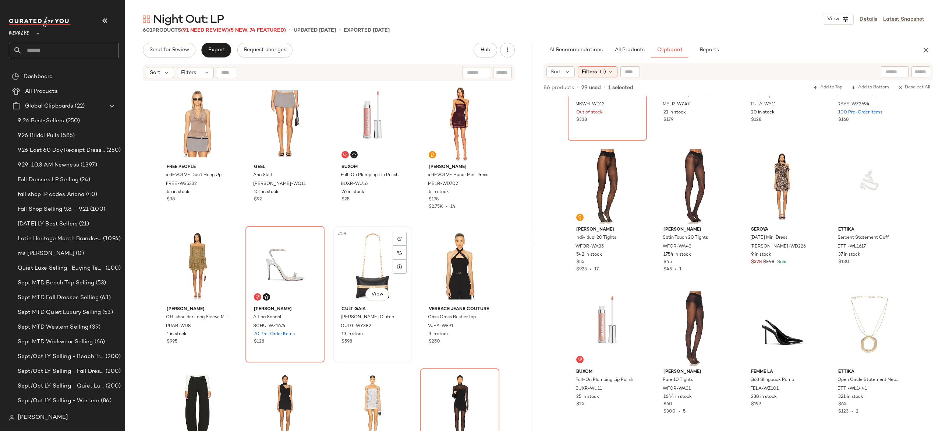
click at [365, 263] on div "#59 View" at bounding box center [373, 266] width 74 height 74
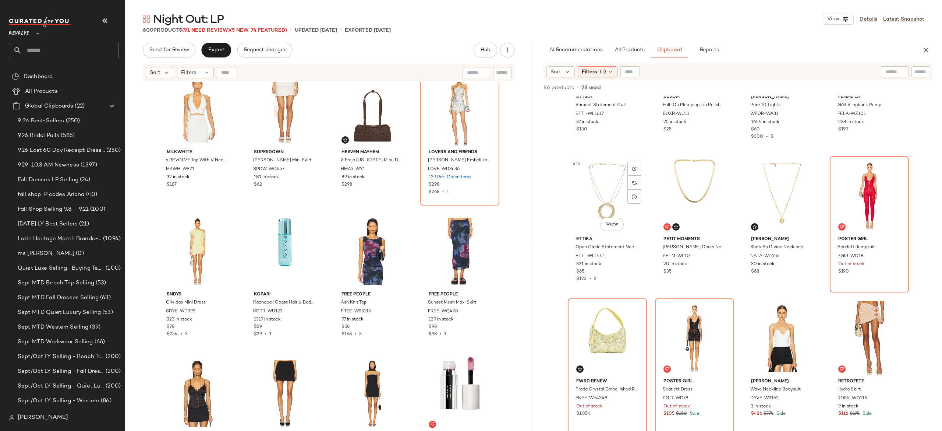
scroll to position [375, 0]
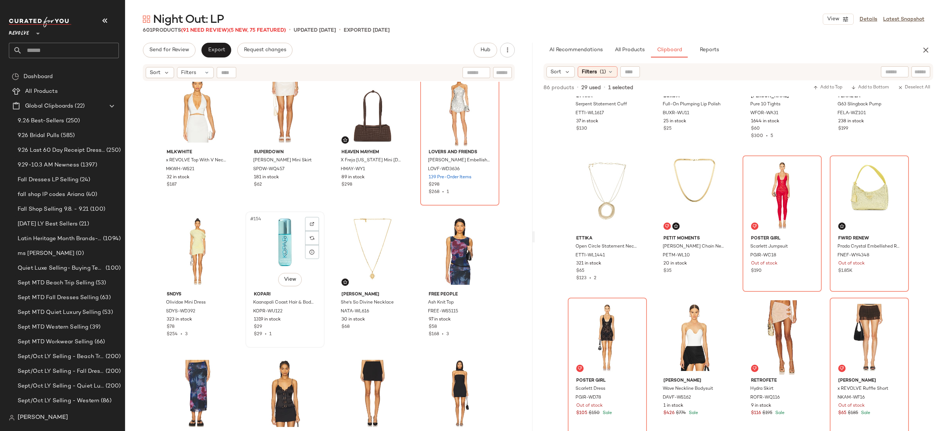
click at [284, 248] on div "#154 View" at bounding box center [285, 251] width 74 height 74
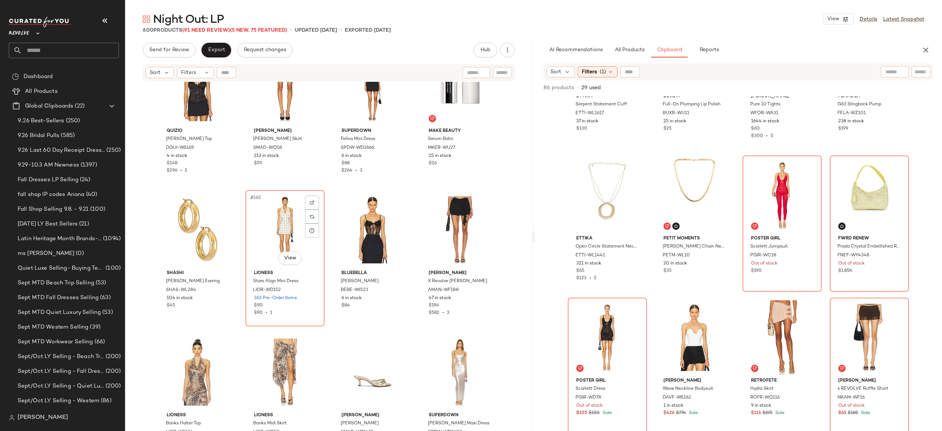
scroll to position [5581, 0]
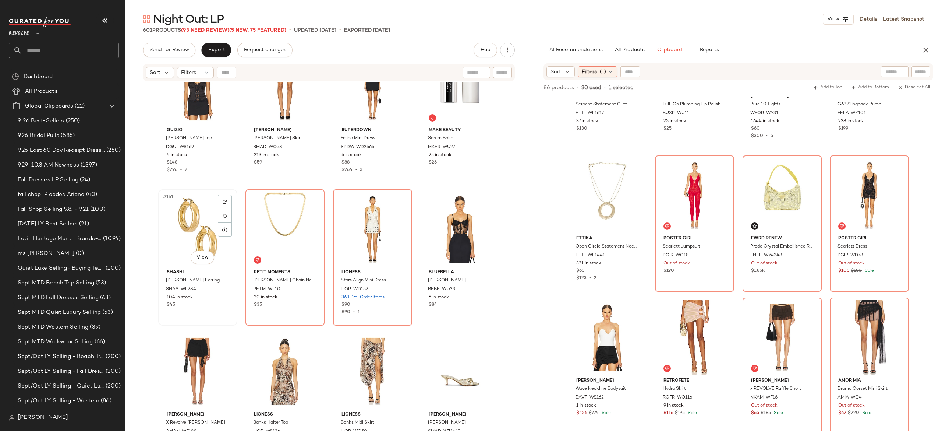
click at [198, 237] on div "#161 View" at bounding box center [198, 229] width 74 height 74
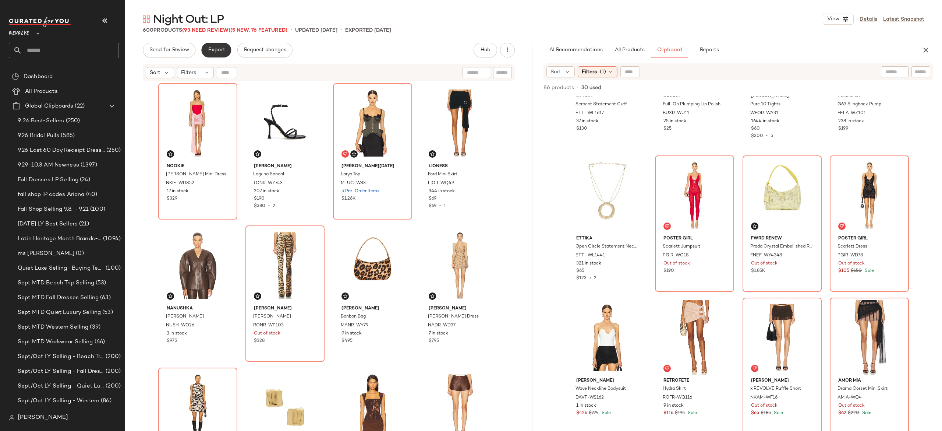
click at [216, 53] on button "Export" at bounding box center [216, 50] width 30 height 15
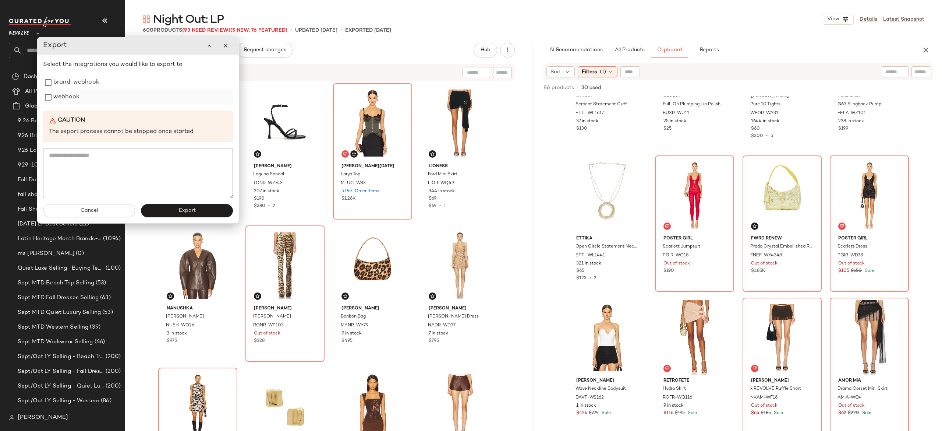
click at [61, 100] on label "webhook" at bounding box center [66, 97] width 26 height 15
click at [161, 210] on button "Export" at bounding box center [187, 210] width 92 height 13
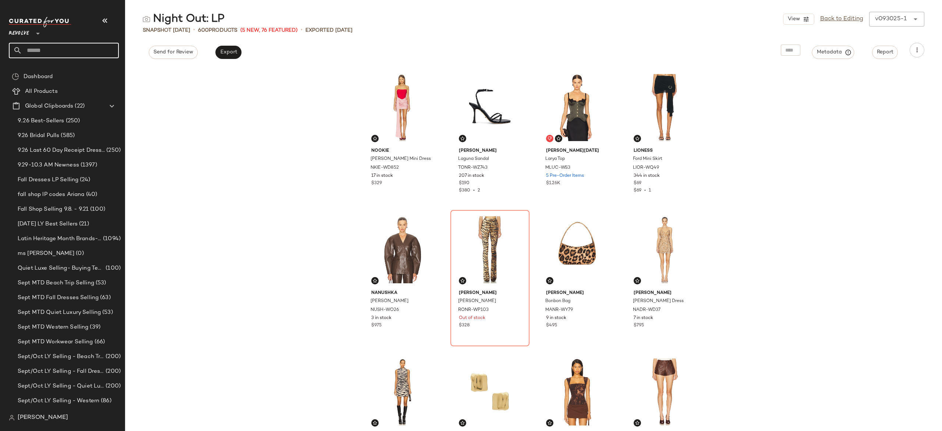
click at [96, 49] on input "text" at bounding box center [70, 50] width 97 height 15
type input "******"
click at [62, 72] on span "ie Dressing" at bounding box center [59, 72] width 28 height 8
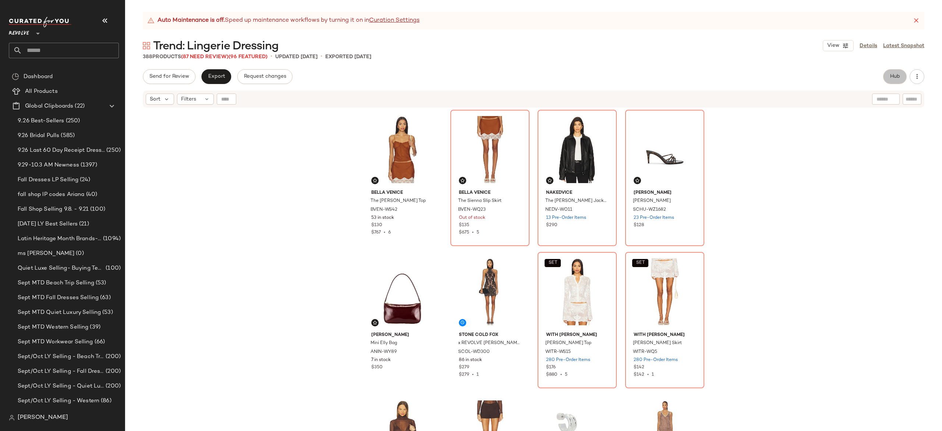
click at [898, 78] on span "Hub" at bounding box center [895, 77] width 10 height 6
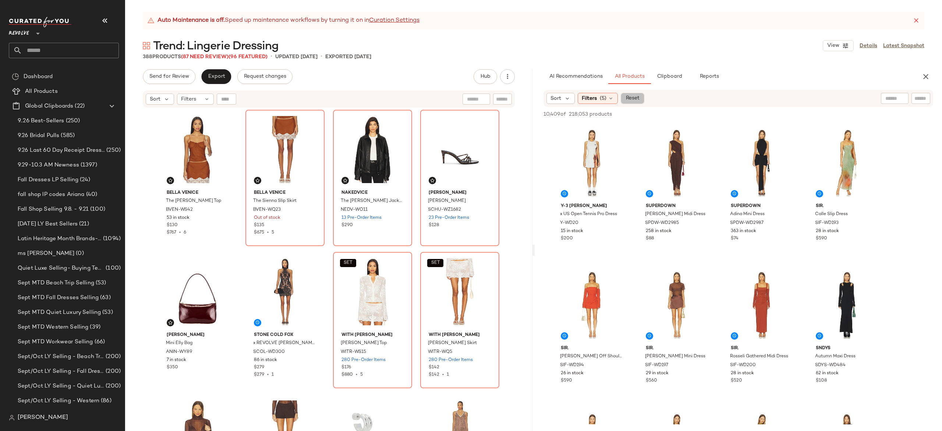
click at [639, 97] on span "Reset" at bounding box center [632, 98] width 14 height 6
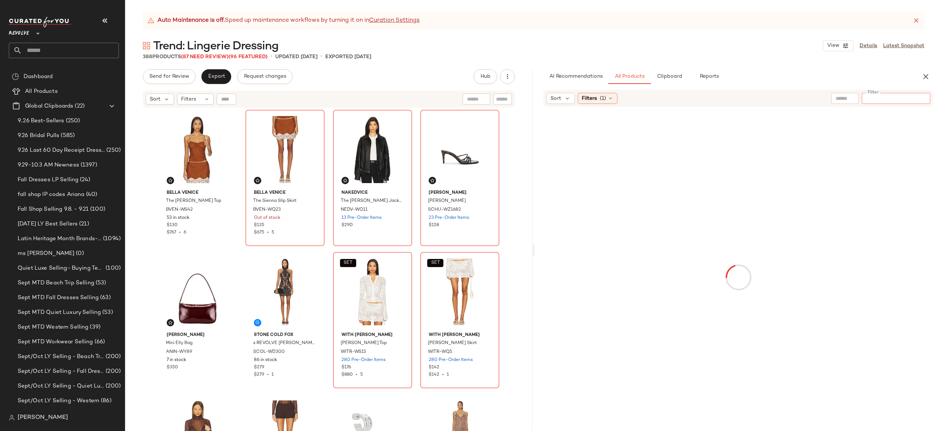
click at [921, 97] on input "Filter" at bounding box center [896, 99] width 63 height 8
paste input "********"
type input "********"
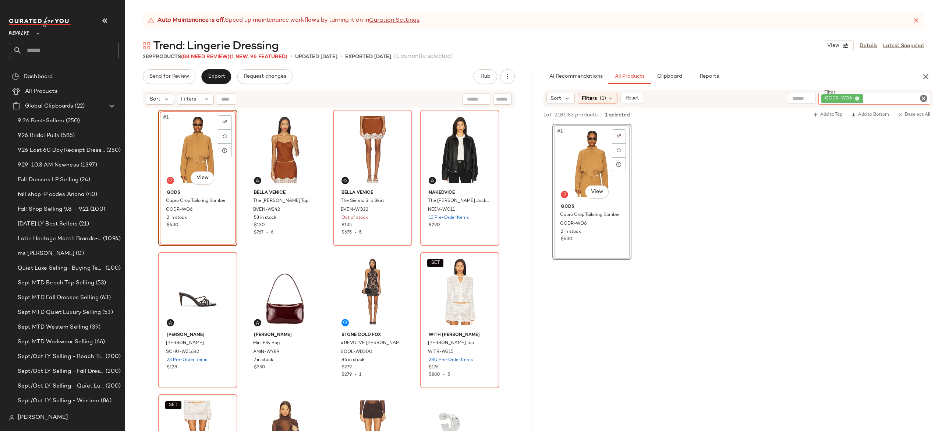
click at [888, 95] on div "GCDR-WO6" at bounding box center [874, 99] width 112 height 12
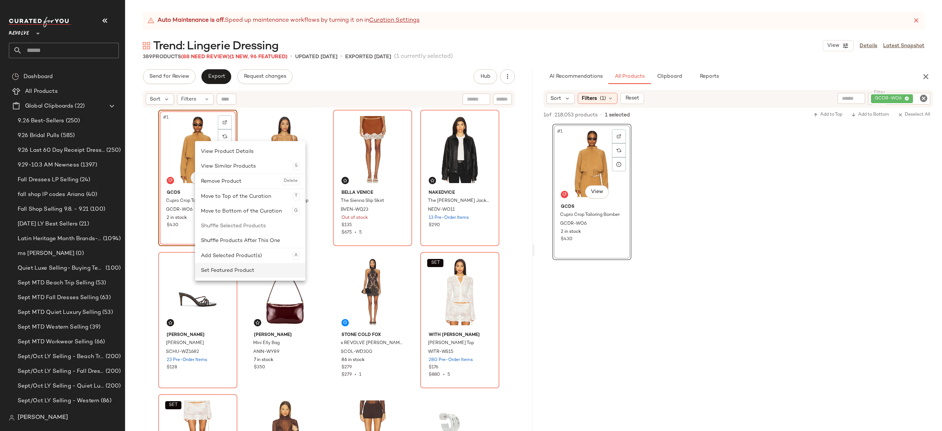
click at [214, 266] on div "Set Featured Product" at bounding box center [250, 270] width 99 height 15
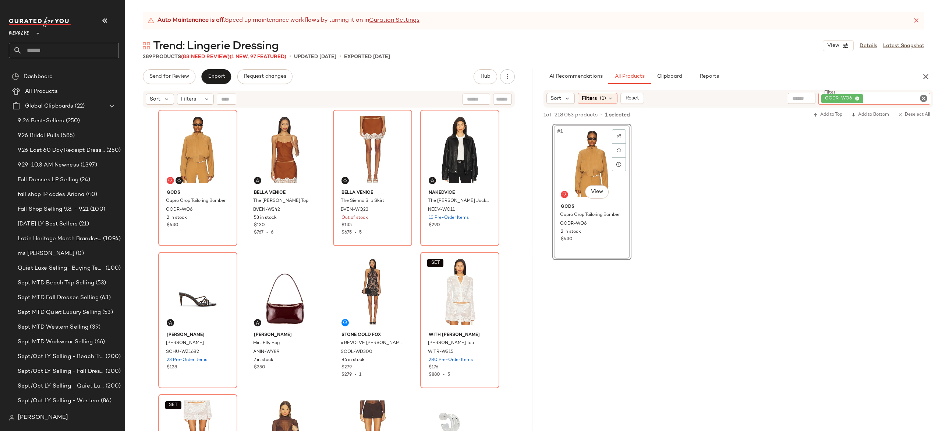
click at [887, 95] on div "GCDR-WO6" at bounding box center [874, 99] width 112 height 12
paste input "********"
type input "********"
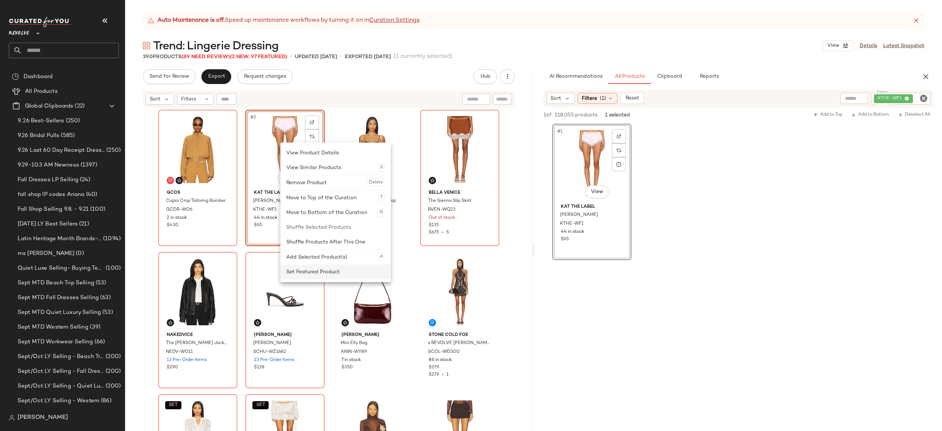
click at [305, 274] on div "Set Featured Product" at bounding box center [335, 271] width 99 height 15
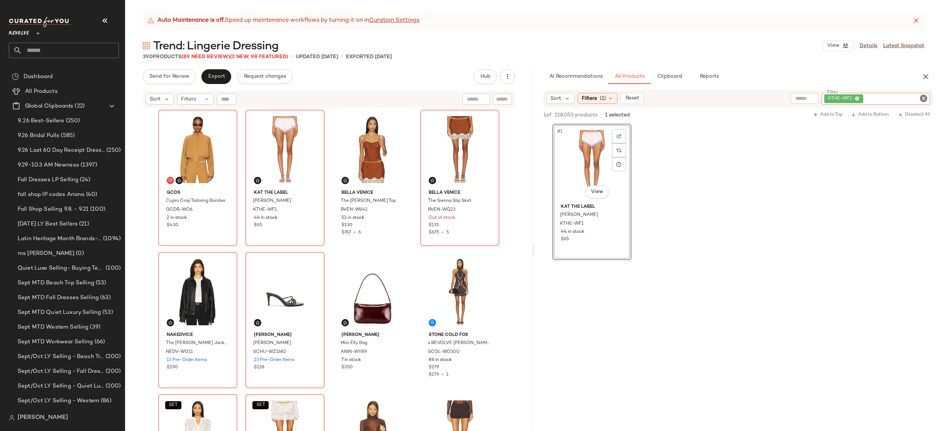
click at [899, 102] on div "KTHE-WF1" at bounding box center [875, 99] width 109 height 12
paste input "*********"
type input "*********"
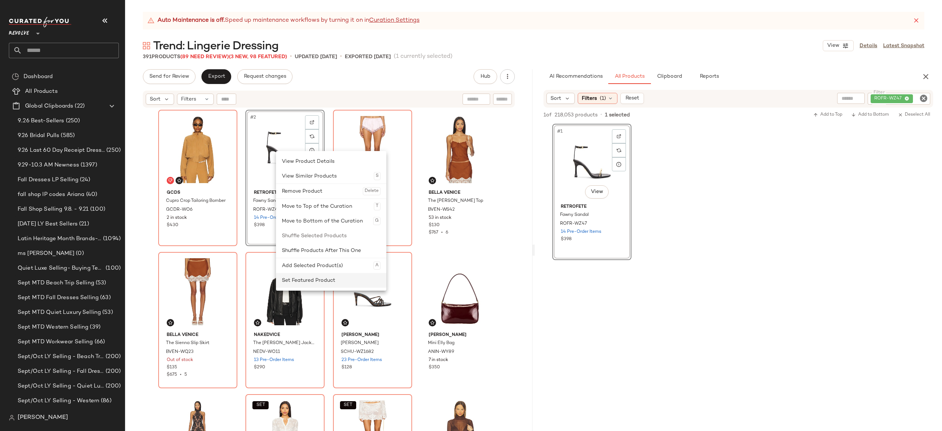
click at [297, 280] on div "Set Featured Product" at bounding box center [331, 280] width 99 height 15
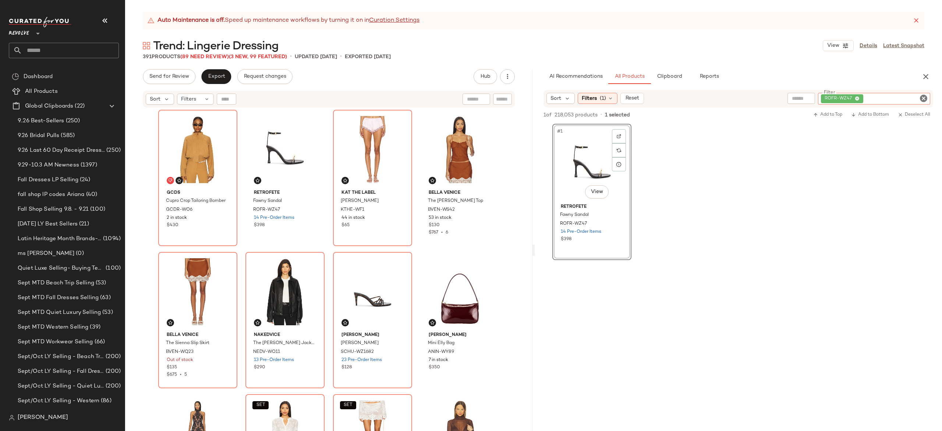
click at [889, 95] on div "ROFR-WZ47" at bounding box center [874, 99] width 112 height 12
paste input "*********"
type input "*********"
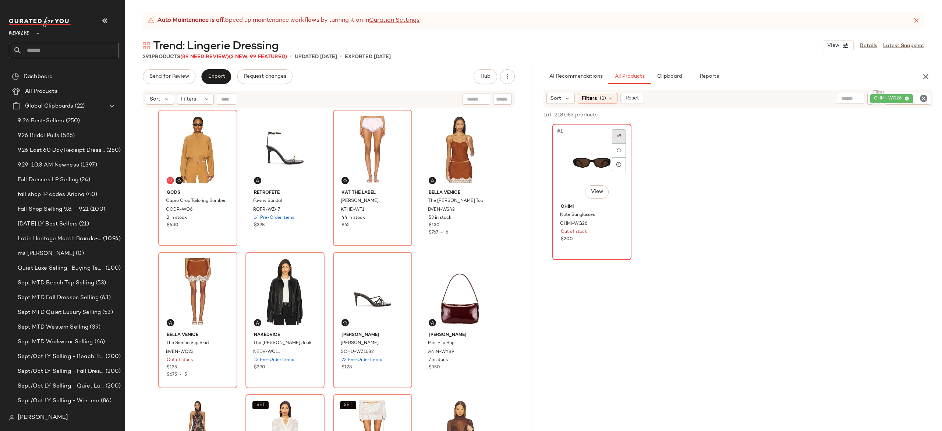
click at [618, 138] on div at bounding box center [619, 136] width 14 height 14
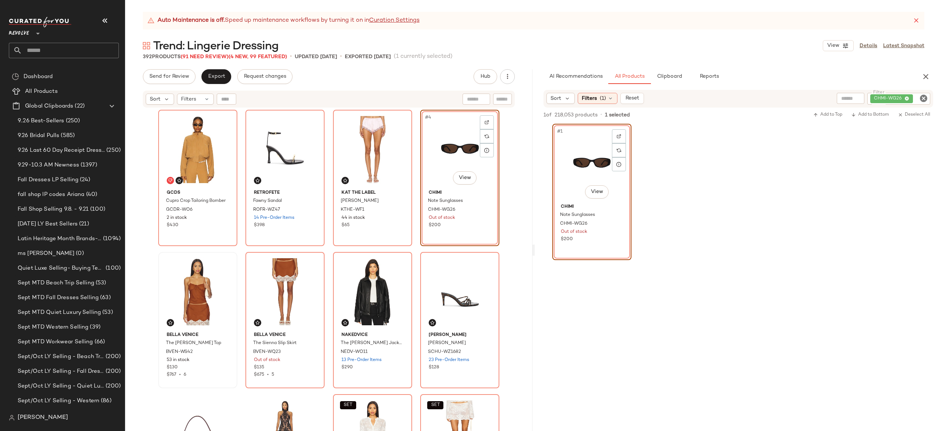
click at [458, 139] on div "#4 View" at bounding box center [460, 149] width 74 height 74
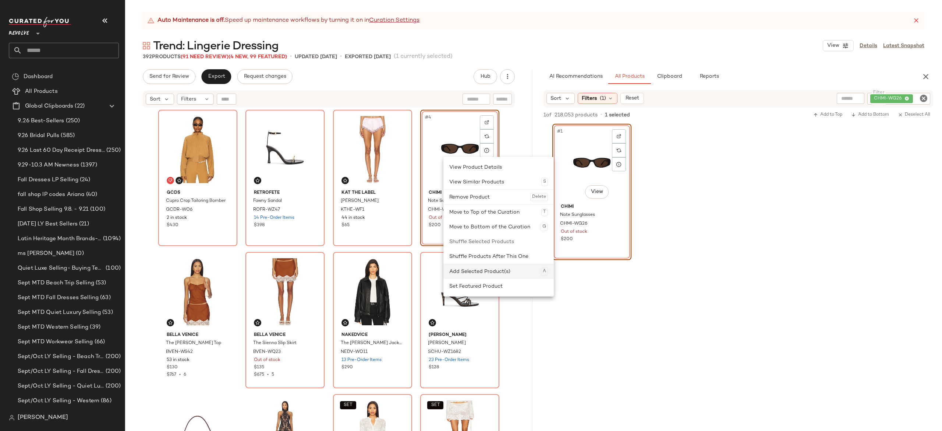
click at [465, 277] on div "Add Selected Product(s) A" at bounding box center [498, 271] width 99 height 15
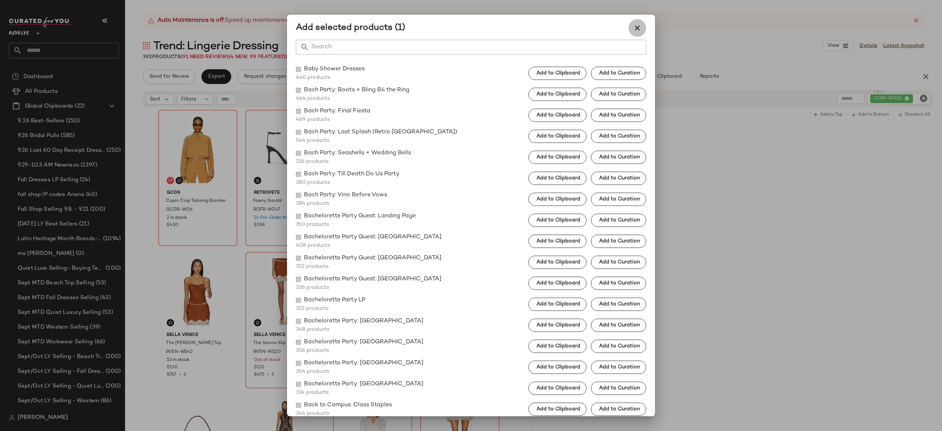
click at [638, 28] on icon "button" at bounding box center [637, 28] width 9 height 9
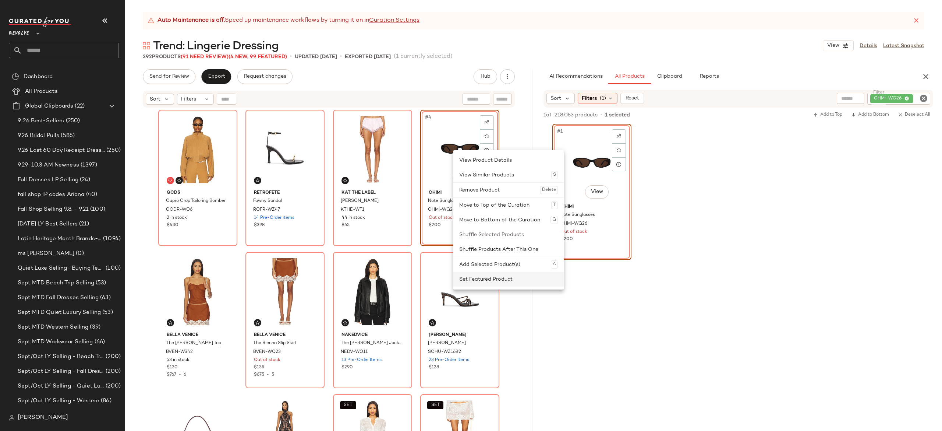
click at [471, 277] on div "Set Featured Product" at bounding box center [508, 279] width 99 height 15
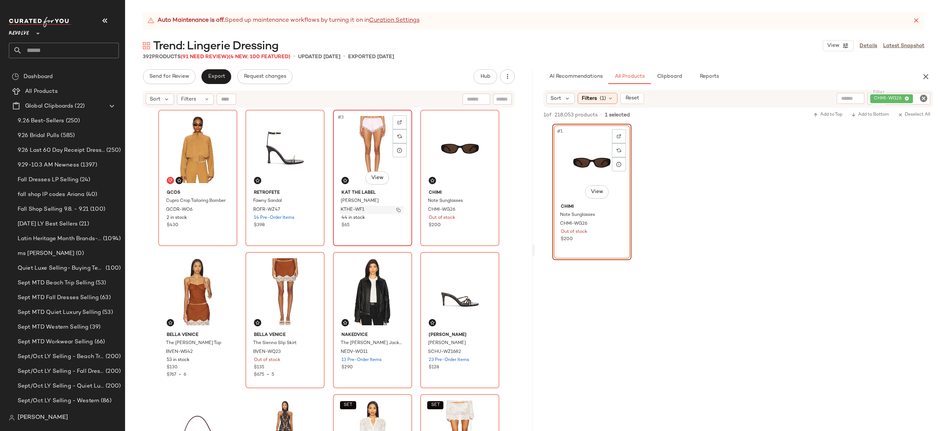
click at [396, 209] on img "button" at bounding box center [398, 210] width 4 height 4
click at [893, 94] on div "CHMI-WG26" at bounding box center [874, 99] width 113 height 12
paste input "*********"
type input "*********"
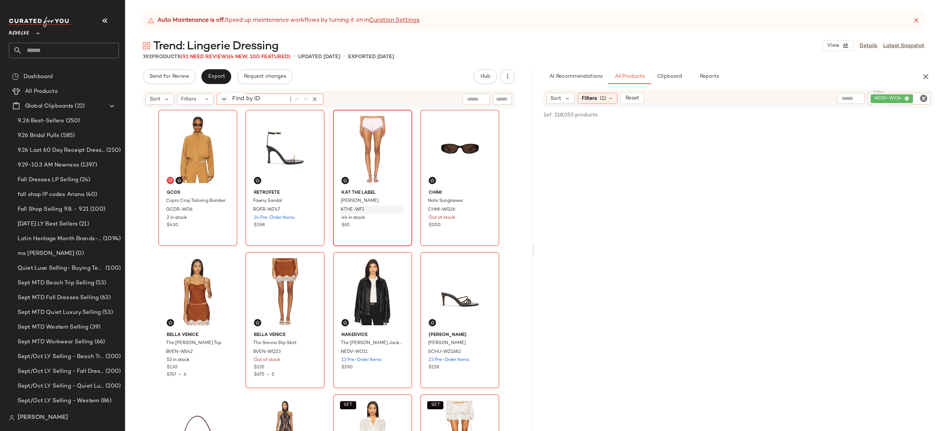
click at [224, 99] on div "Find by ID Find by ID" at bounding box center [270, 98] width 107 height 11
paste input "*********"
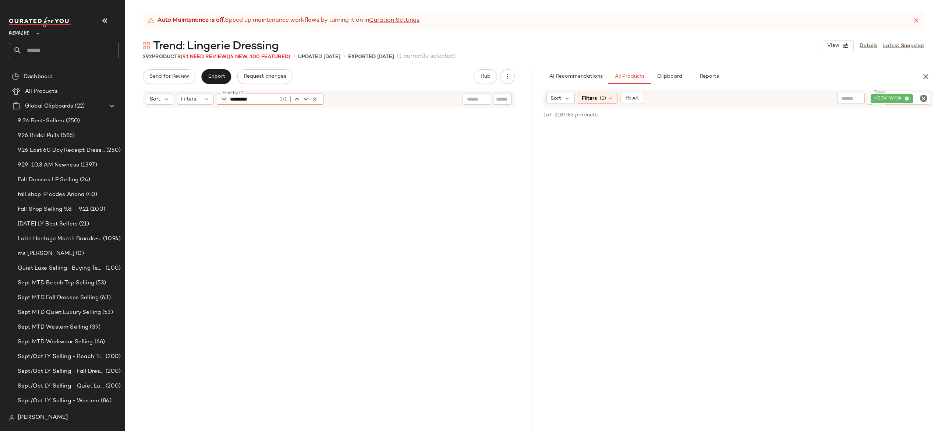
scroll to position [710, 0]
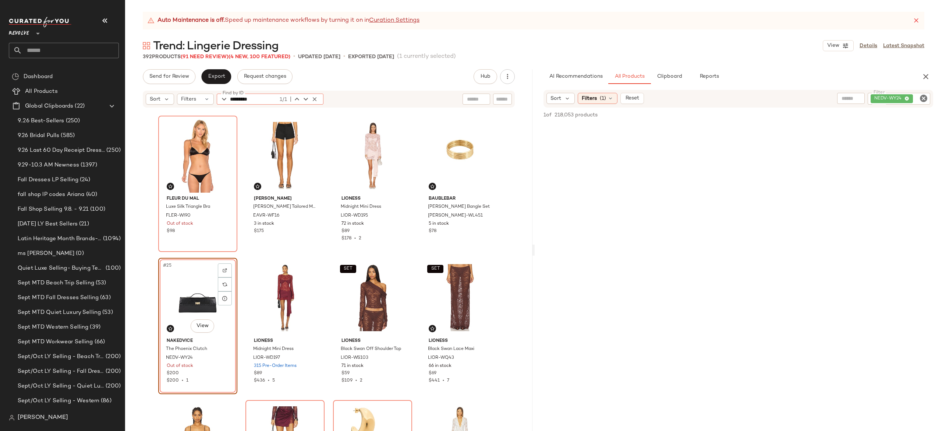
type input "*********"
click at [314, 99] on icon "button" at bounding box center [314, 99] width 7 height 7
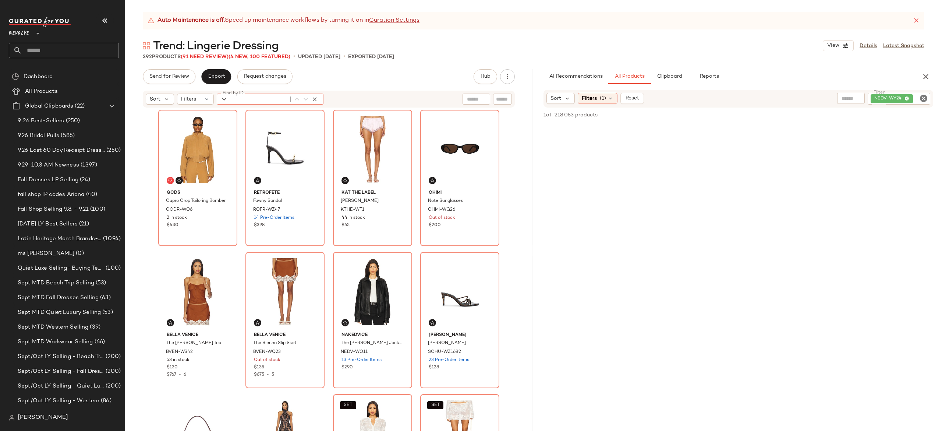
click at [882, 97] on div "NEDV-WY24" at bounding box center [899, 99] width 63 height 12
paste input "**********"
type input "**********"
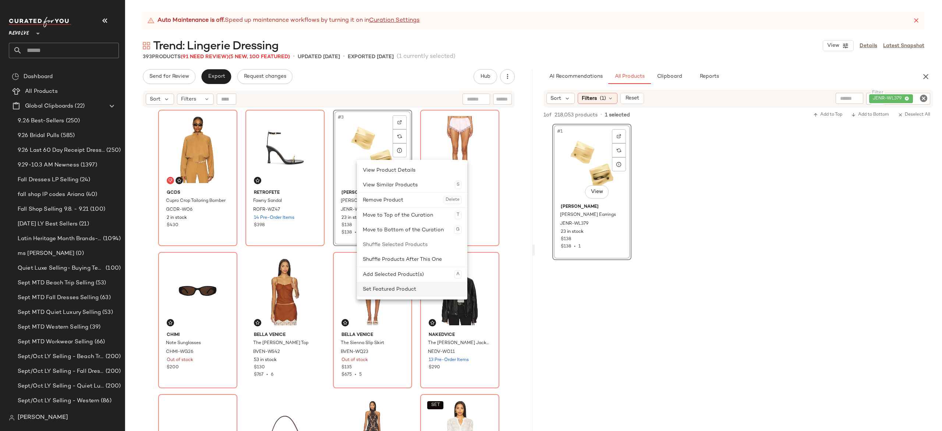
click at [381, 289] on div "Set Featured Product" at bounding box center [412, 288] width 99 height 15
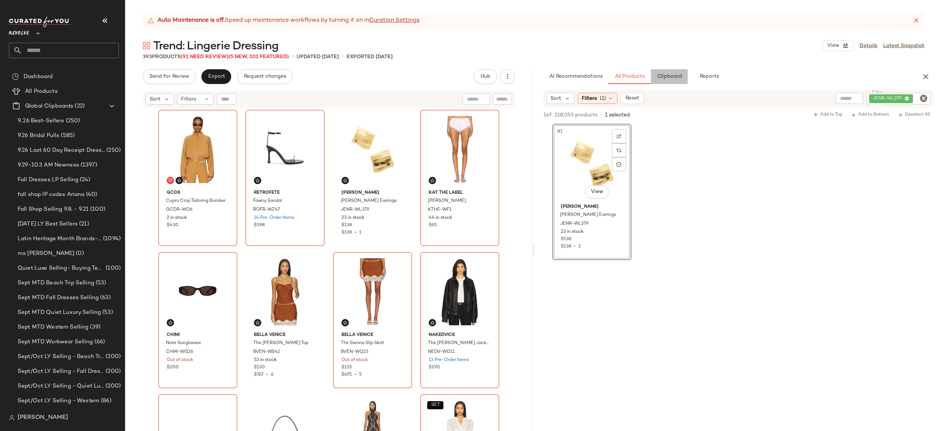
click at [670, 74] on span "Clipboard" at bounding box center [668, 77] width 25 height 6
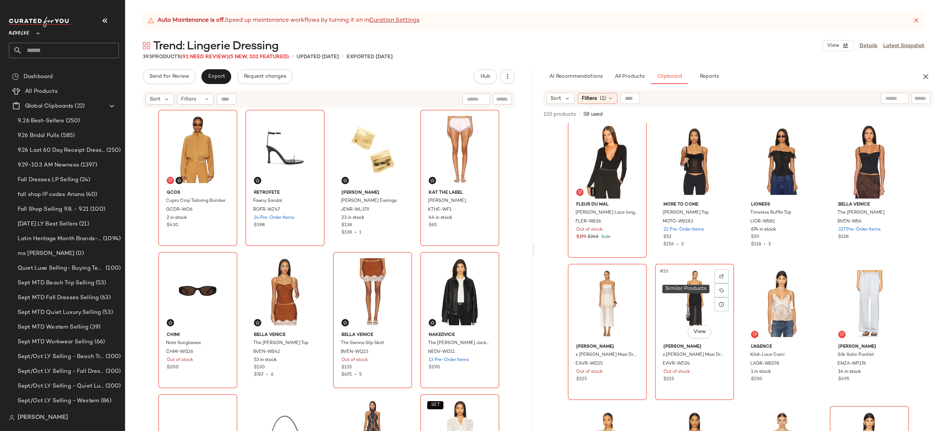
scroll to position [720, 0]
click at [803, 364] on button "button" at bounding box center [808, 362] width 10 height 7
click at [629, 74] on span "All Products" at bounding box center [629, 77] width 30 height 6
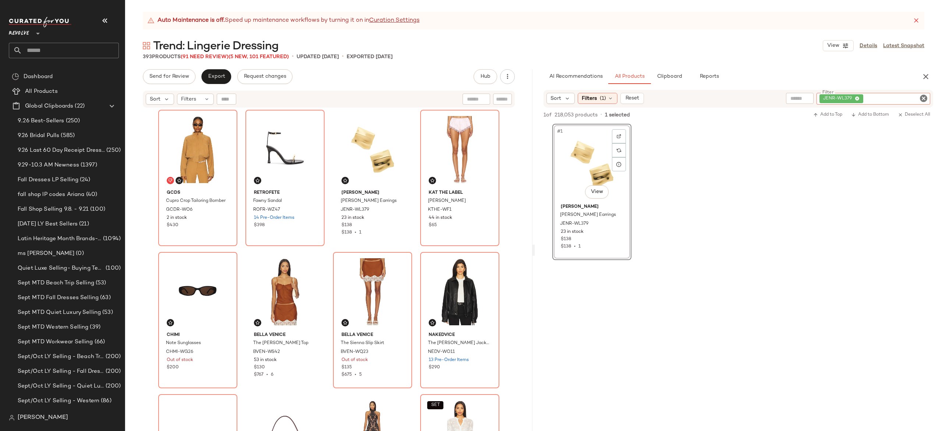
click at [897, 99] on div "JENR-WL379" at bounding box center [874, 99] width 114 height 12
paste input "**********"
type input "**********"
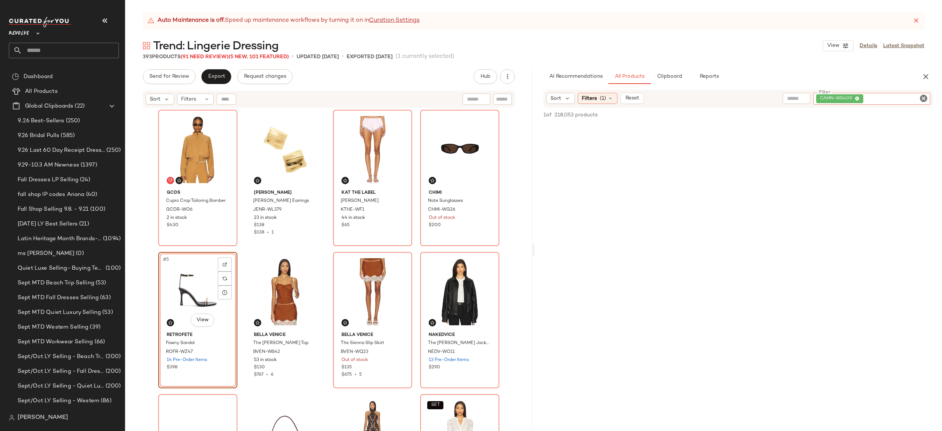
click at [877, 100] on div "CAMN-WS409" at bounding box center [871, 99] width 117 height 12
type input "********"
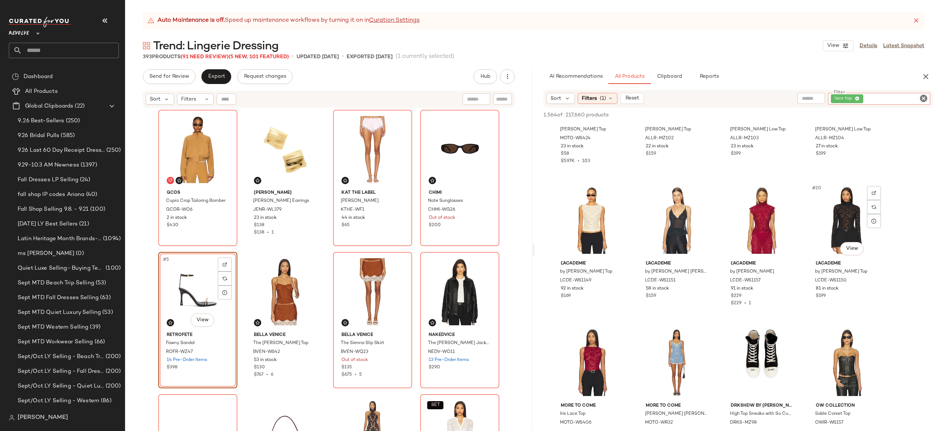
scroll to position [516, 0]
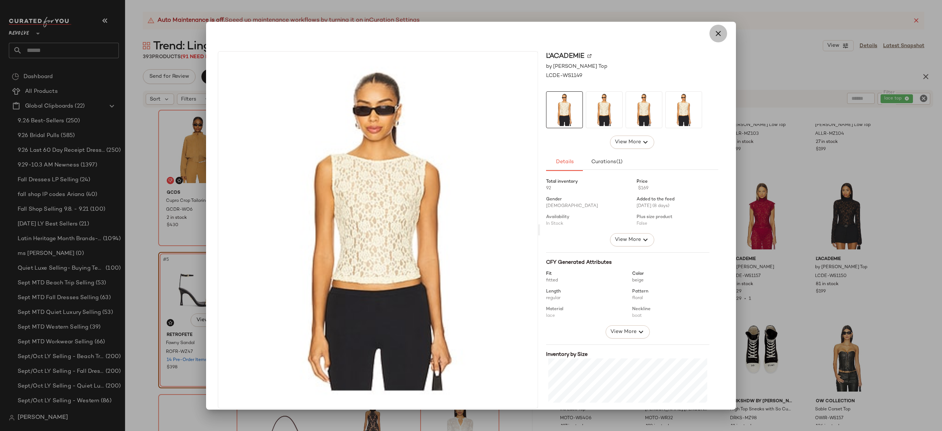
click at [717, 33] on icon "button" at bounding box center [718, 33] width 9 height 9
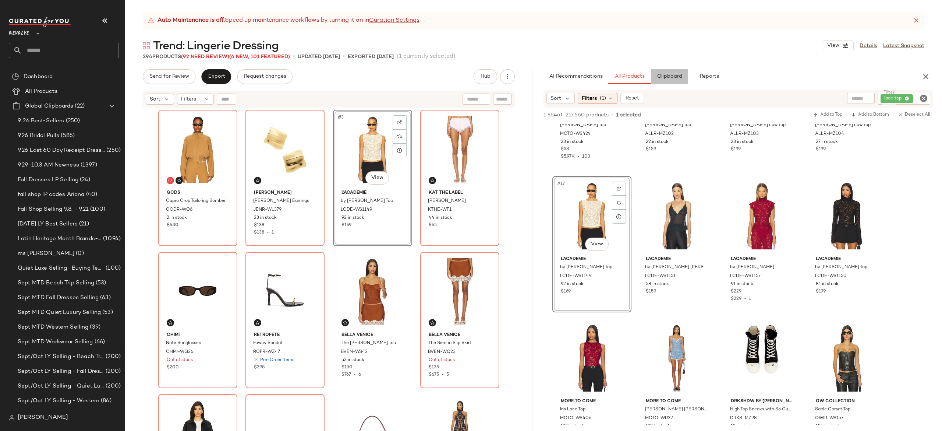
click at [670, 78] on span "Clipboard" at bounding box center [668, 77] width 25 height 6
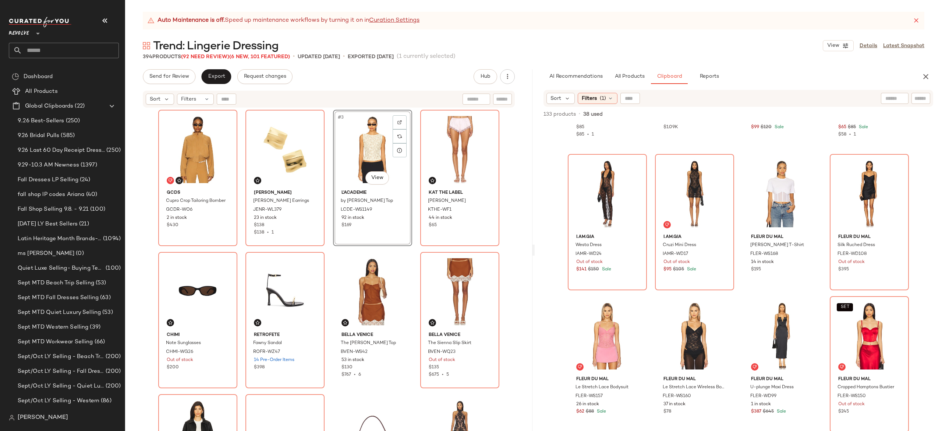
scroll to position [0, 0]
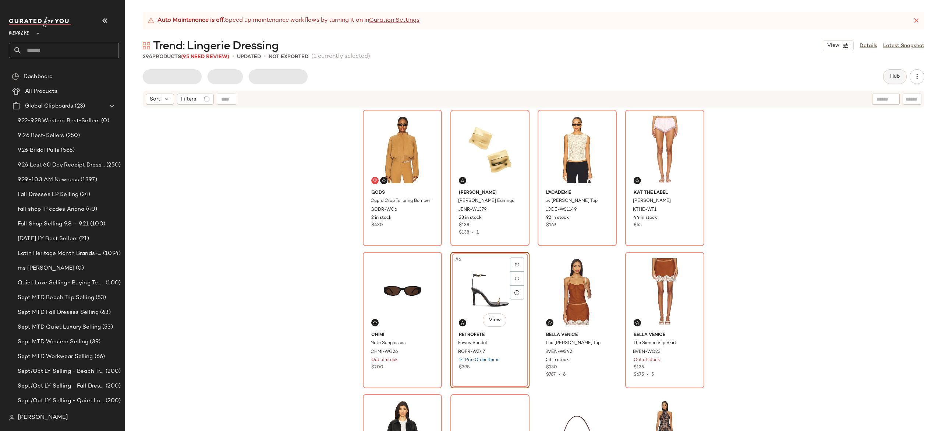
click at [888, 78] on button "Hub" at bounding box center [895, 76] width 24 height 15
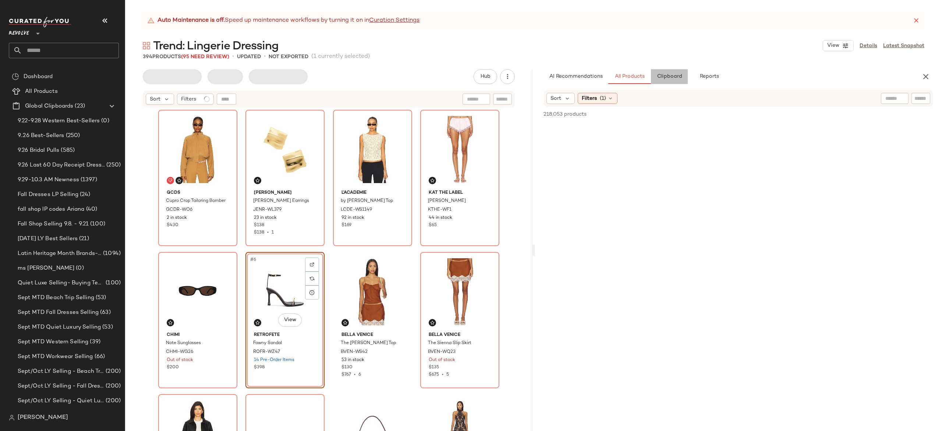
click at [667, 76] on span "Clipboard" at bounding box center [668, 77] width 25 height 6
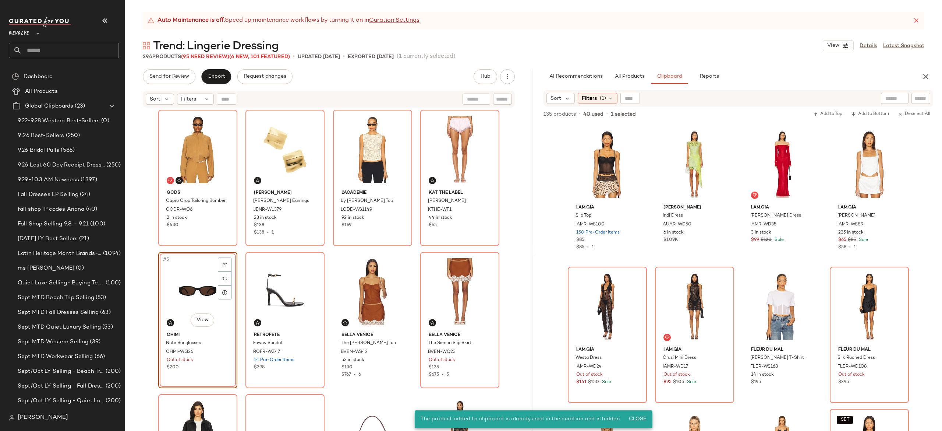
click at [187, 294] on div "#5 View" at bounding box center [198, 291] width 74 height 74
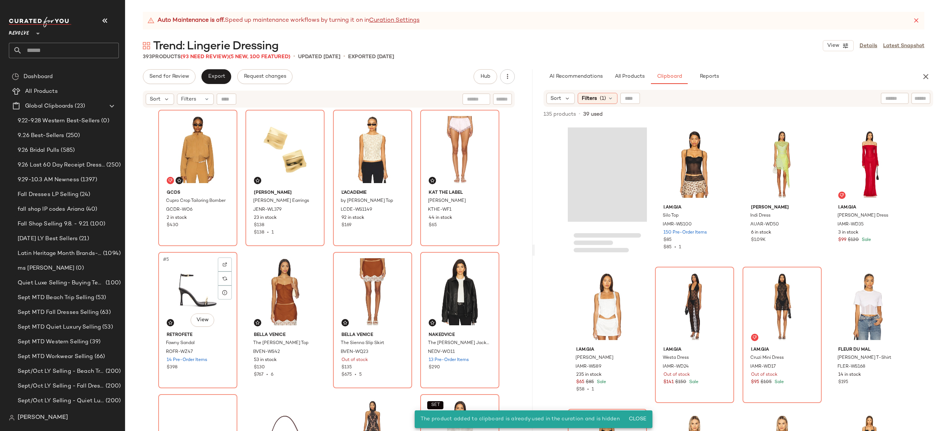
click at [187, 294] on div "#5 View" at bounding box center [198, 291] width 74 height 74
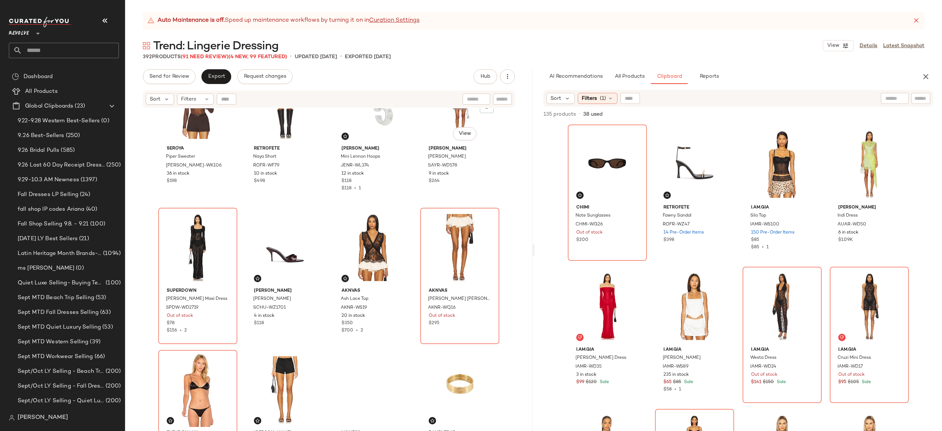
scroll to position [480, 0]
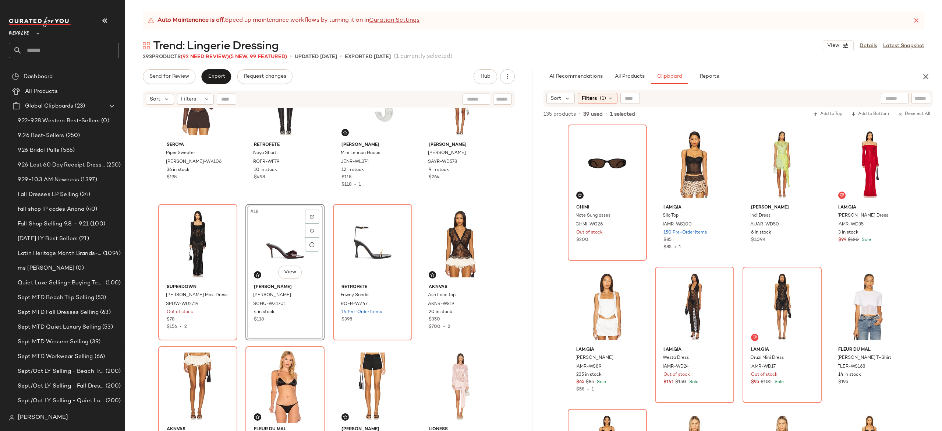
click at [288, 241] on div "#18 View" at bounding box center [285, 243] width 74 height 74
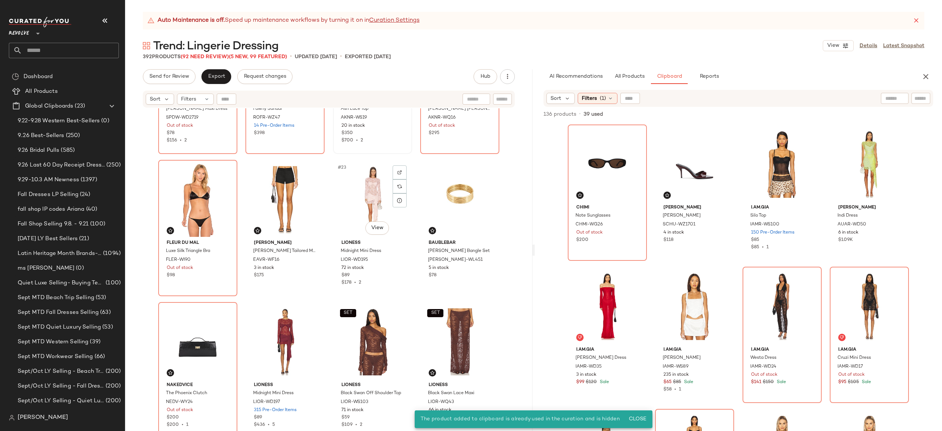
scroll to position [721, 0]
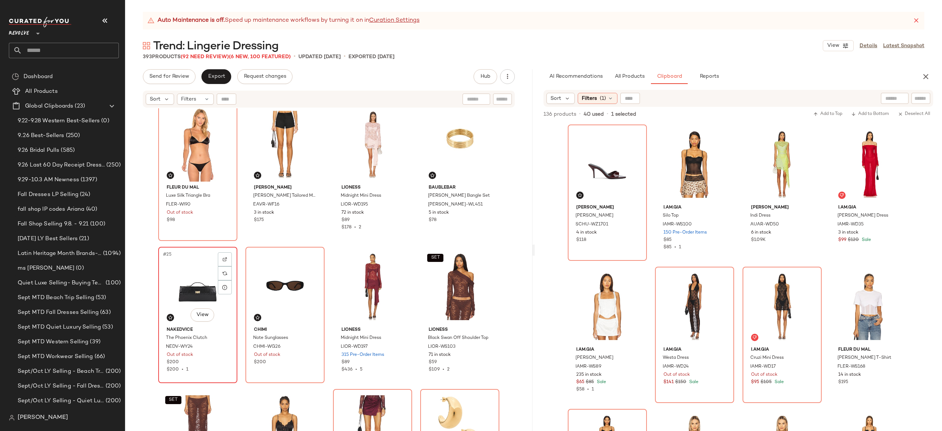
click at [198, 282] on div "#25 View" at bounding box center [198, 286] width 74 height 74
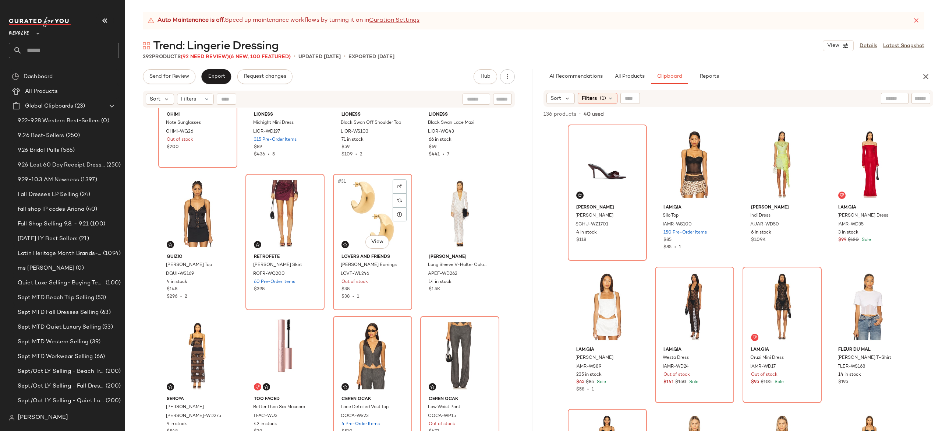
scroll to position [937, 0]
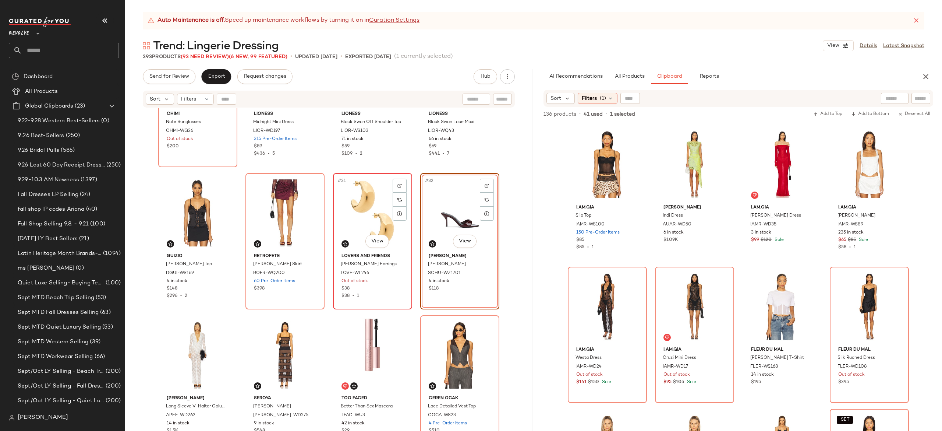
click at [363, 210] on div "#31 View" at bounding box center [373, 213] width 74 height 74
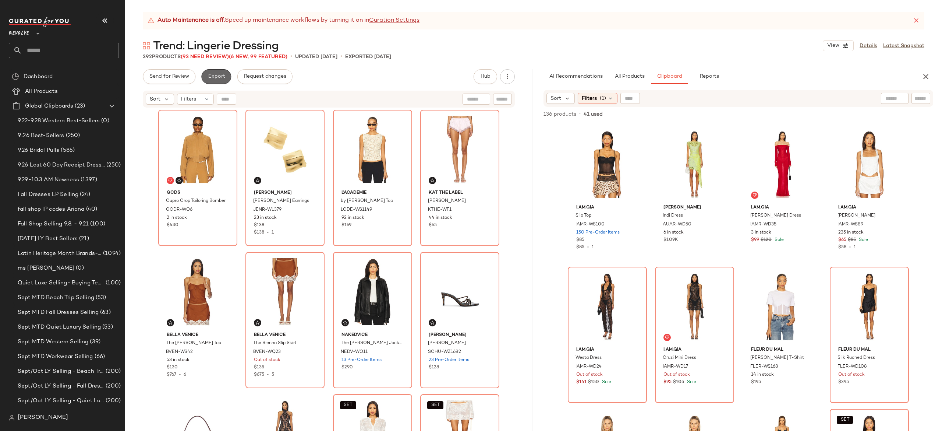
click at [219, 75] on span "Export" at bounding box center [216, 77] width 17 height 6
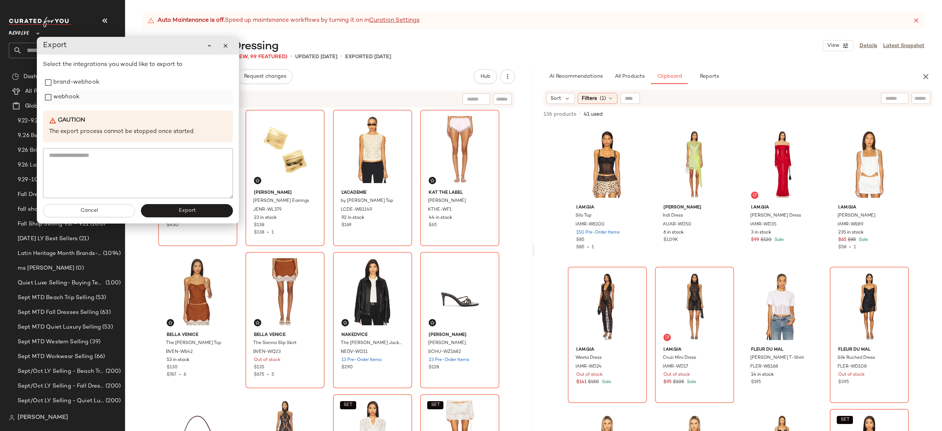
click at [72, 99] on label "webhook" at bounding box center [66, 97] width 26 height 15
click at [166, 211] on button "Export" at bounding box center [187, 210] width 92 height 13
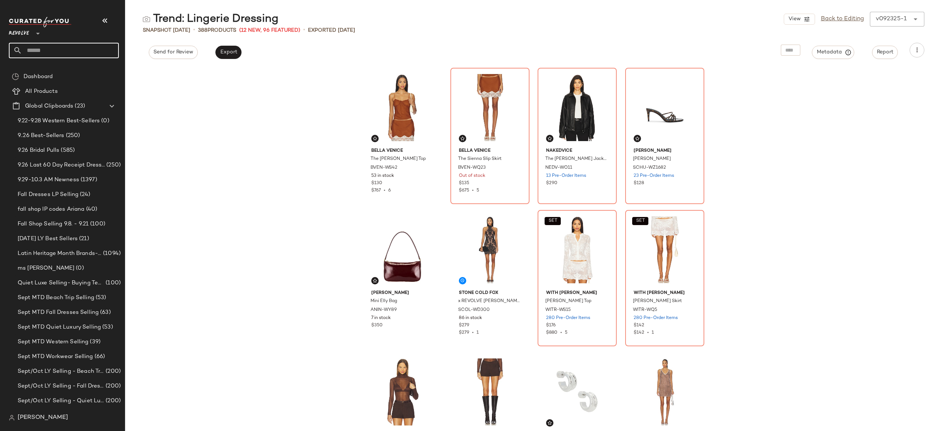
click at [107, 52] on input "text" at bounding box center [70, 50] width 97 height 15
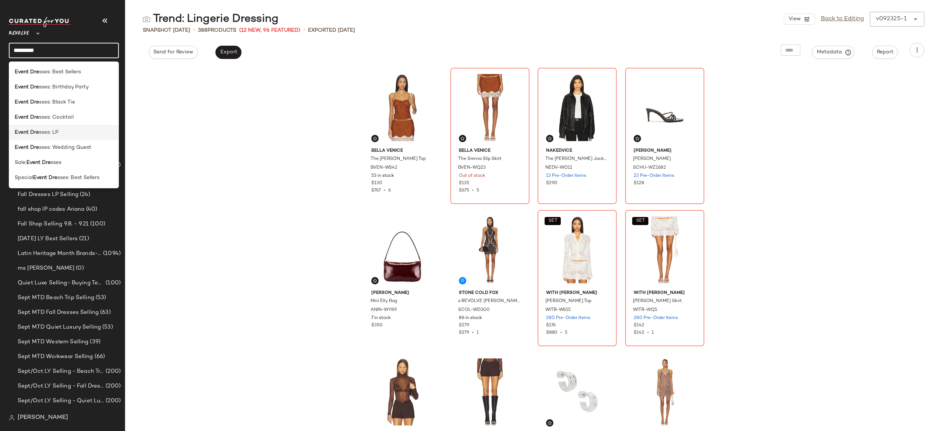
type input "*********"
click at [57, 133] on span "sses: LP" at bounding box center [49, 132] width 20 height 8
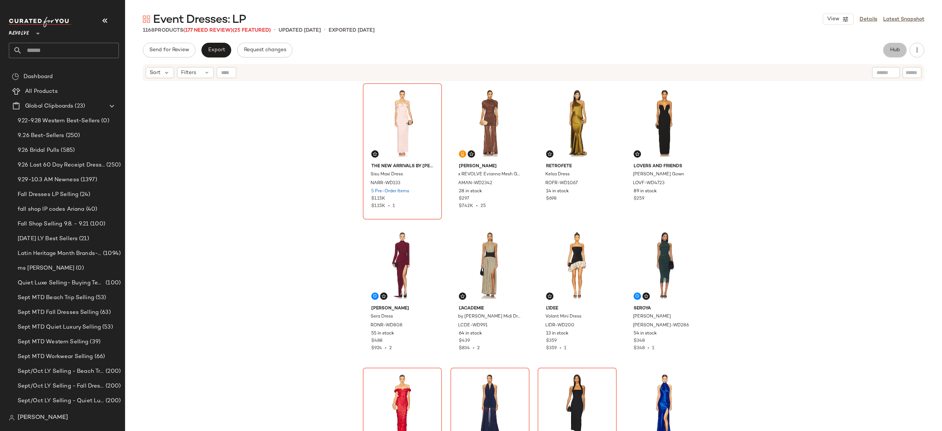
click at [888, 52] on button "Hub" at bounding box center [895, 50] width 24 height 15
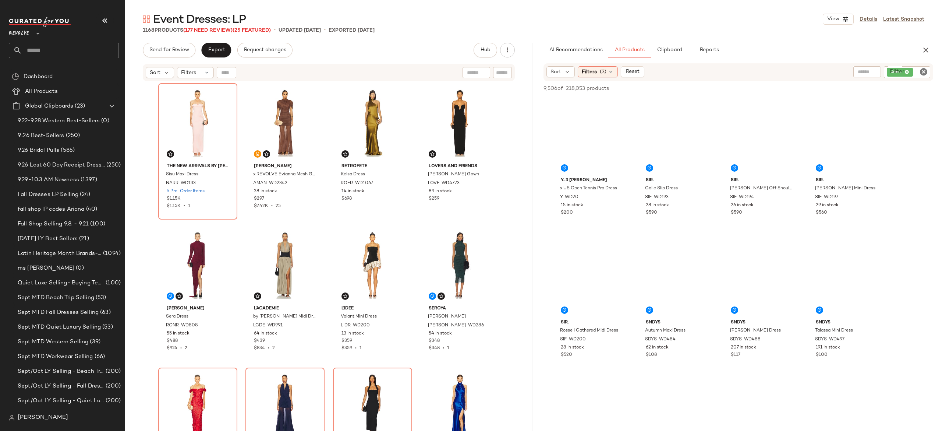
click at [926, 73] on div "Filter dress Filter" at bounding box center [907, 72] width 47 height 12
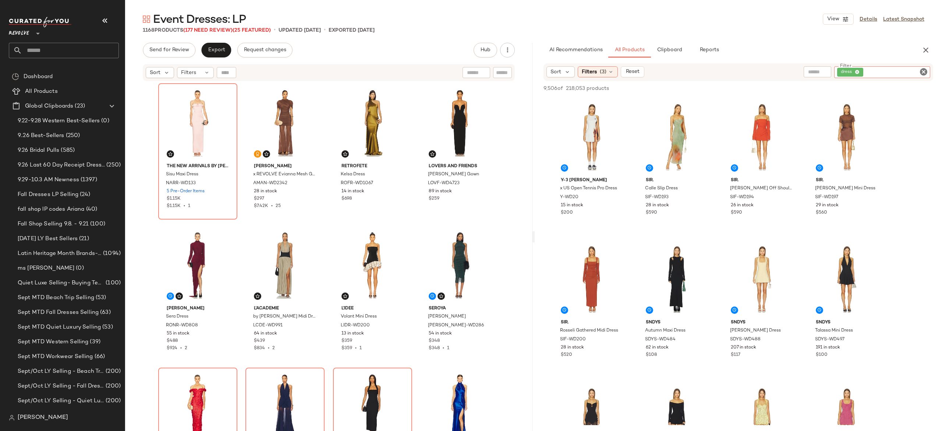
paste input "********"
type input "********"
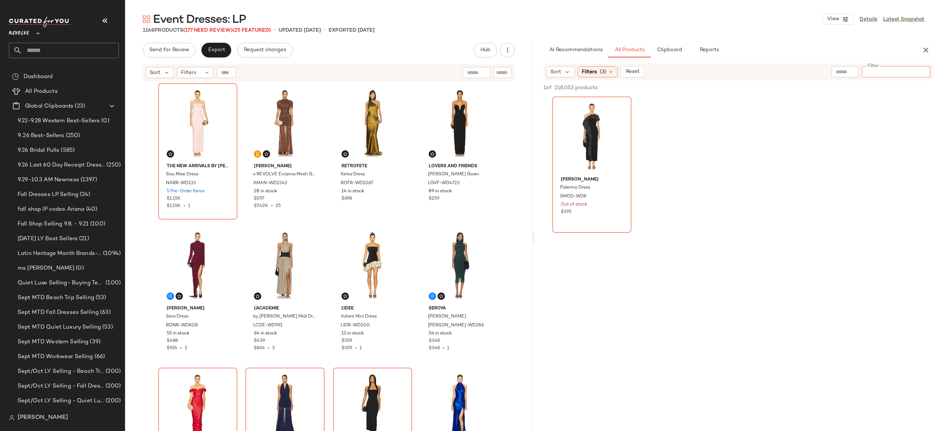
paste input "********"
type input "********"
click at [620, 111] on img at bounding box center [619, 109] width 4 height 4
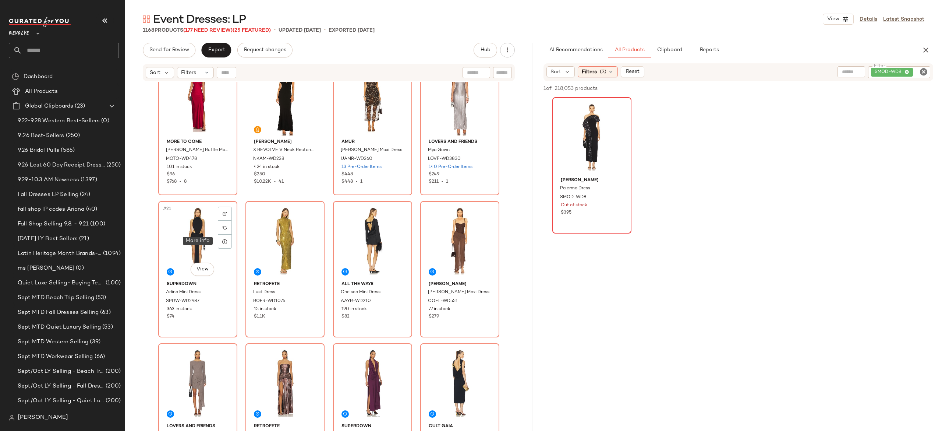
scroll to position [599, 0]
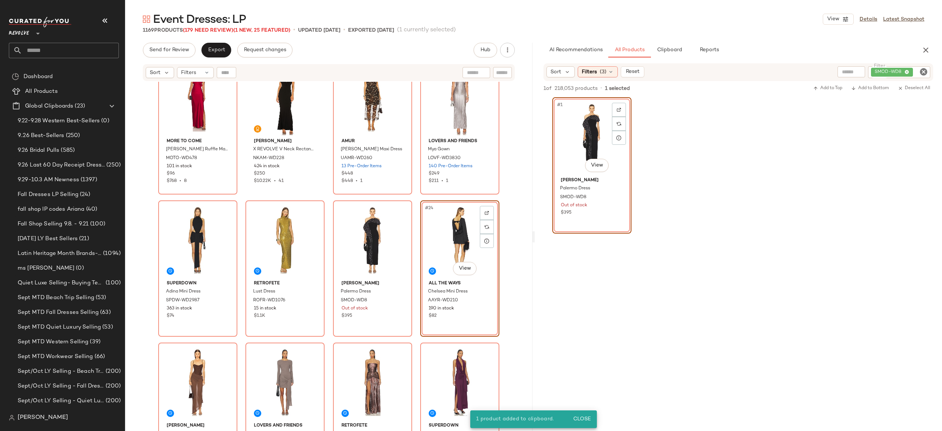
click at [451, 238] on div "#24 View" at bounding box center [460, 240] width 74 height 74
click at [445, 235] on div "#24 View" at bounding box center [460, 240] width 74 height 74
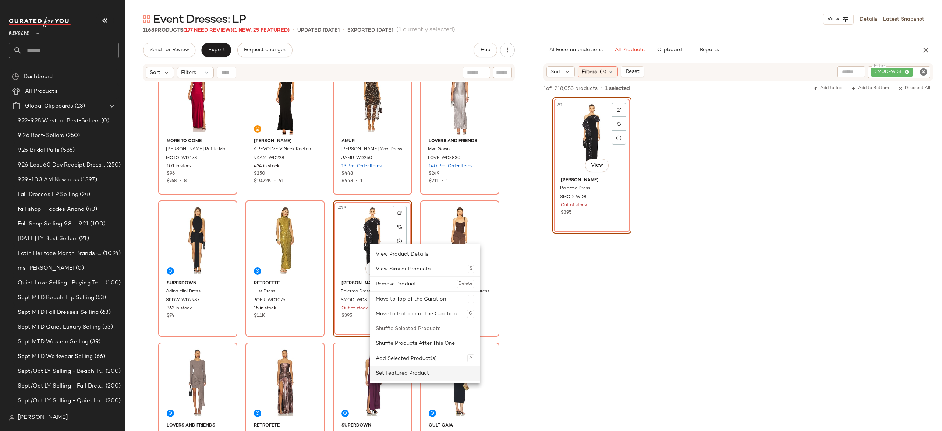
click at [393, 368] on div "Set Featured Product" at bounding box center [425, 372] width 99 height 15
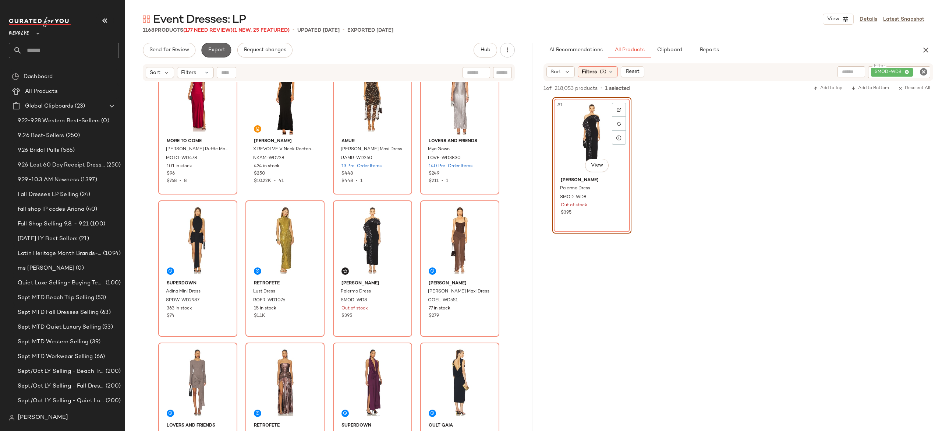
click at [216, 49] on span "Export" at bounding box center [216, 50] width 17 height 6
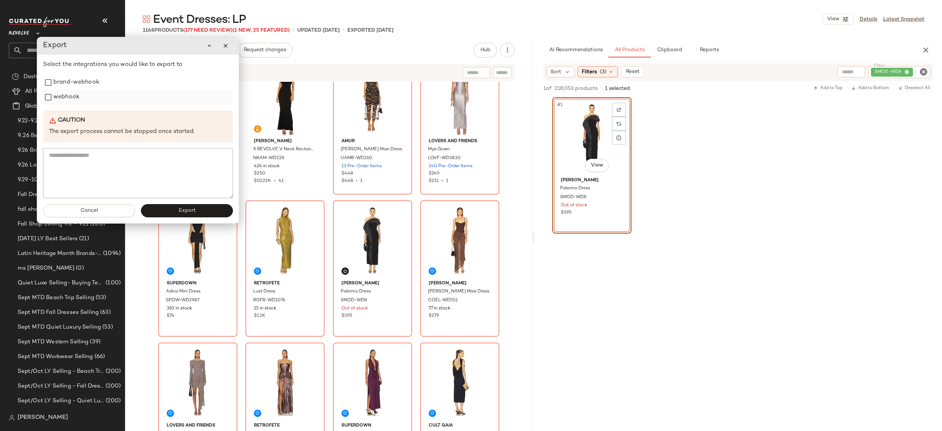
click at [72, 100] on label "webhook" at bounding box center [66, 97] width 26 height 15
click at [174, 212] on button "Export" at bounding box center [187, 210] width 92 height 13
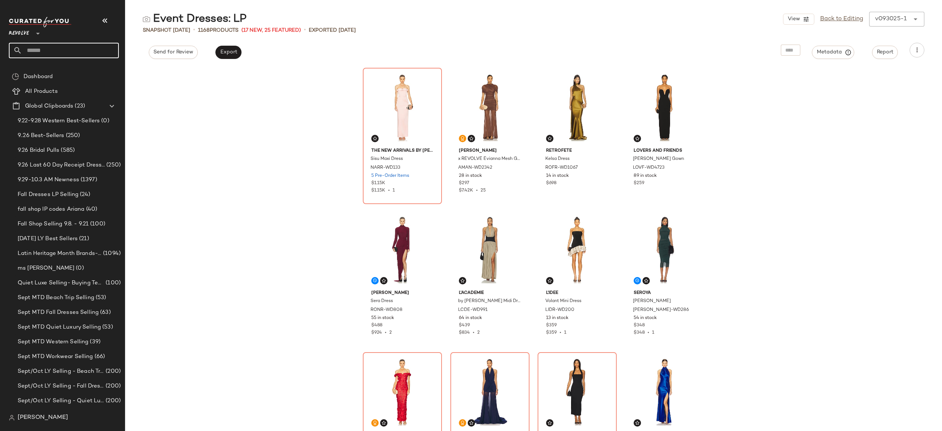
click at [81, 49] on input "text" at bounding box center [70, 50] width 97 height 15
type input "**********"
click at [88, 68] on span "Outerwear" at bounding box center [83, 72] width 26 height 8
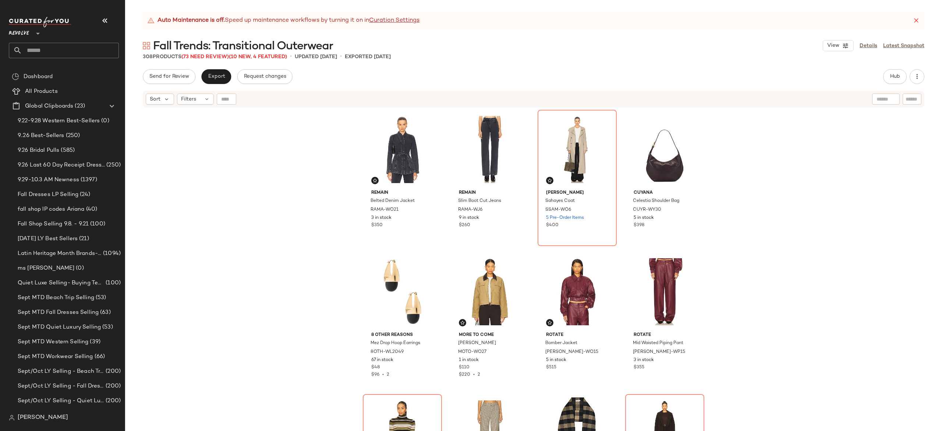
click at [917, 22] on icon at bounding box center [916, 20] width 7 height 7
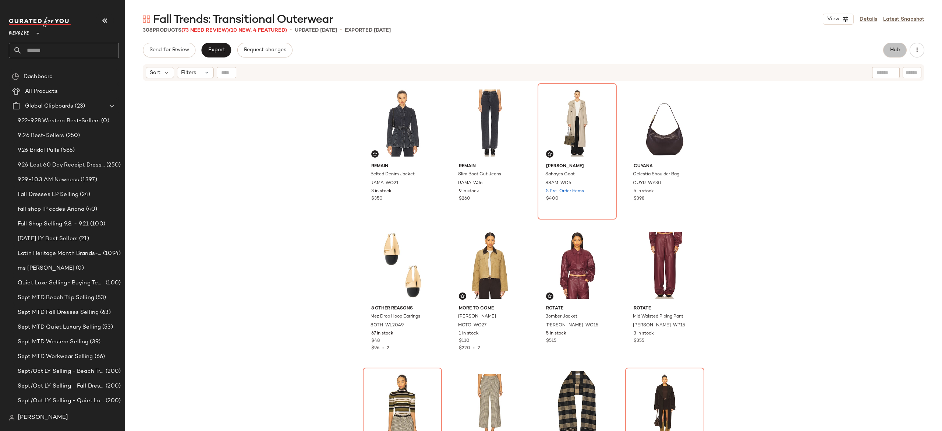
click at [890, 48] on span "Hub" at bounding box center [895, 50] width 10 height 6
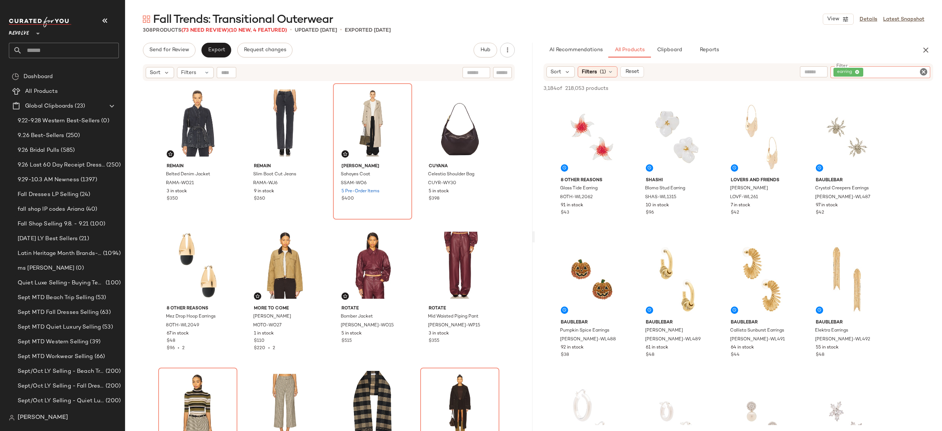
click at [891, 72] on div "earring" at bounding box center [880, 72] width 100 height 12
paste input "*********"
type input "*********"
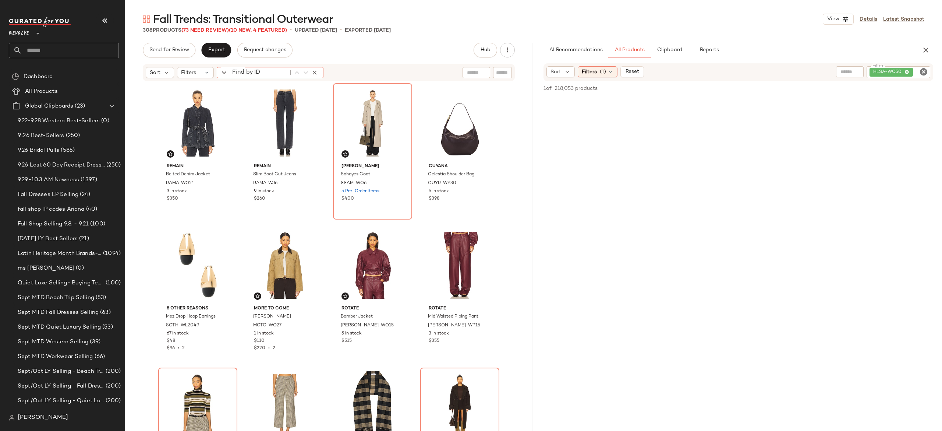
click at [227, 70] on div "Find by ID Find by ID" at bounding box center [270, 72] width 107 height 11
paste input "*********"
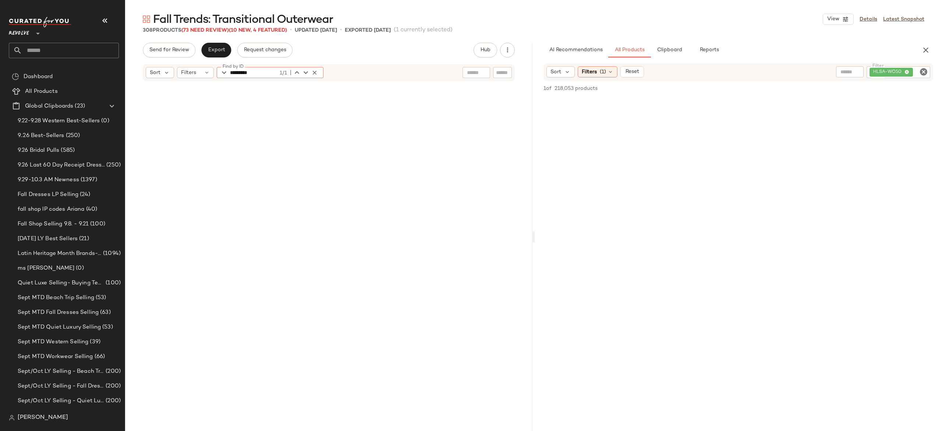
scroll to position [4545, 0]
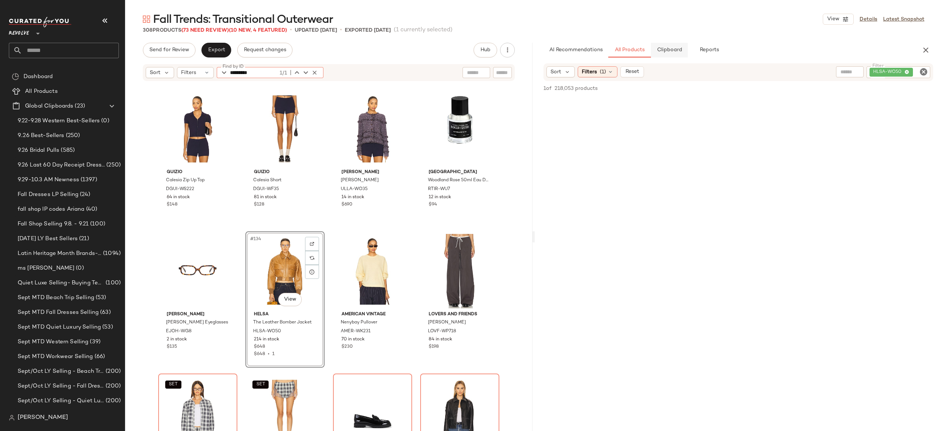
type input "*********"
click at [672, 54] on button "Clipboard" at bounding box center [669, 50] width 37 height 15
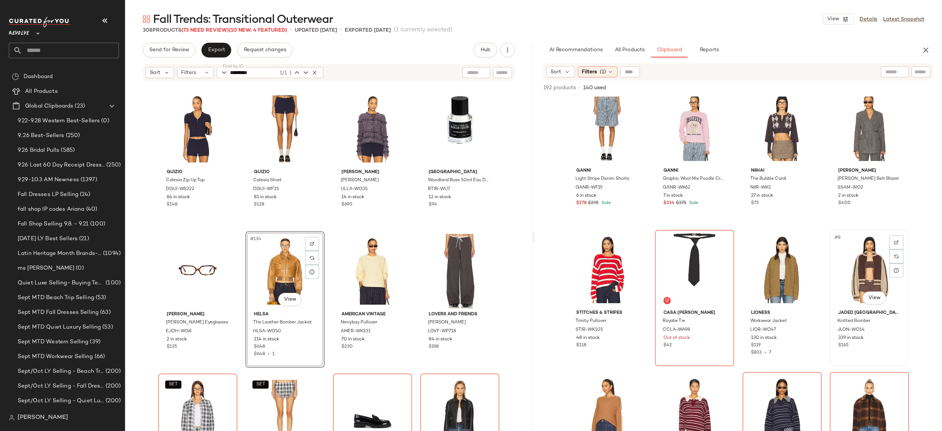
scroll to position [0, 0]
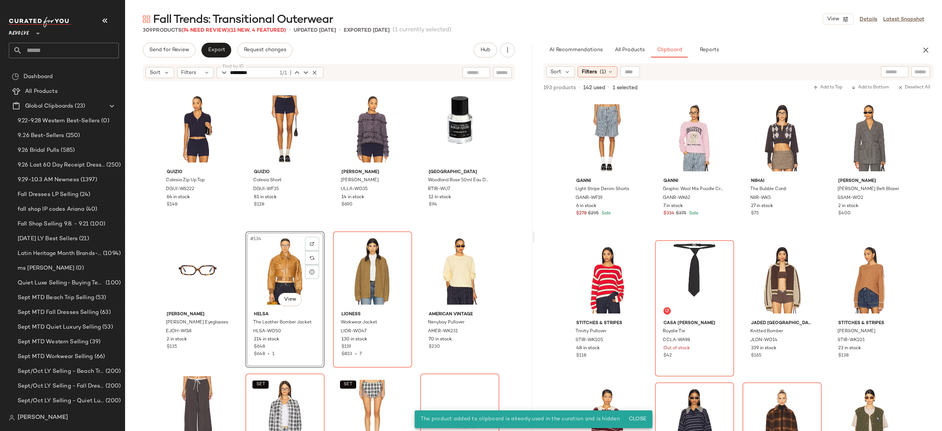
click at [274, 275] on div "#134 View" at bounding box center [285, 271] width 74 height 74
click at [323, 213] on div "GUIZIO Calesia Zip Up Top DGUI-WS222 64 in stock $148 GUIZIO Calesia Short DGUI…" at bounding box center [328, 265] width 407 height 367
click at [292, 260] on div "#134 View" at bounding box center [285, 271] width 74 height 74
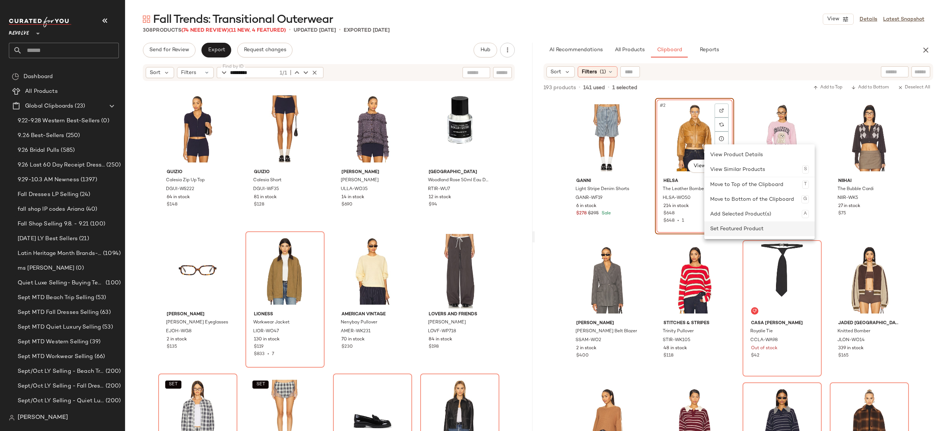
click at [720, 223] on div "Set Featured Product" at bounding box center [759, 228] width 99 height 15
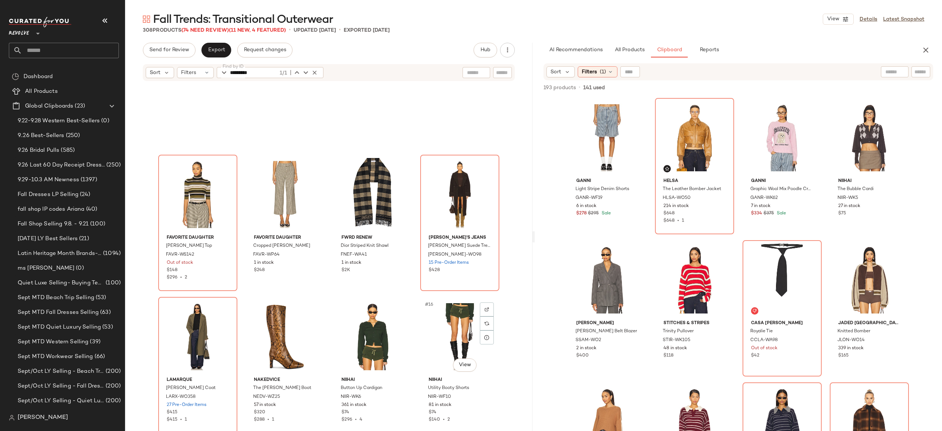
scroll to position [218, 0]
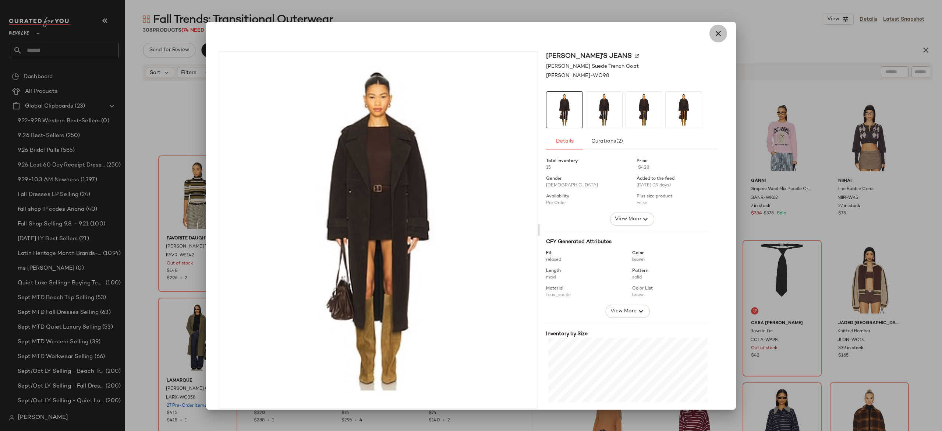
click at [714, 34] on icon "button" at bounding box center [718, 33] width 9 height 9
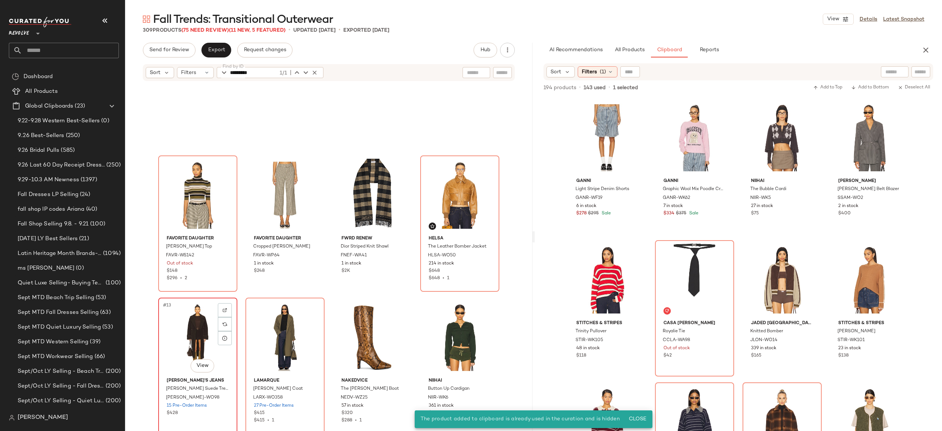
click at [191, 329] on div "#13 View" at bounding box center [198, 337] width 74 height 74
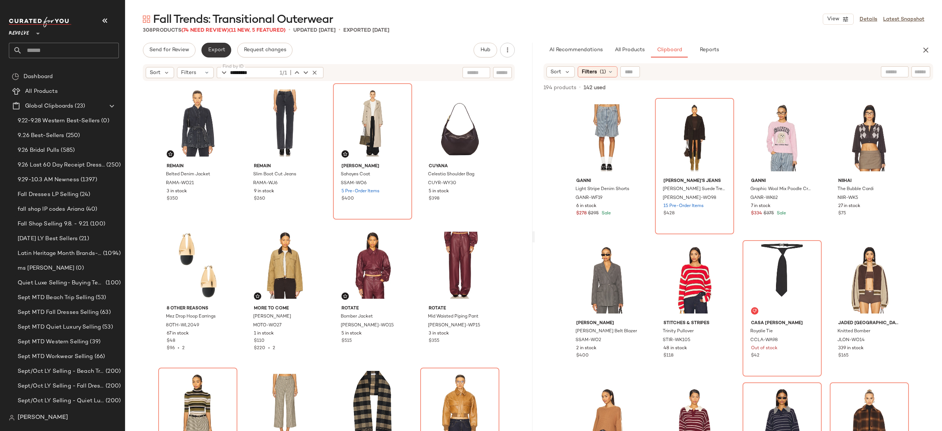
click at [219, 48] on span "Export" at bounding box center [216, 50] width 17 height 6
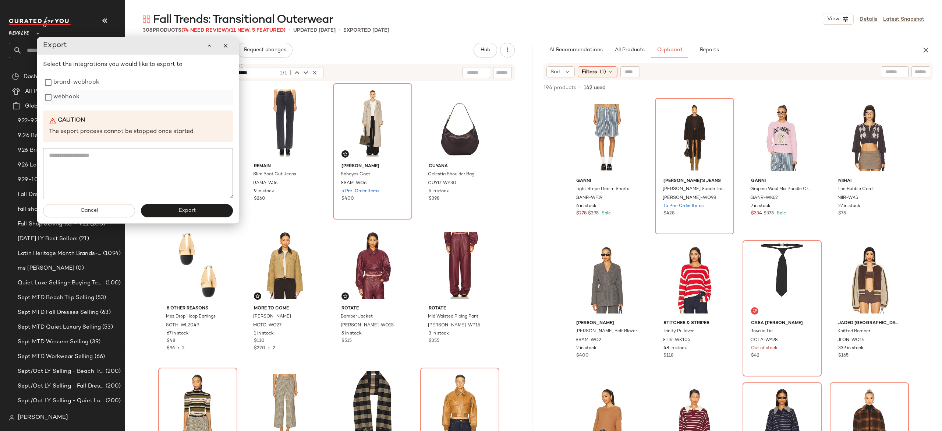
click at [68, 99] on label "webhook" at bounding box center [66, 97] width 26 height 15
click at [165, 210] on button "Export" at bounding box center [187, 210] width 92 height 13
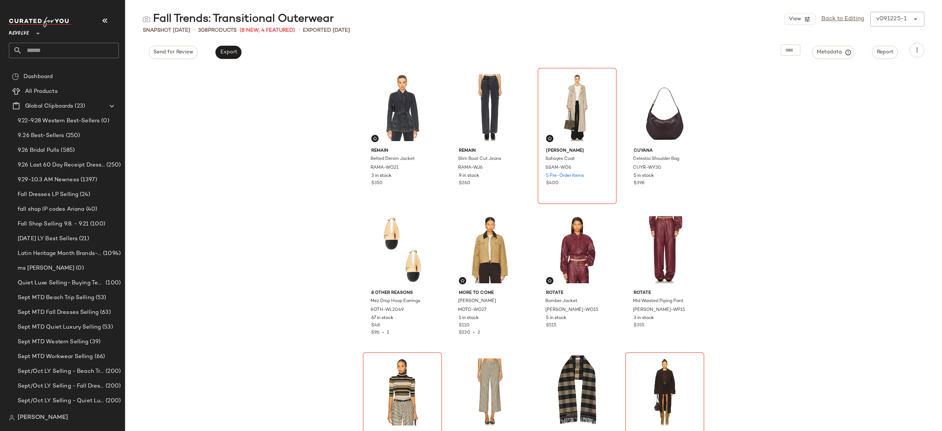
click at [102, 51] on input "text" at bounding box center [70, 50] width 97 height 15
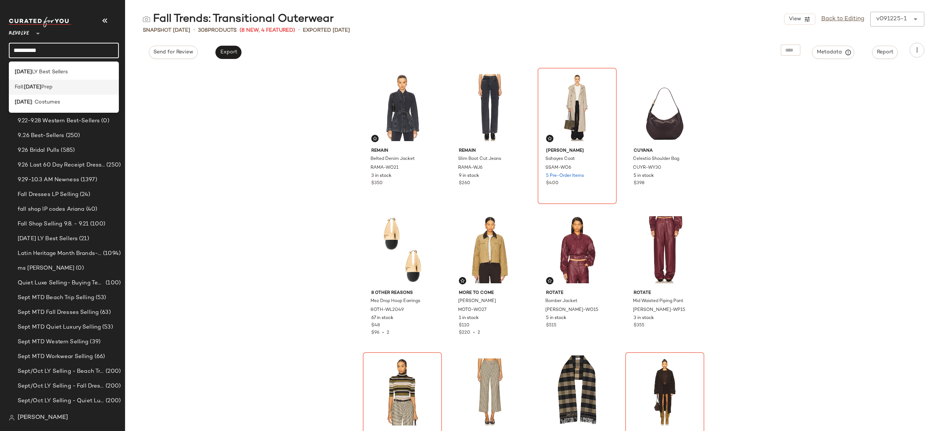
type input "*********"
click at [65, 84] on div "Fall: Halloween Prep" at bounding box center [64, 87] width 98 height 8
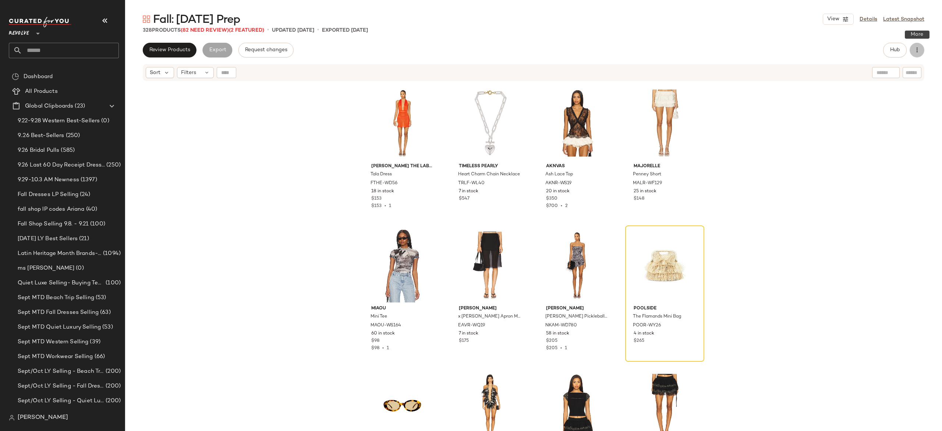
click at [917, 47] on icon "button" at bounding box center [916, 49] width 7 height 7
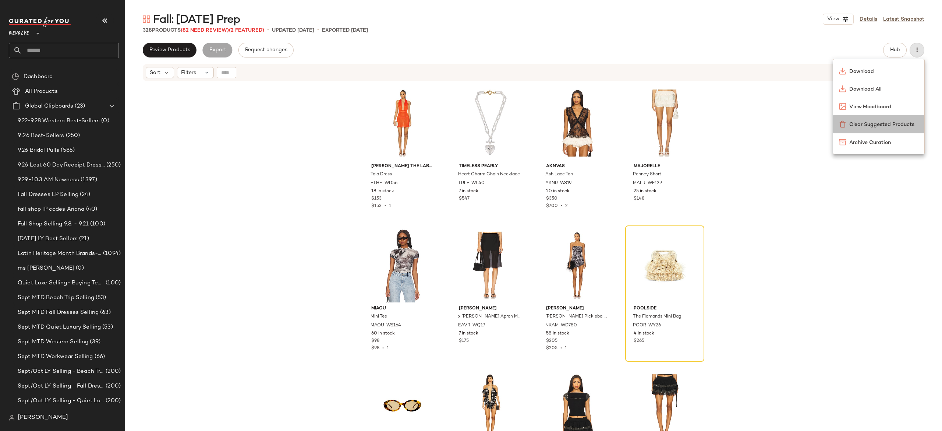
click at [898, 121] on span "Clear Suggested Products" at bounding box center [883, 125] width 69 height 8
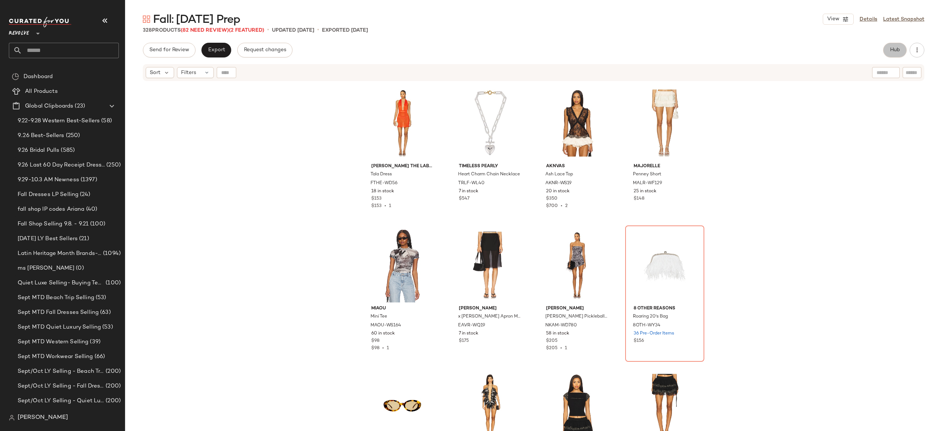
click at [892, 50] on span "Hub" at bounding box center [895, 50] width 10 height 6
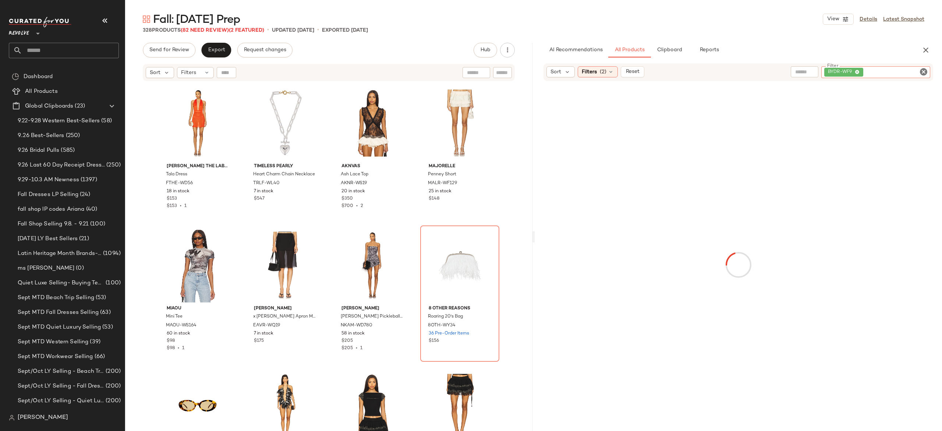
click at [879, 69] on div "BYDR-WF9" at bounding box center [875, 72] width 109 height 12
click at [639, 74] on span "Reset" at bounding box center [632, 72] width 14 height 6
click at [924, 69] on input "Filter" at bounding box center [896, 72] width 63 height 8
paste input "*********"
type input "*********"
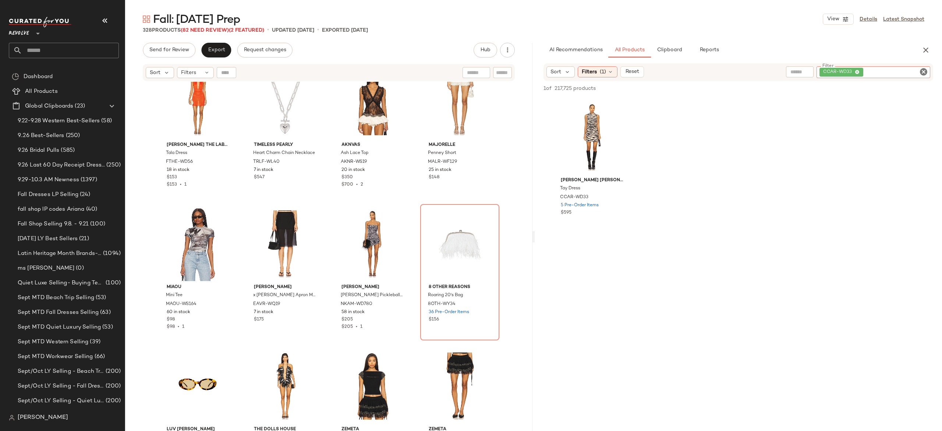
scroll to position [27, 0]
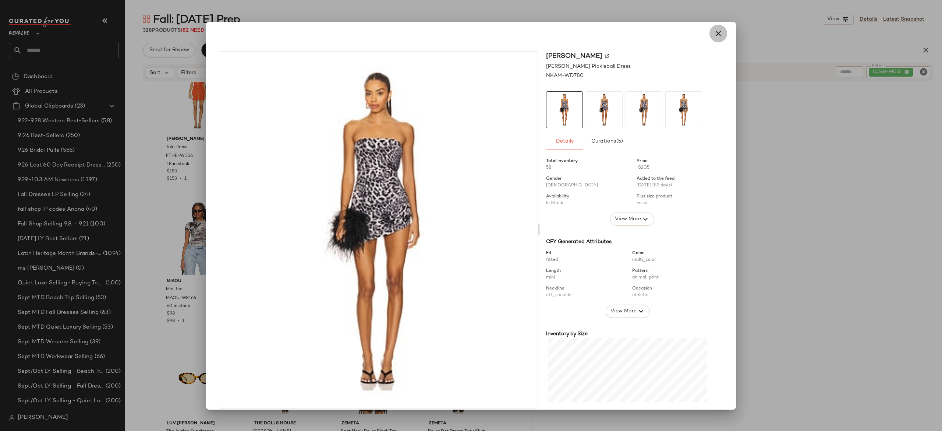
click at [714, 35] on icon "button" at bounding box center [718, 33] width 9 height 9
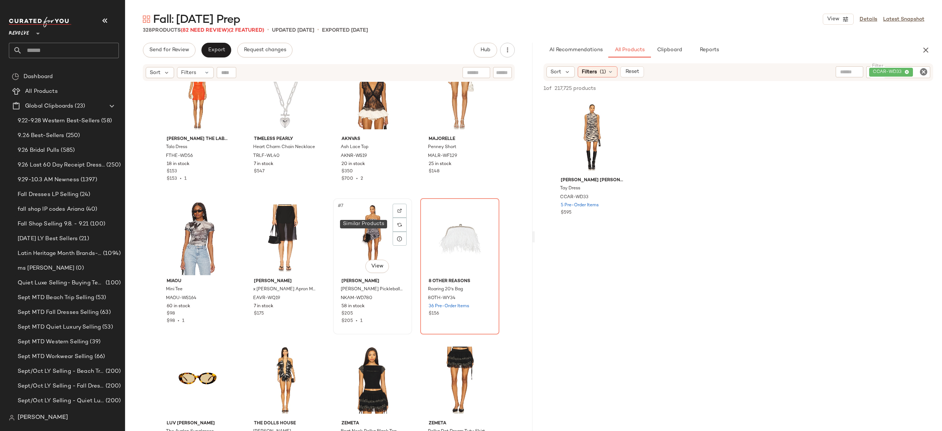
scroll to position [0, 0]
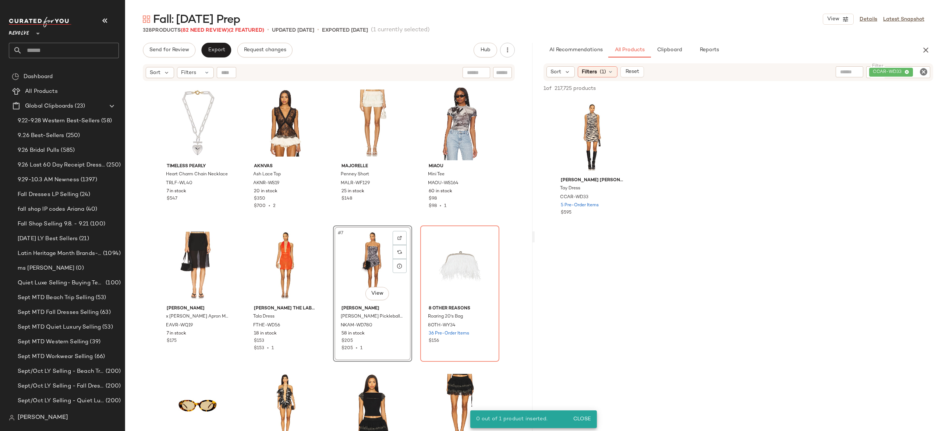
click at [366, 266] on div "#7 View" at bounding box center [373, 265] width 74 height 74
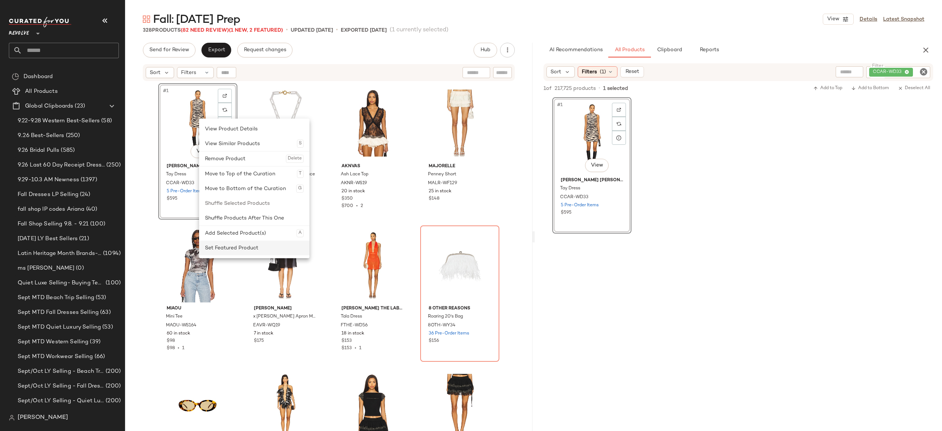
click at [224, 247] on div "Set Featured Product" at bounding box center [254, 247] width 99 height 15
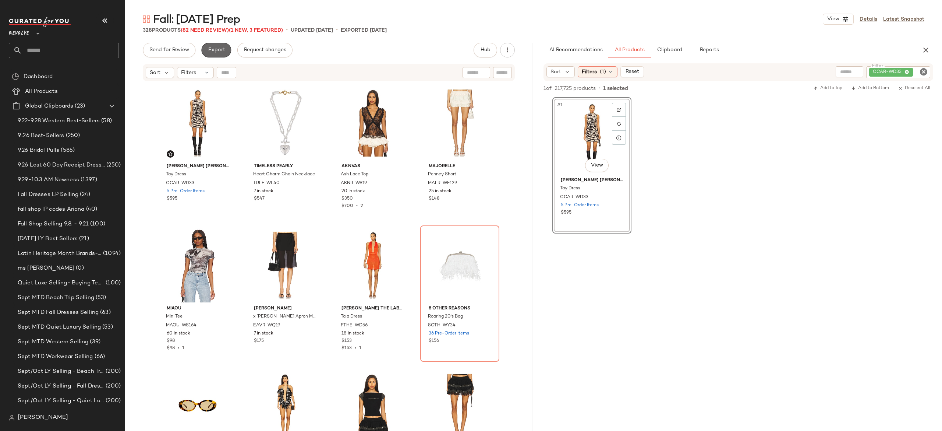
click at [223, 54] on button "Export" at bounding box center [216, 50] width 30 height 15
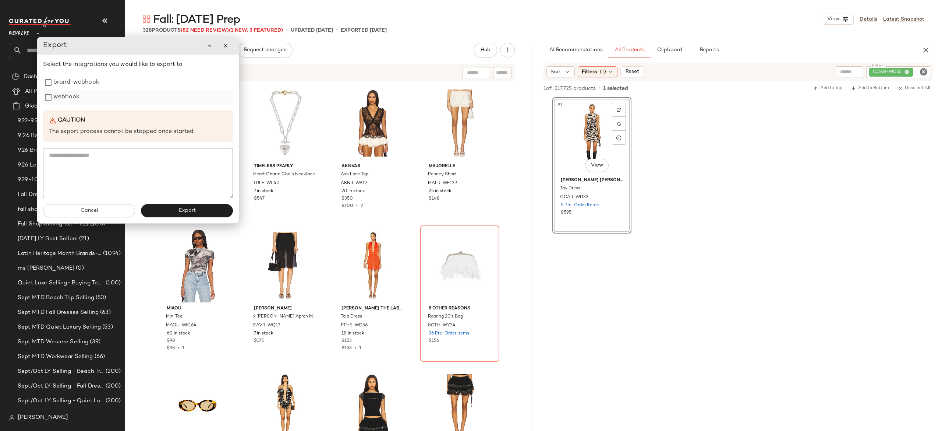
click at [75, 99] on label "webhook" at bounding box center [66, 97] width 26 height 15
click at [160, 212] on button "Export" at bounding box center [187, 210] width 92 height 13
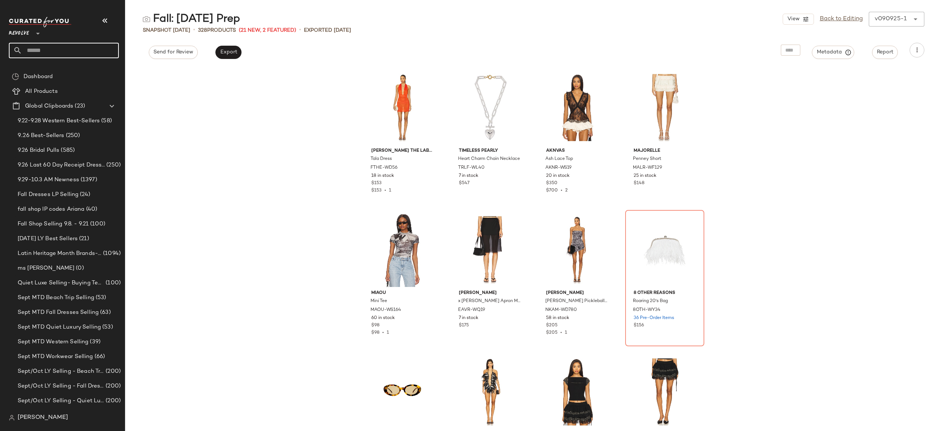
click at [109, 57] on input "text" at bounding box center [70, 50] width 97 height 15
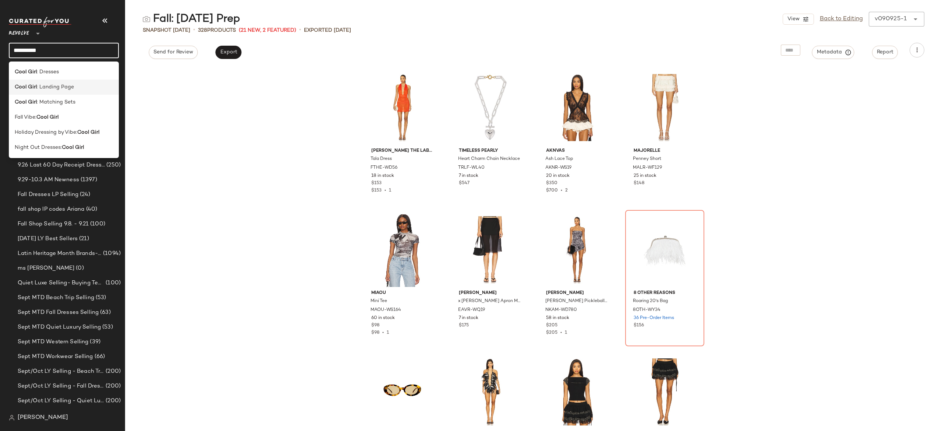
type input "*********"
click at [71, 87] on span ": Landing Page" at bounding box center [55, 87] width 37 height 8
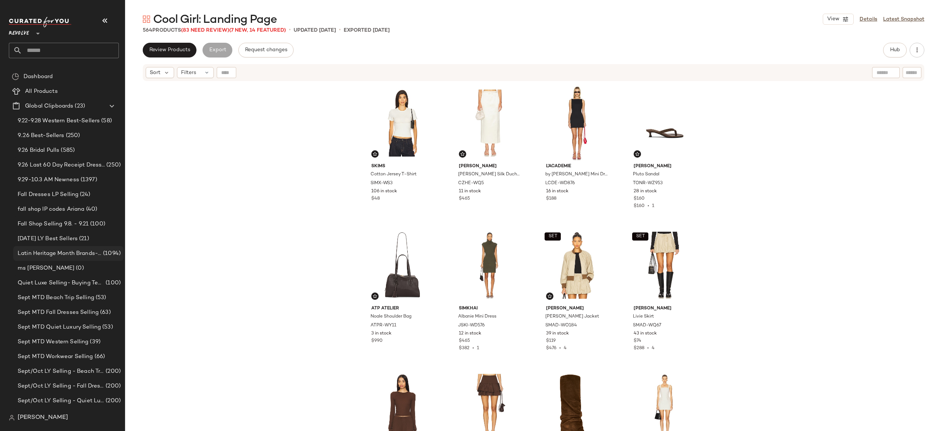
scroll to position [71, 0]
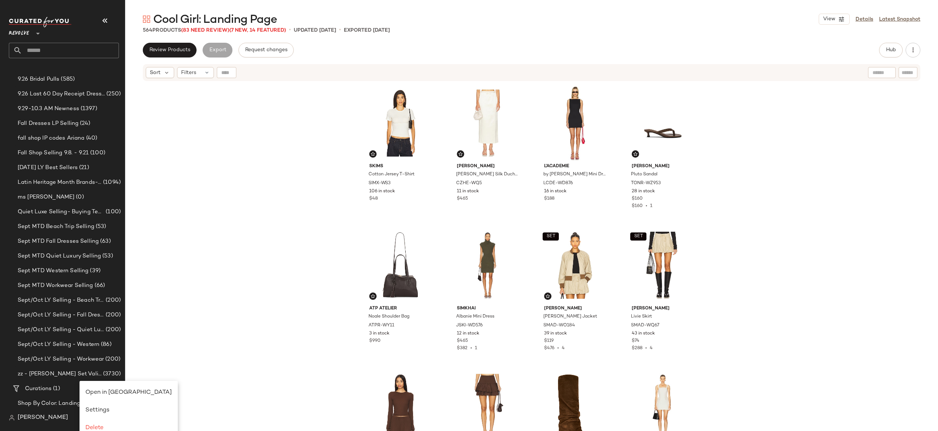
click at [173, 324] on div "SKIMS Cotton Jersey T-Shirt SIMX-WS3 106 in stock $48 [PERSON_NAME] [PERSON_NAM…" at bounding box center [531, 265] width 812 height 367
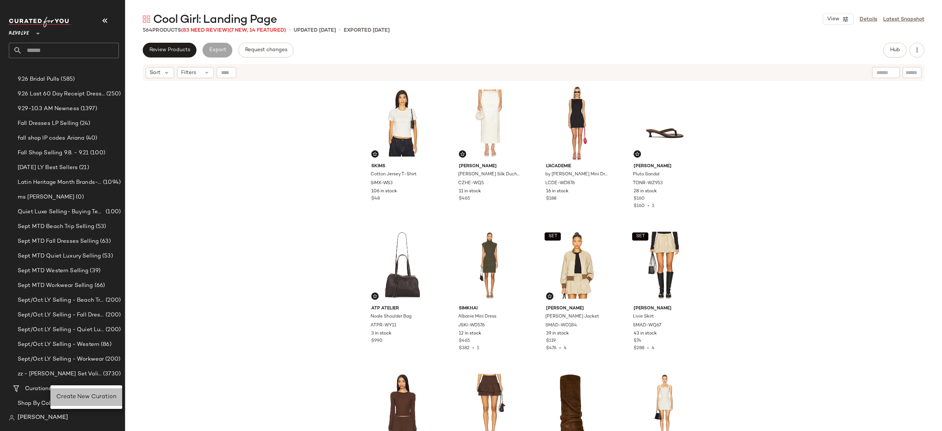
click at [74, 394] on span "Create New Curation" at bounding box center [86, 396] width 60 height 6
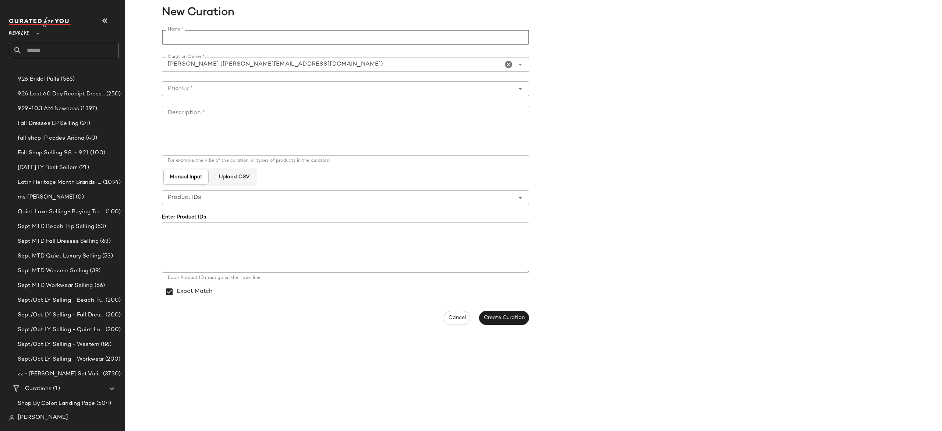
click at [367, 38] on input "Name *" at bounding box center [345, 37] width 367 height 15
type input "**********"
click at [330, 123] on textarea "Description *" at bounding box center [345, 131] width 367 height 50
type textarea "*"
type textarea "**********"
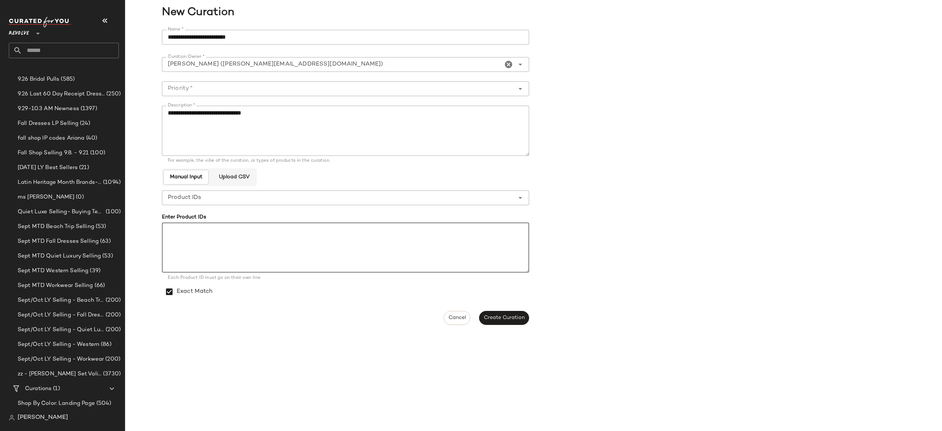
click at [307, 245] on textarea at bounding box center [345, 247] width 367 height 50
paste textarea "**********"
type textarea "**********"
click at [502, 318] on span "Create Curation" at bounding box center [503, 318] width 41 height 6
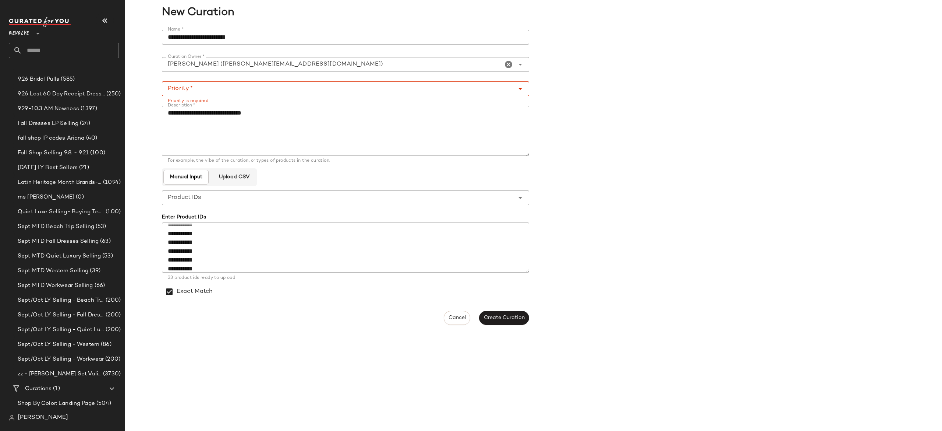
click at [520, 97] on div "Priority is required" at bounding box center [345, 100] width 367 height 8
click at [519, 91] on icon "Open" at bounding box center [520, 88] width 9 height 9
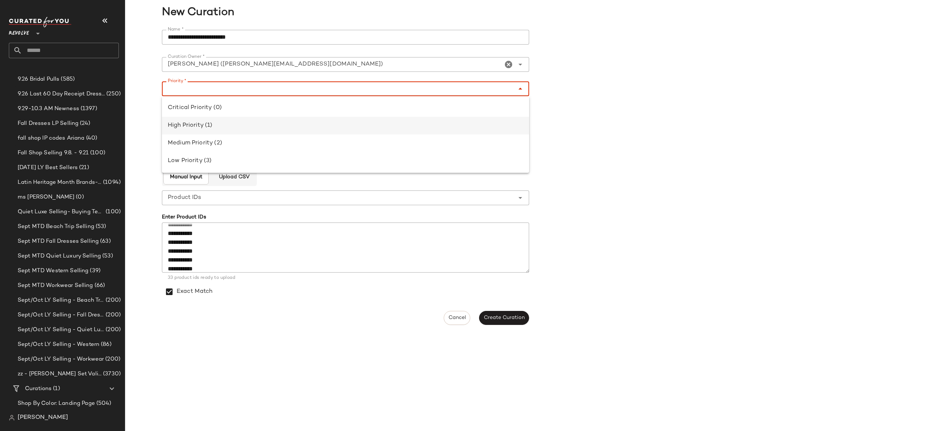
click at [398, 130] on div "High Priority (1)" at bounding box center [345, 125] width 355 height 9
type input "**********"
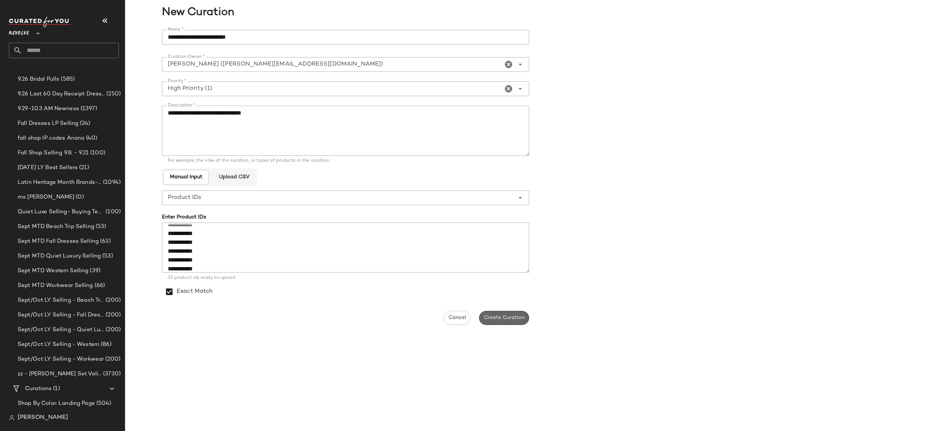
click at [507, 318] on span "Create Curation" at bounding box center [503, 318] width 41 height 6
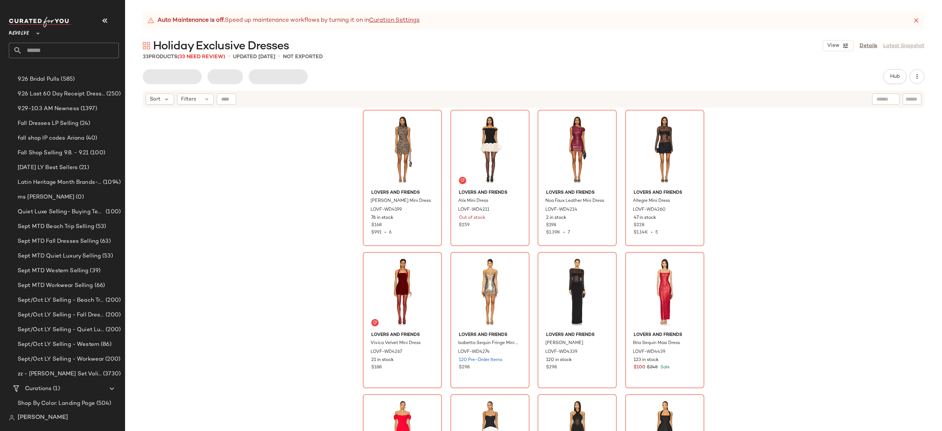
click at [915, 21] on icon at bounding box center [916, 20] width 7 height 7
